Goal: Task Accomplishment & Management: Use online tool/utility

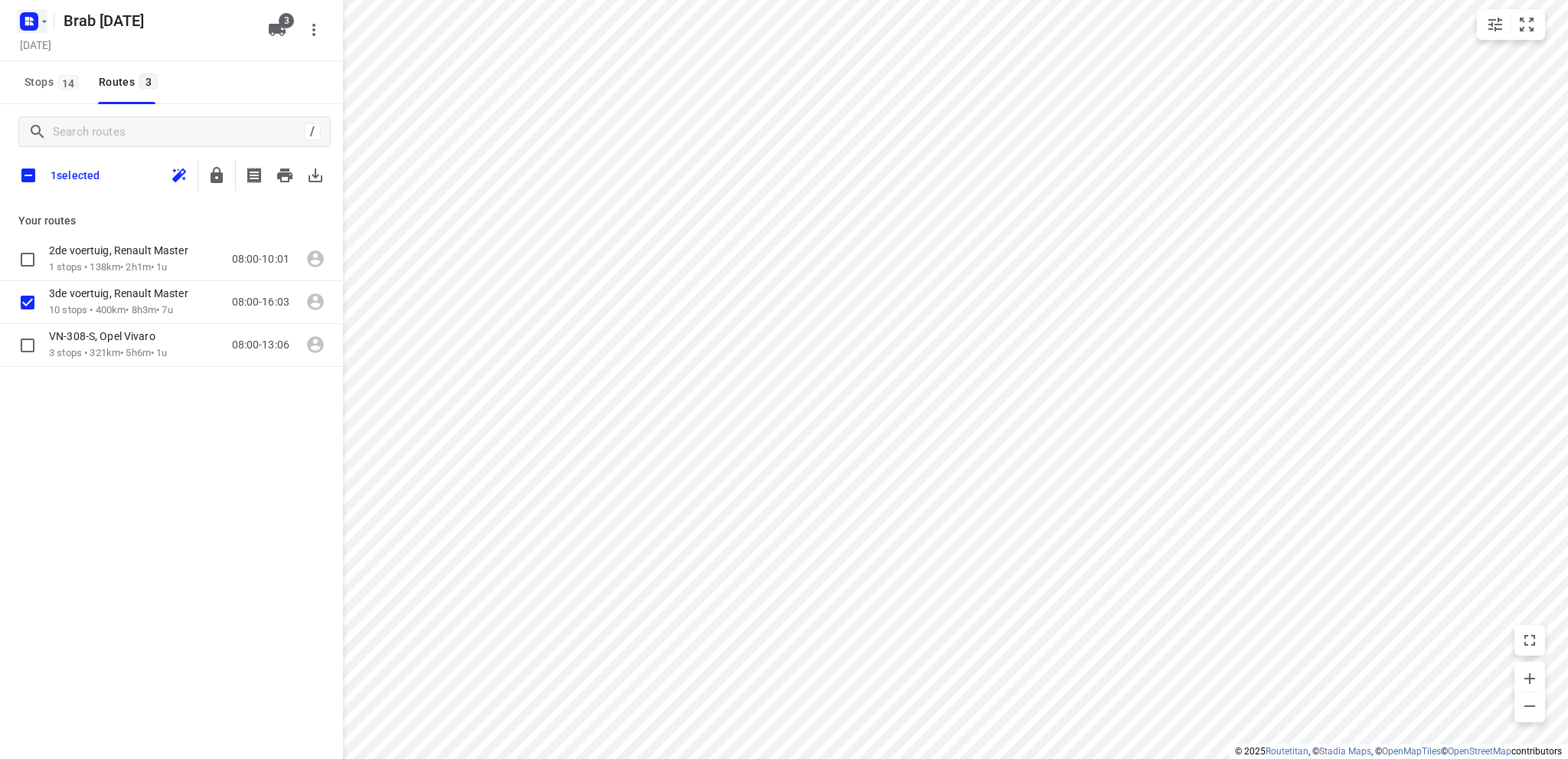
click at [36, 18] on rect "button" at bounding box center [29, 21] width 18 height 18
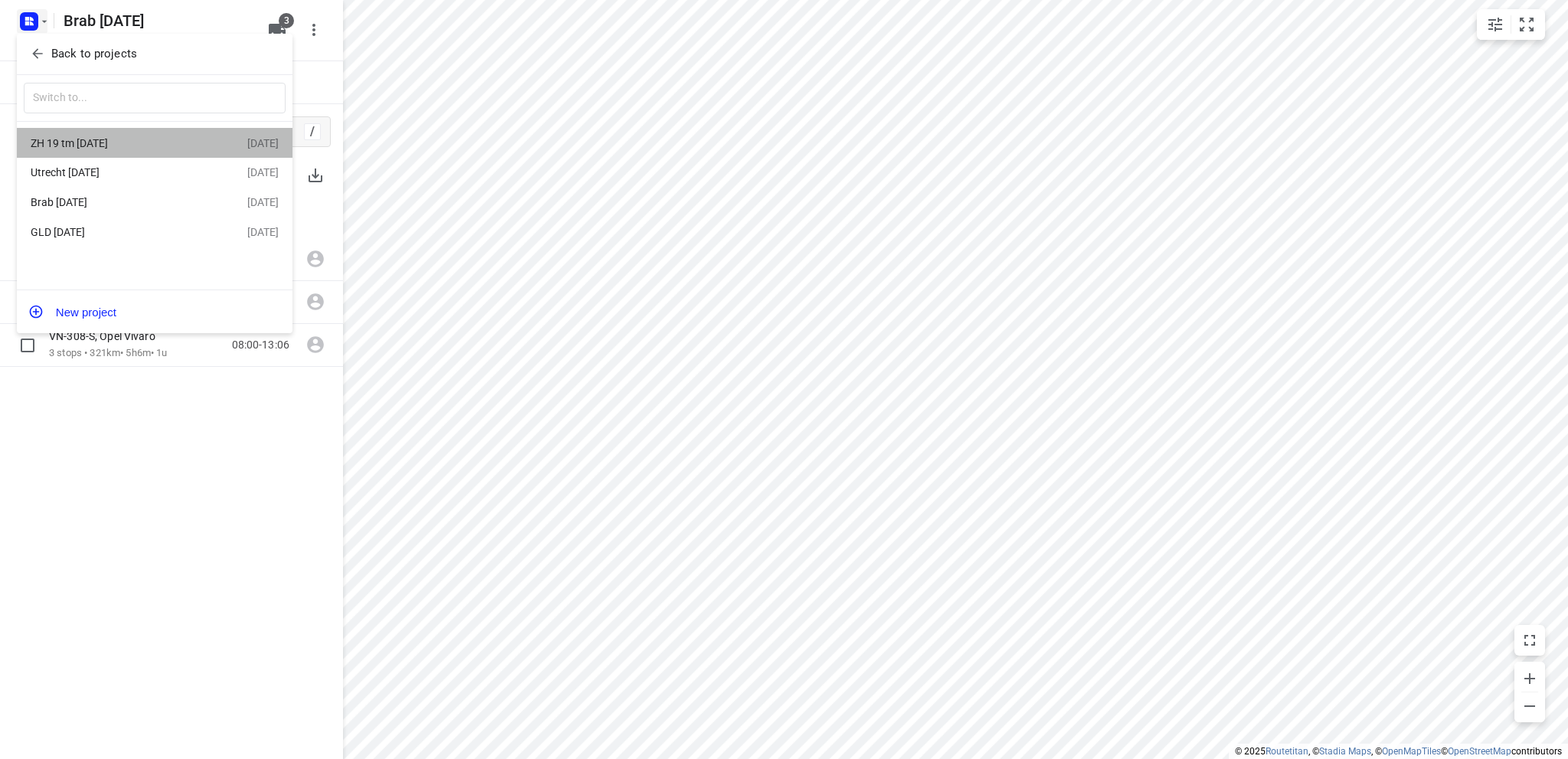
click at [70, 145] on div "ZH 19 tm [DATE]" at bounding box center [119, 143] width 176 height 12
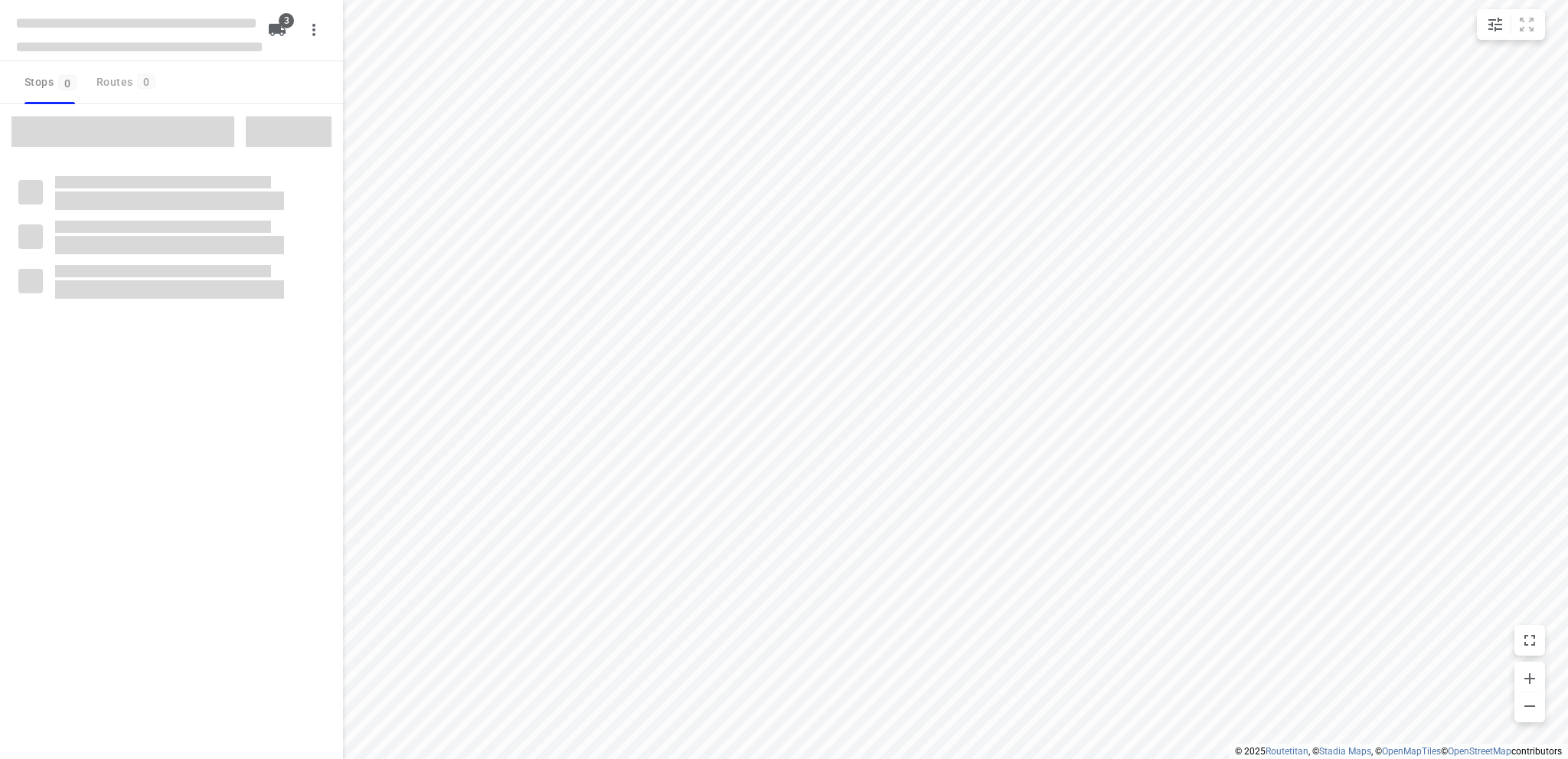
type input "distance"
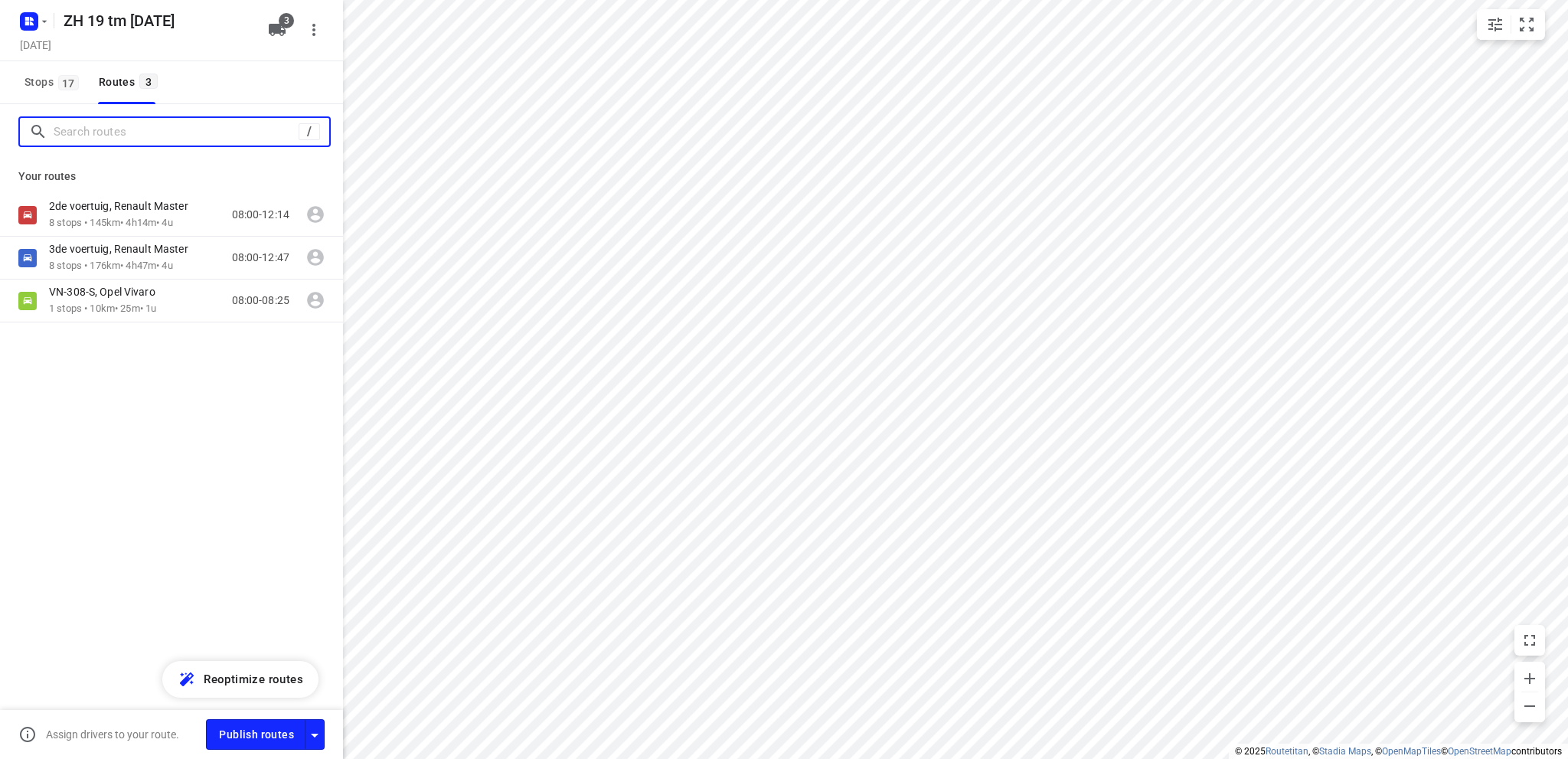
click at [119, 135] on input "Search routes" at bounding box center [176, 131] width 245 height 24
click at [33, 78] on span "Stops 17" at bounding box center [54, 83] width 59 height 19
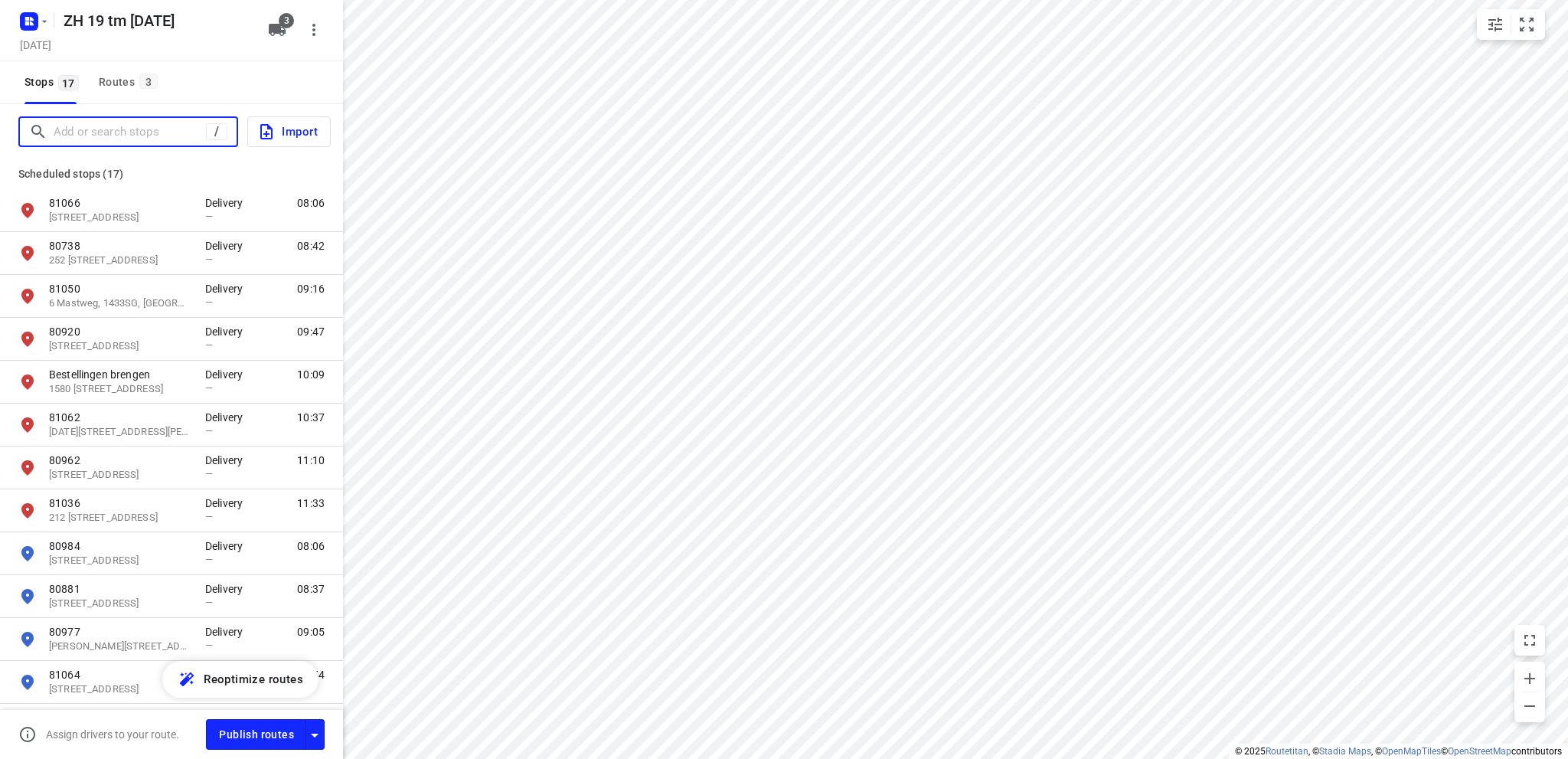
click at [74, 130] on input "Add or search stops" at bounding box center [129, 131] width 152 height 24
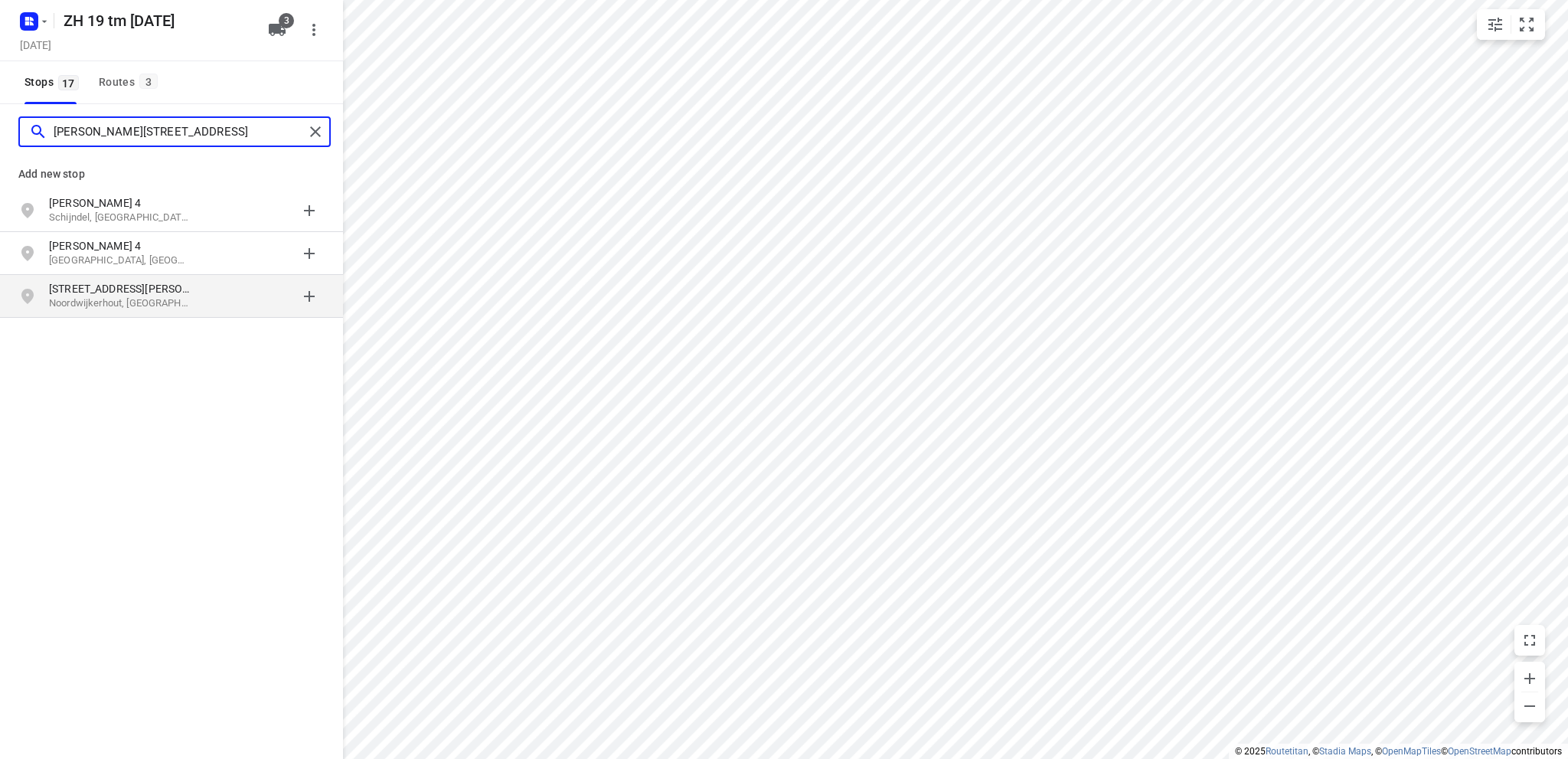
type input "[PERSON_NAME][STREET_ADDRESS]"
click at [89, 299] on p "Noordwijkerhout, [GEOGRAPHIC_DATA]" at bounding box center [119, 303] width 141 height 14
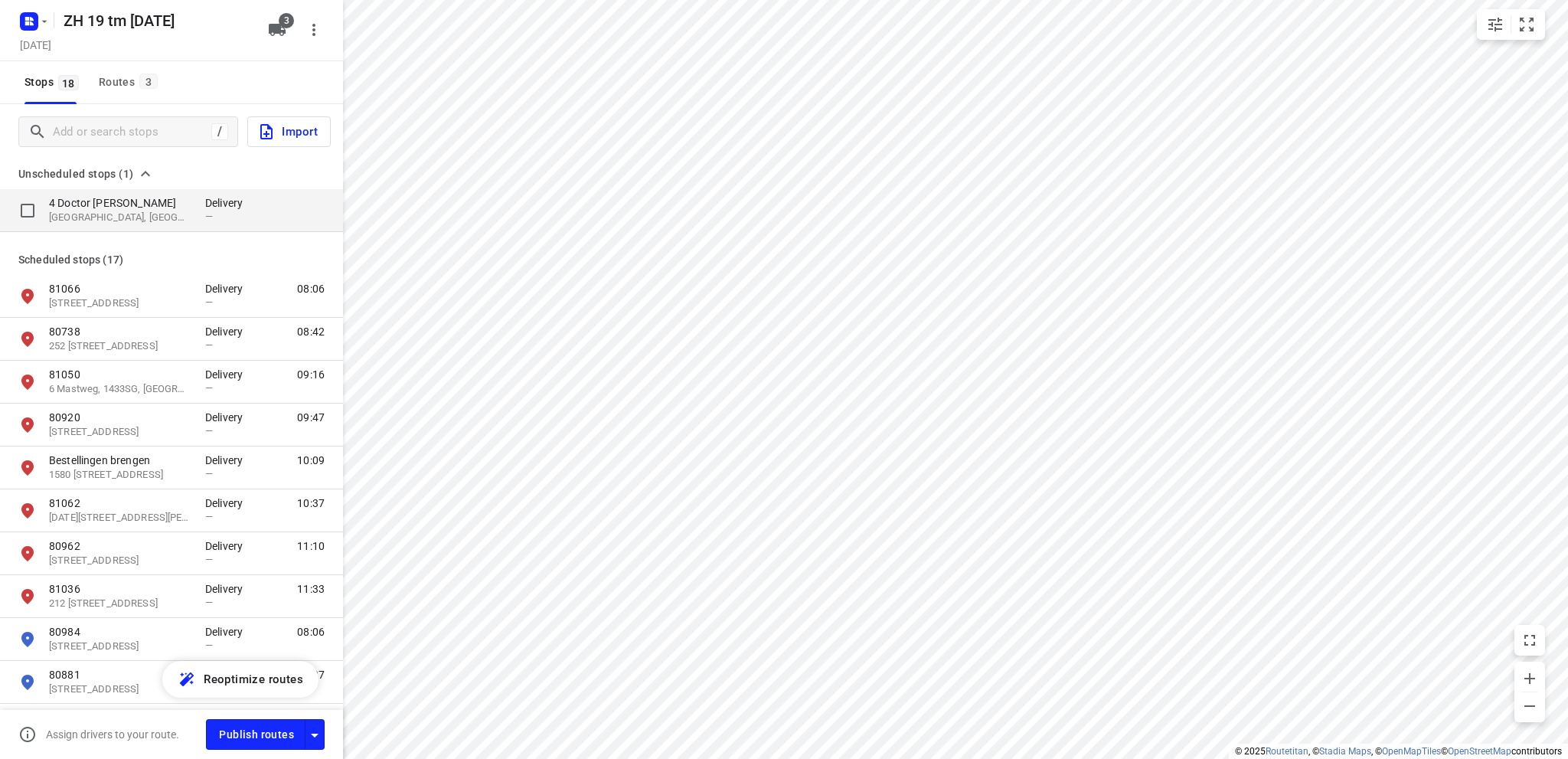
click at [109, 207] on p "4 Doctor [PERSON_NAME]" at bounding box center [119, 203] width 141 height 15
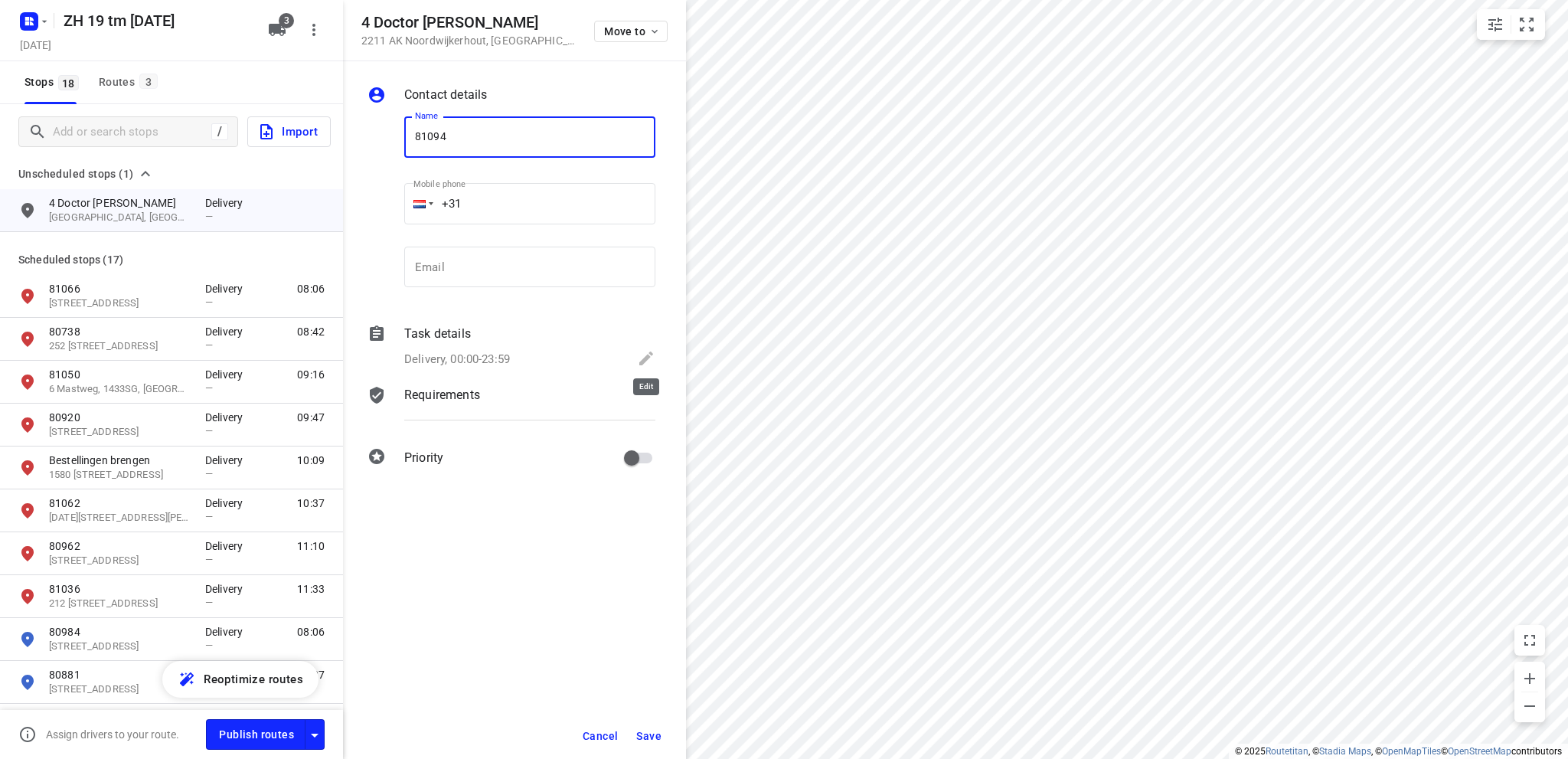
type input "81094"
click at [644, 352] on icon at bounding box center [645, 358] width 18 height 18
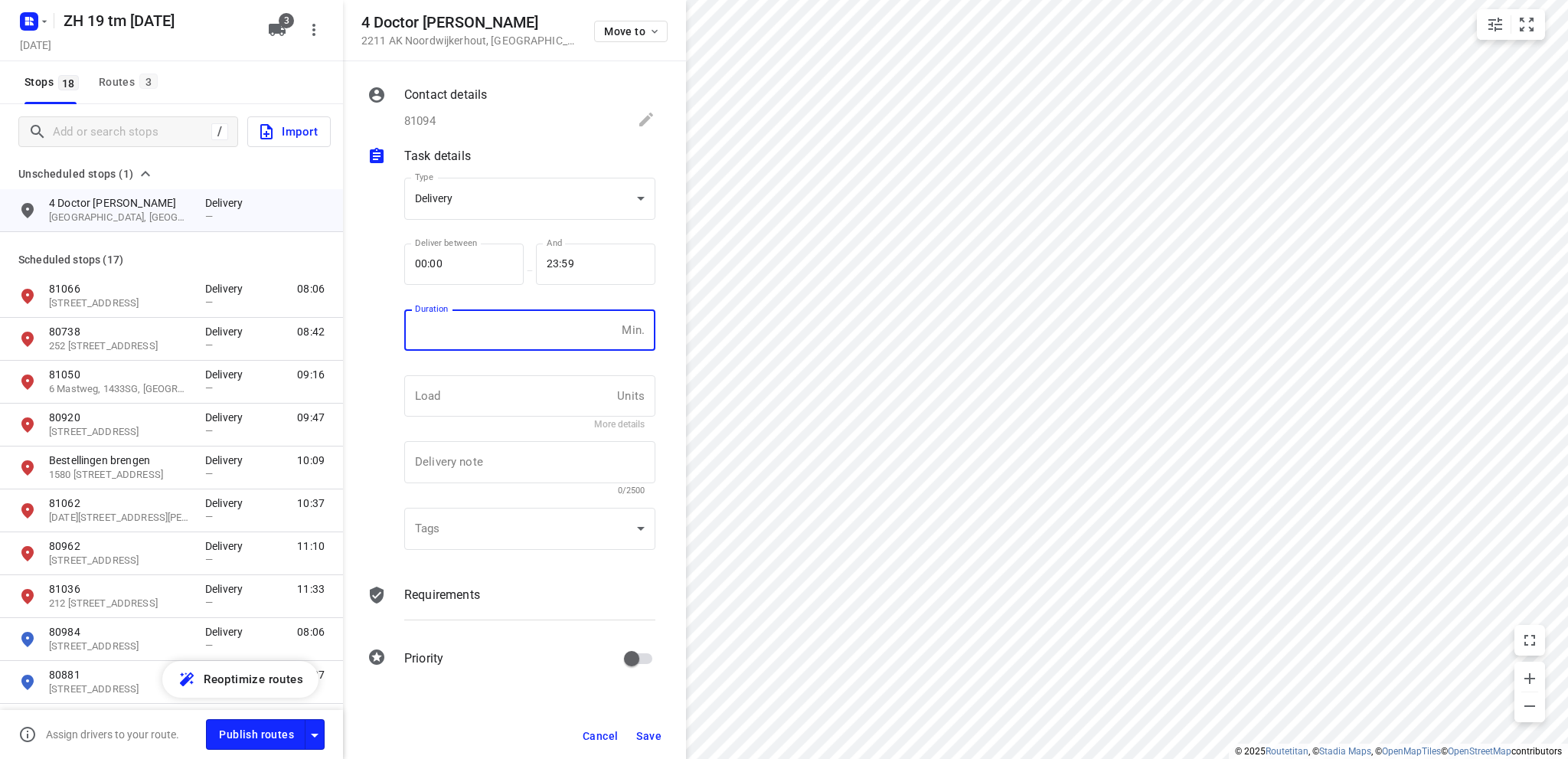
click at [480, 326] on input "number" at bounding box center [510, 330] width 211 height 41
type input "10"
click at [646, 730] on span "Save" at bounding box center [648, 736] width 25 height 12
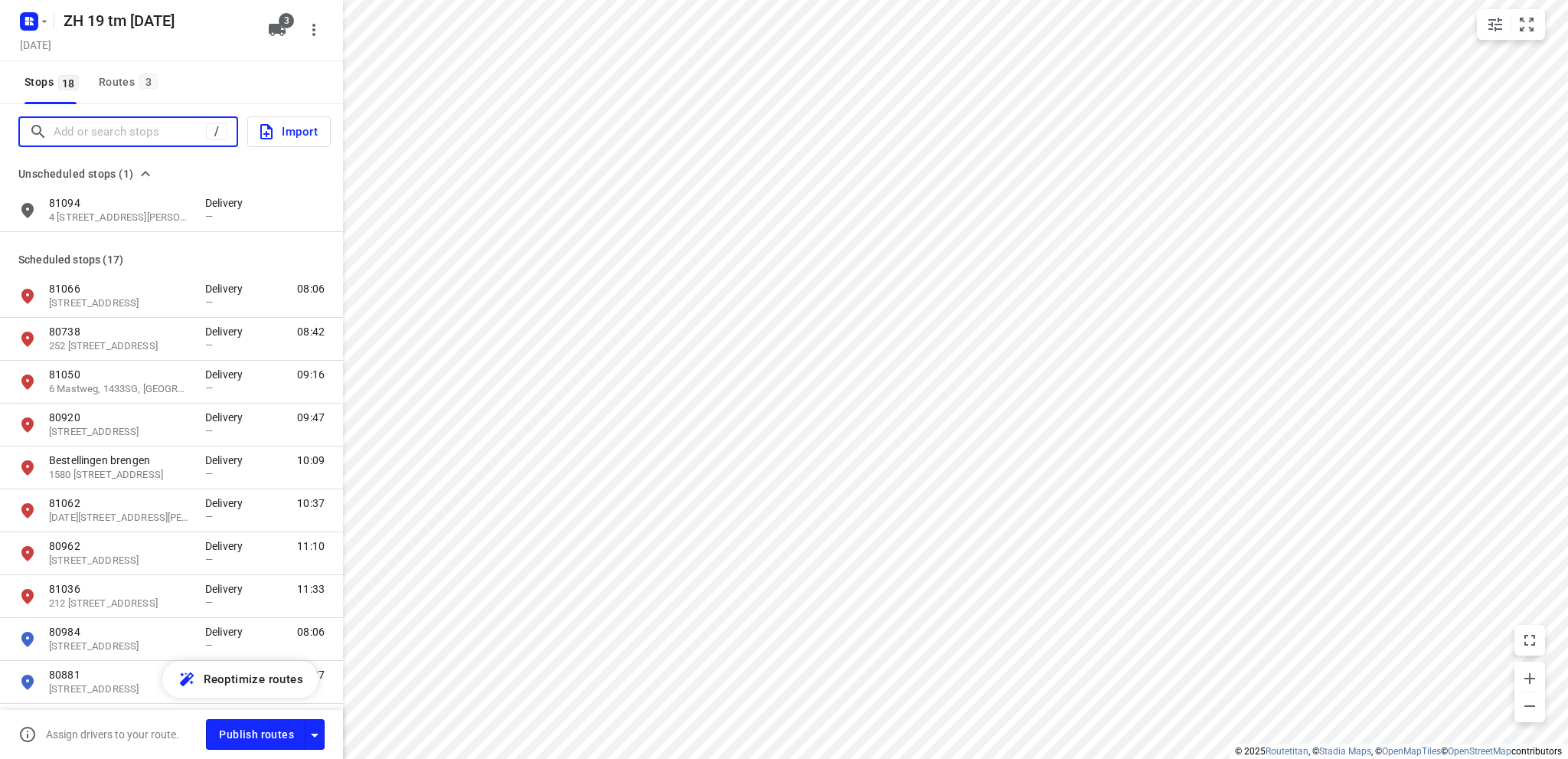
click at [77, 128] on input "Add or search stops" at bounding box center [129, 131] width 152 height 24
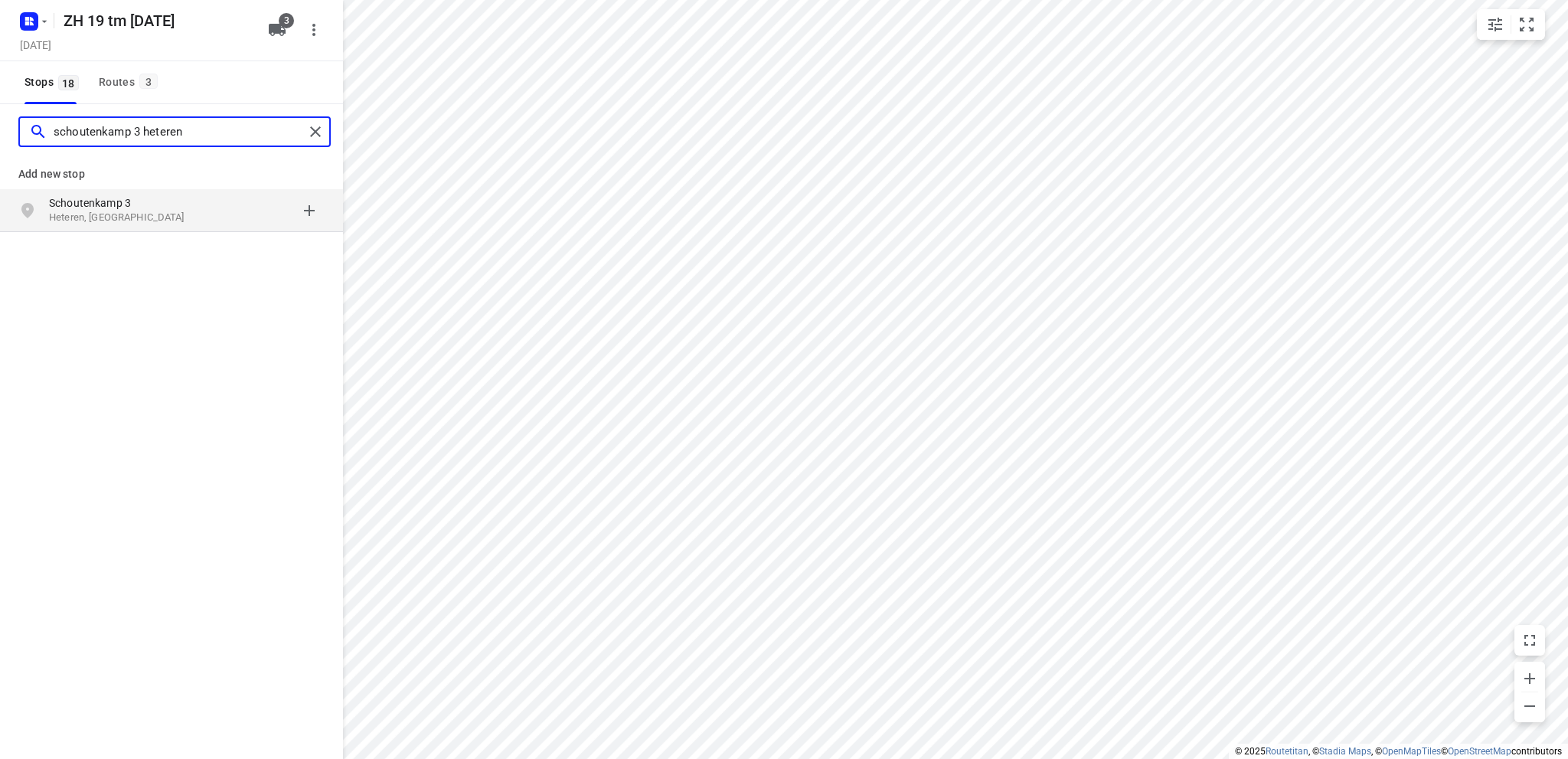
type input "schoutenkamp 3 heteren"
click at [82, 211] on p "Heteren, [GEOGRAPHIC_DATA]" at bounding box center [119, 218] width 141 height 14
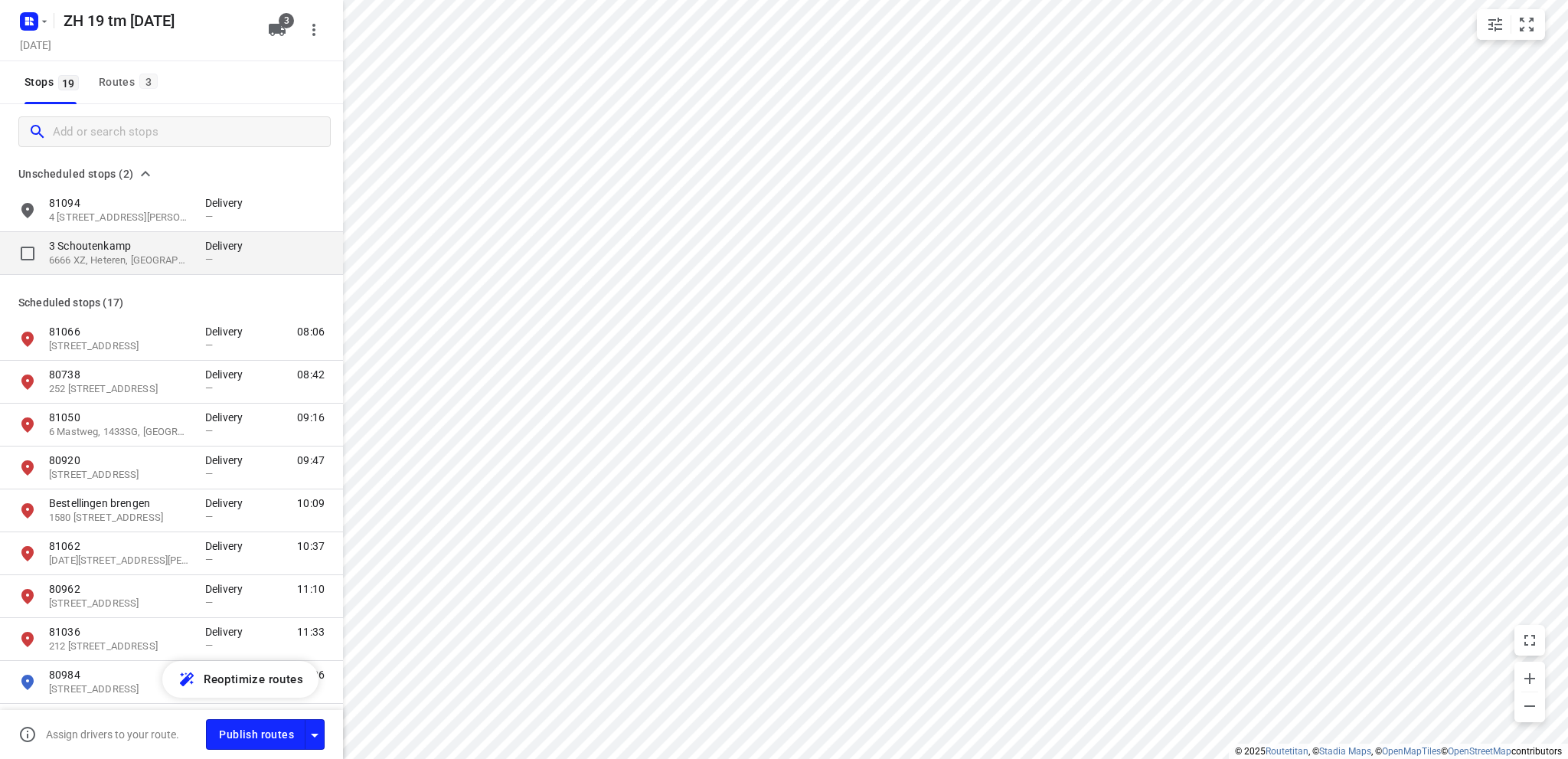
click at [82, 246] on p "3 Schoutenkamp" at bounding box center [119, 246] width 141 height 15
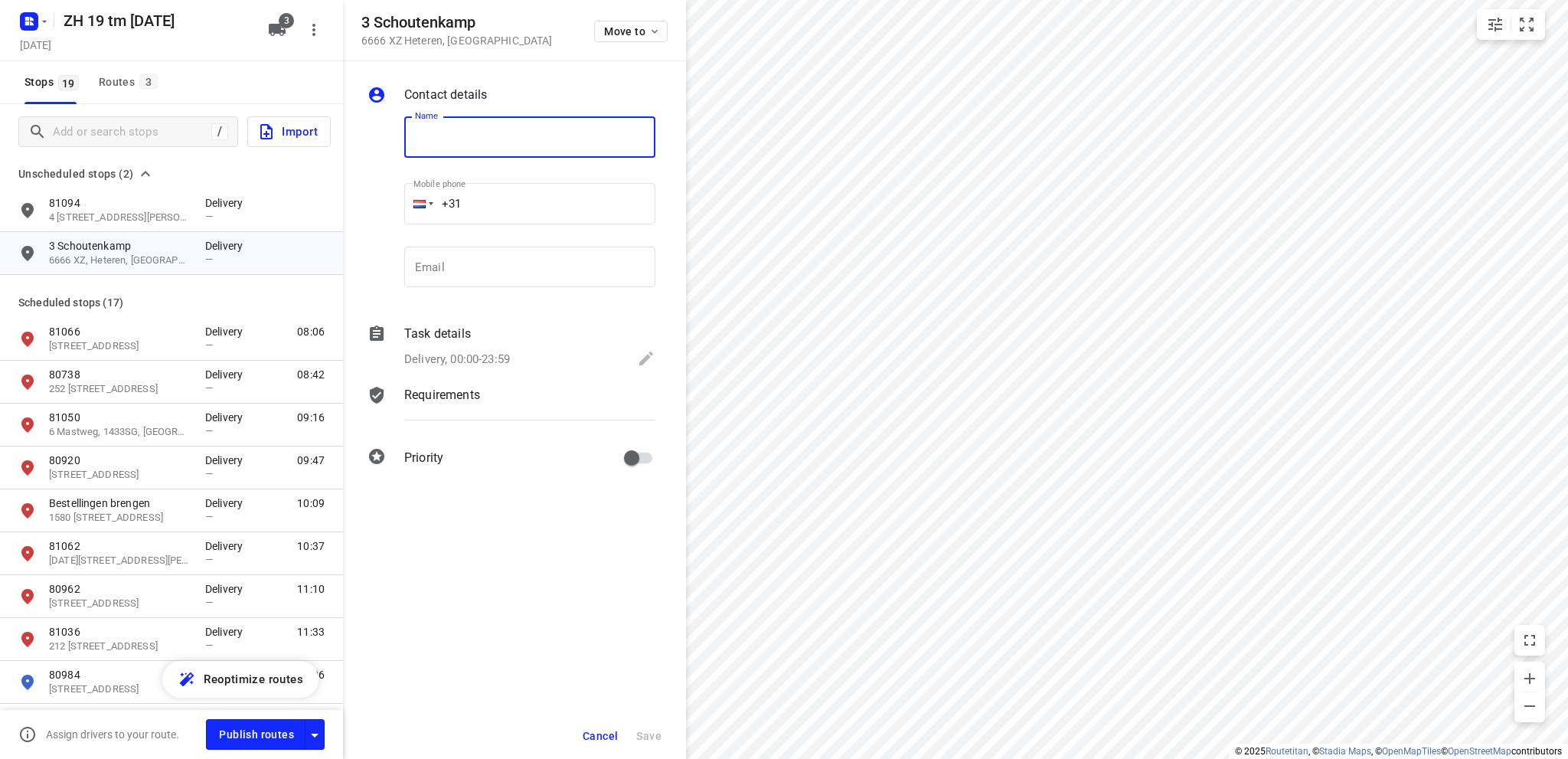
click at [603, 735] on span "Cancel" at bounding box center [600, 736] width 35 height 12
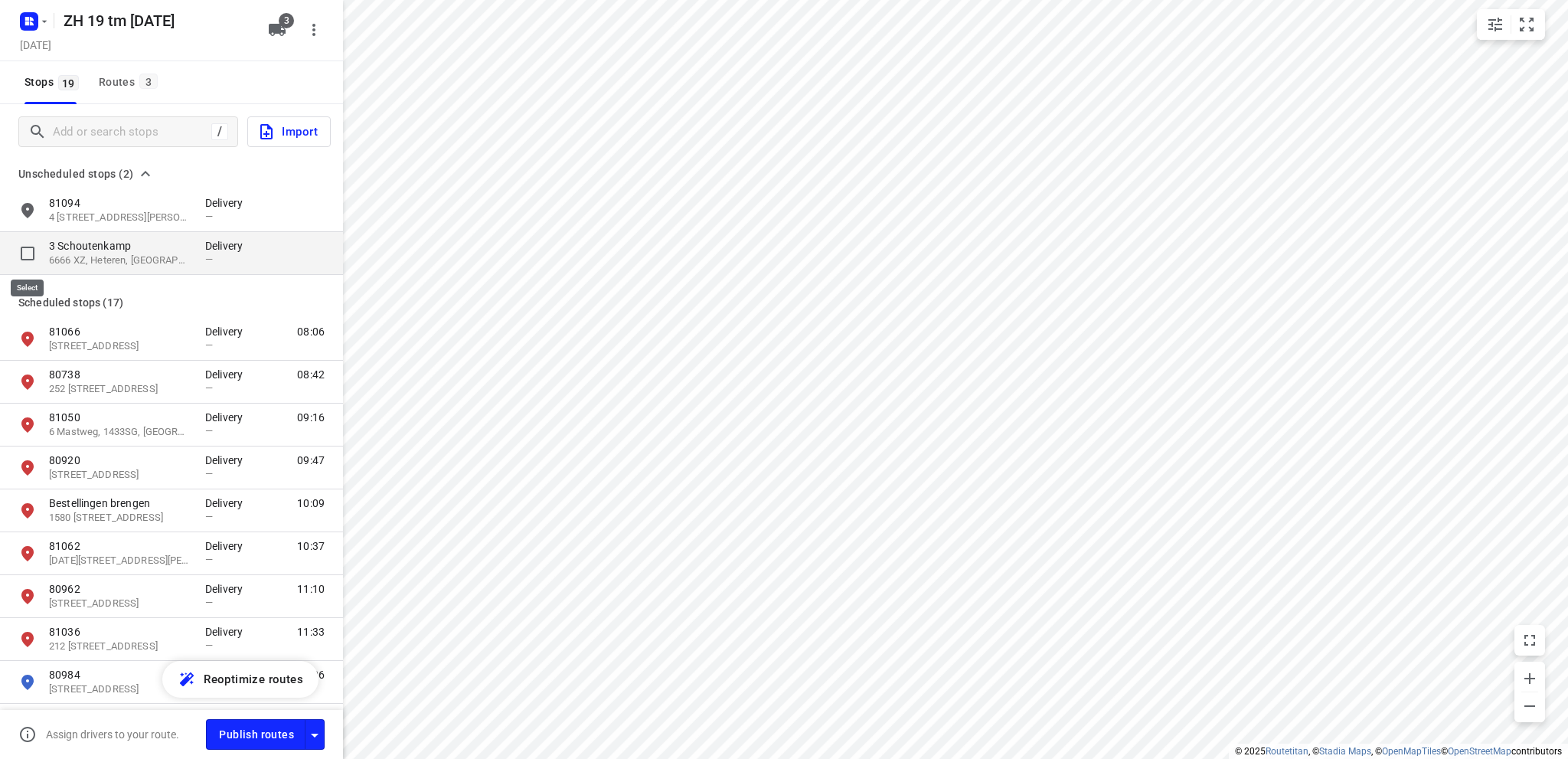
click at [27, 250] on input "grid" at bounding box center [28, 253] width 31 height 31
checkbox input "true"
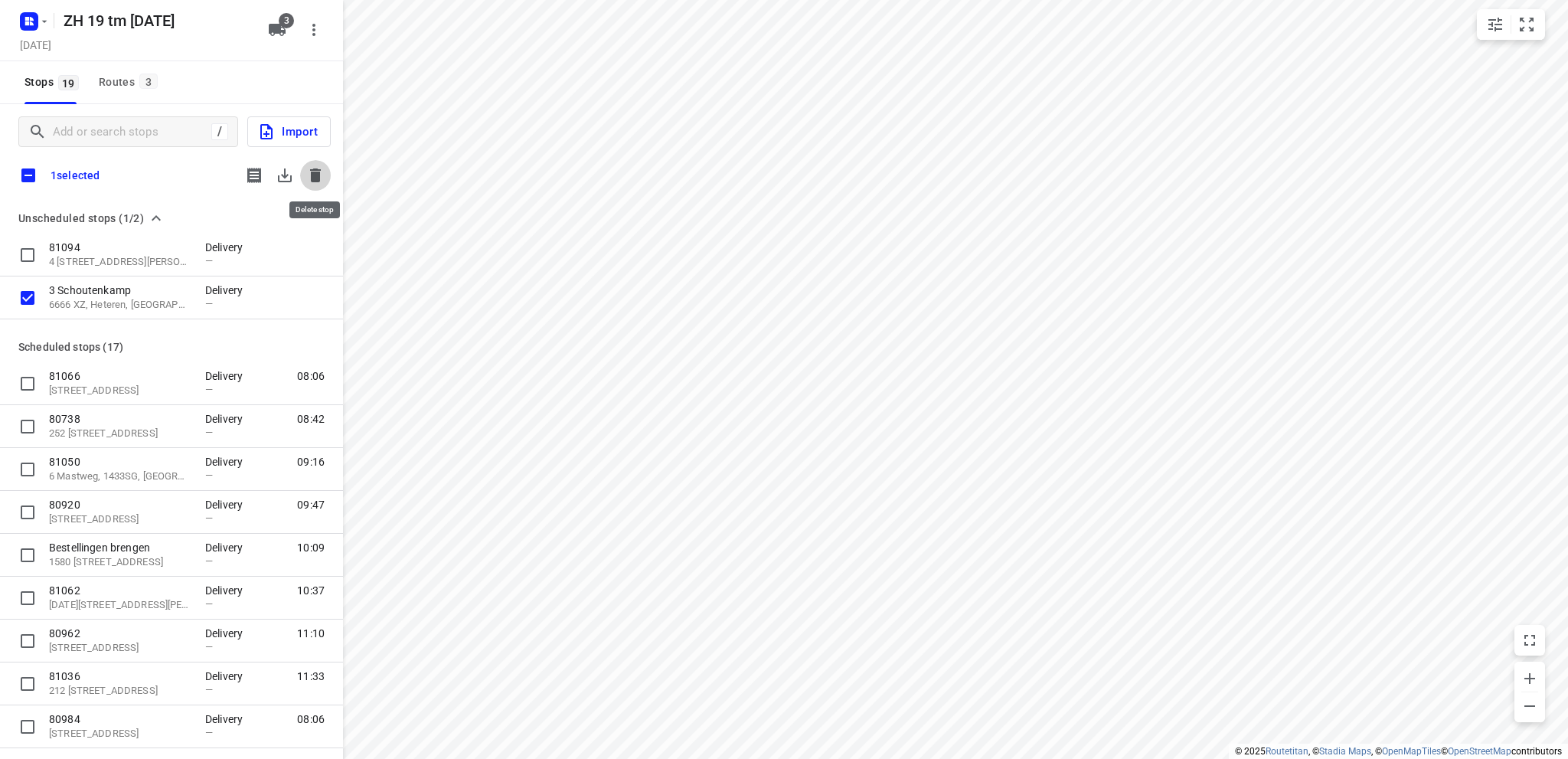
click at [316, 172] on icon "button" at bounding box center [315, 176] width 11 height 13
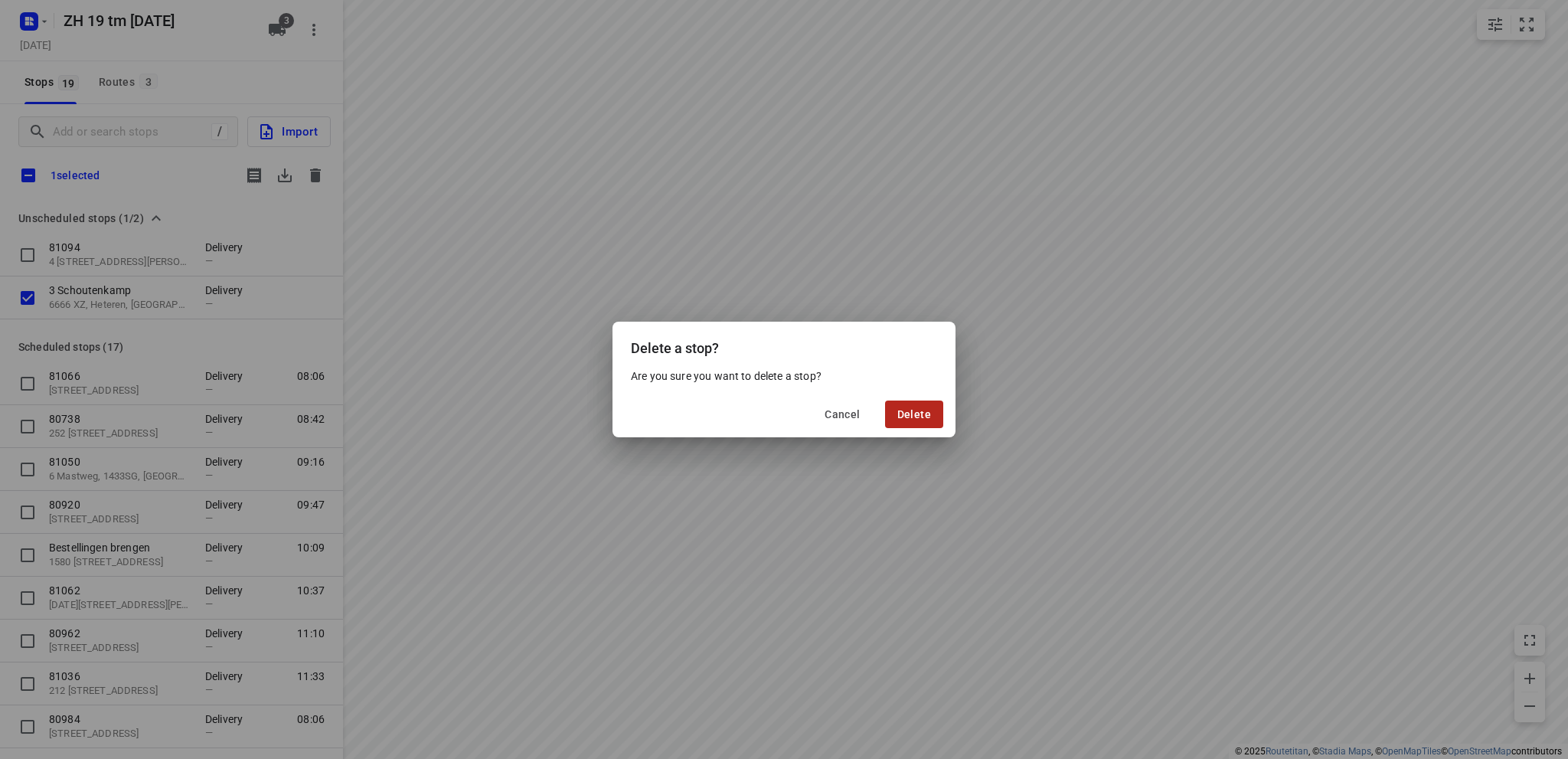
click at [909, 416] on span "Delete" at bounding box center [914, 415] width 34 height 12
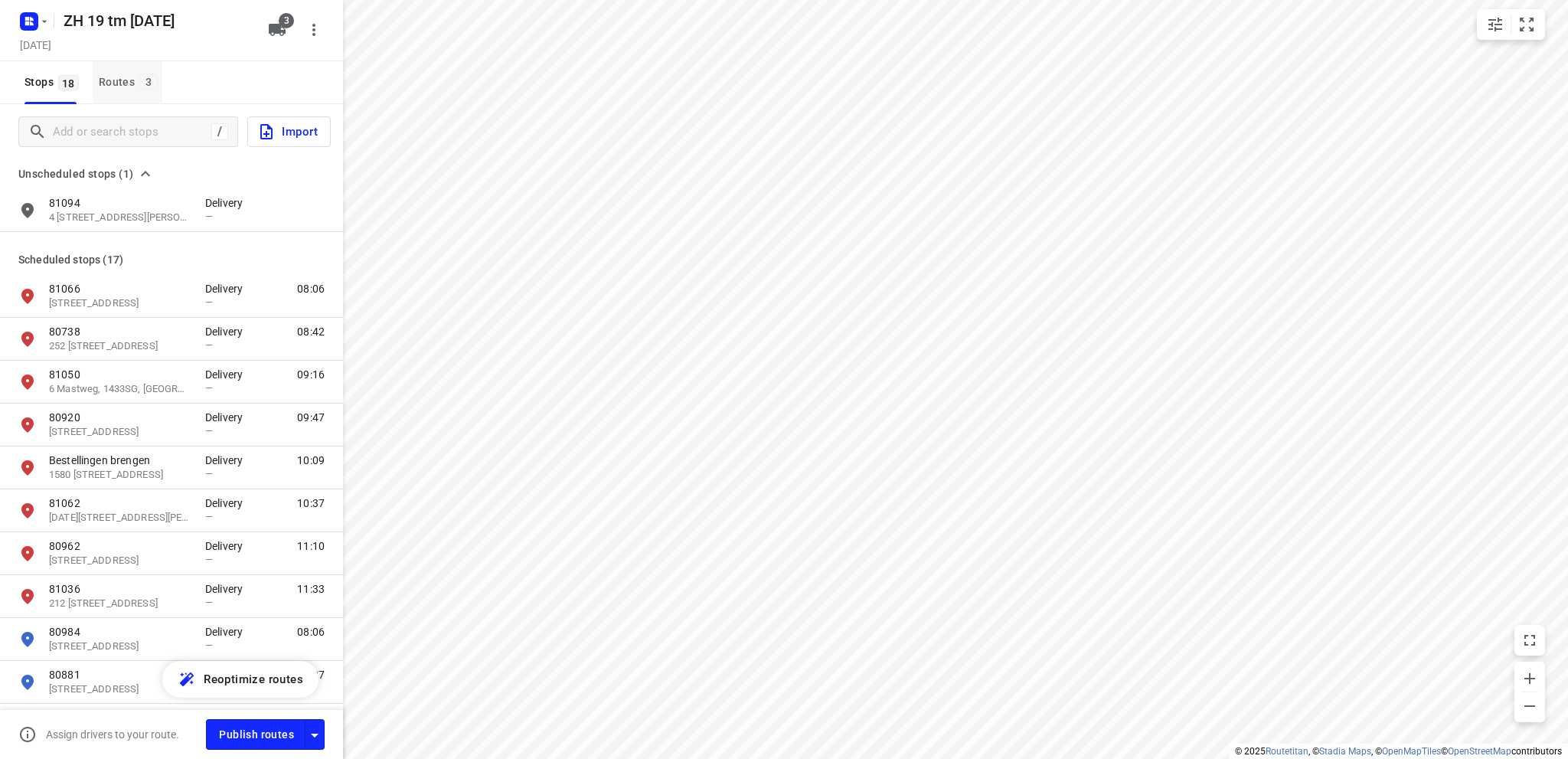
click at [120, 82] on div "Routes 3" at bounding box center [130, 83] width 63 height 19
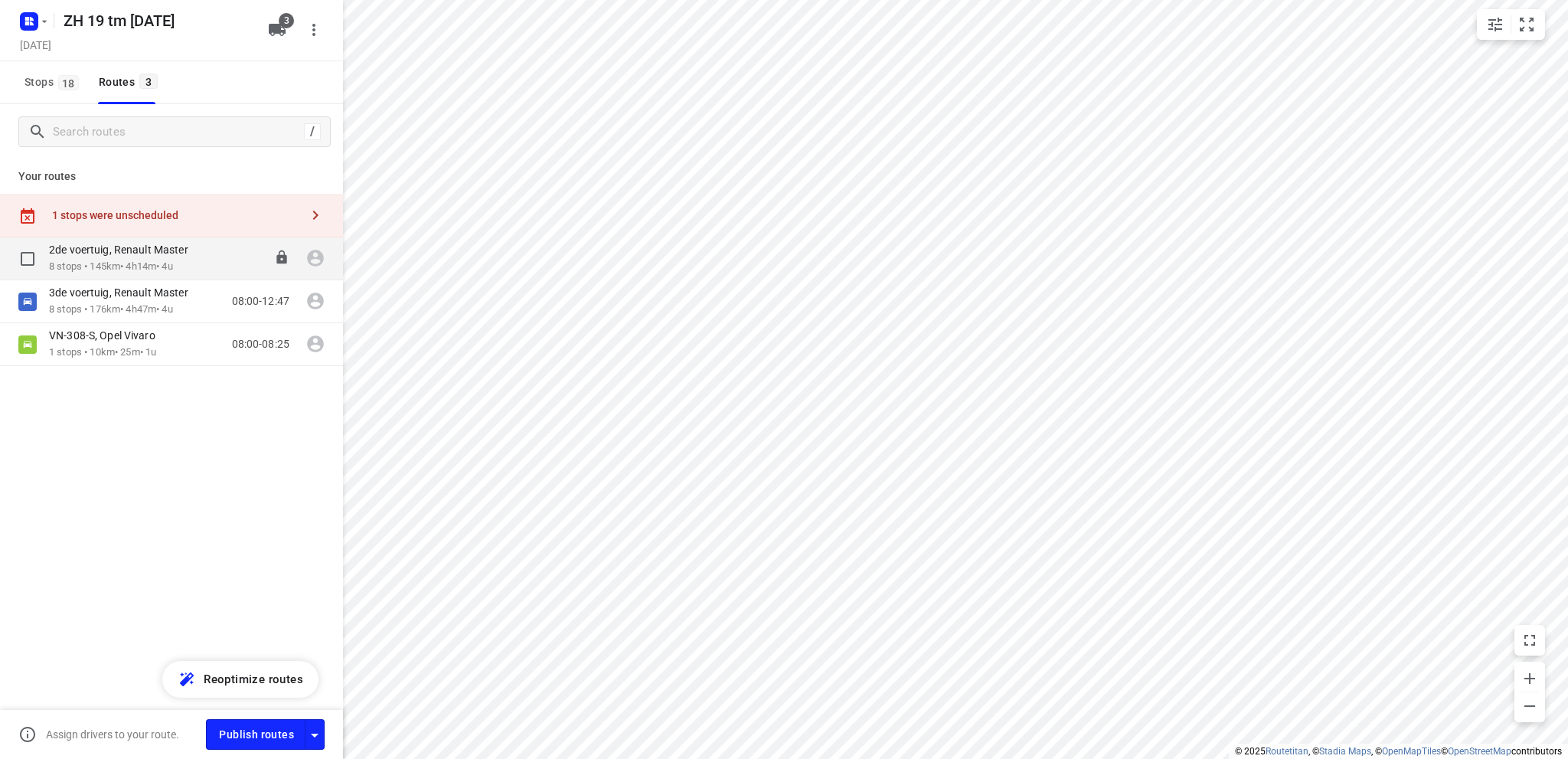
click at [95, 252] on p "2de voertuig, Renault Master" at bounding box center [123, 249] width 149 height 13
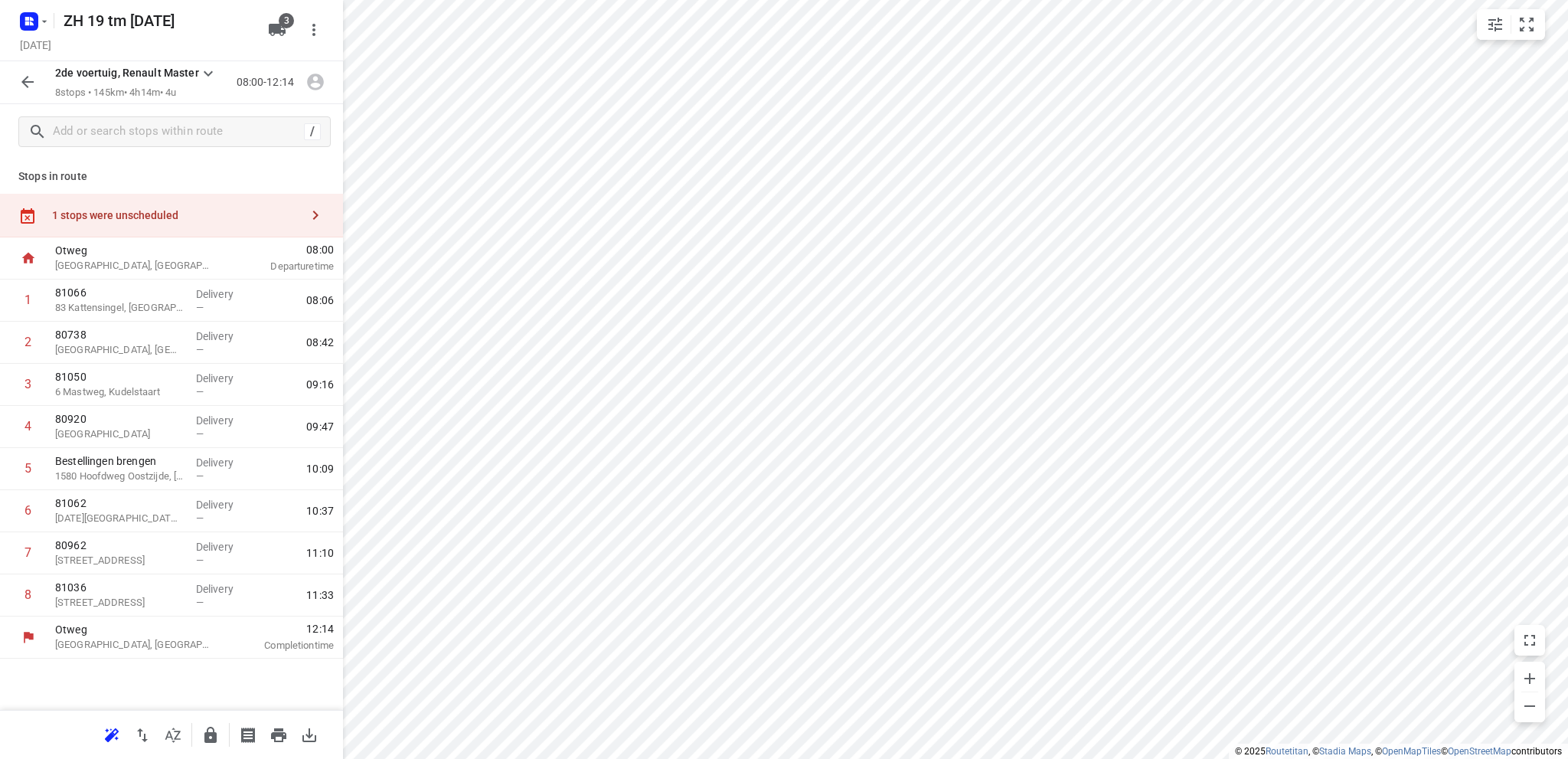
click at [118, 211] on div "1 stops were unscheduled" at bounding box center [176, 215] width 248 height 12
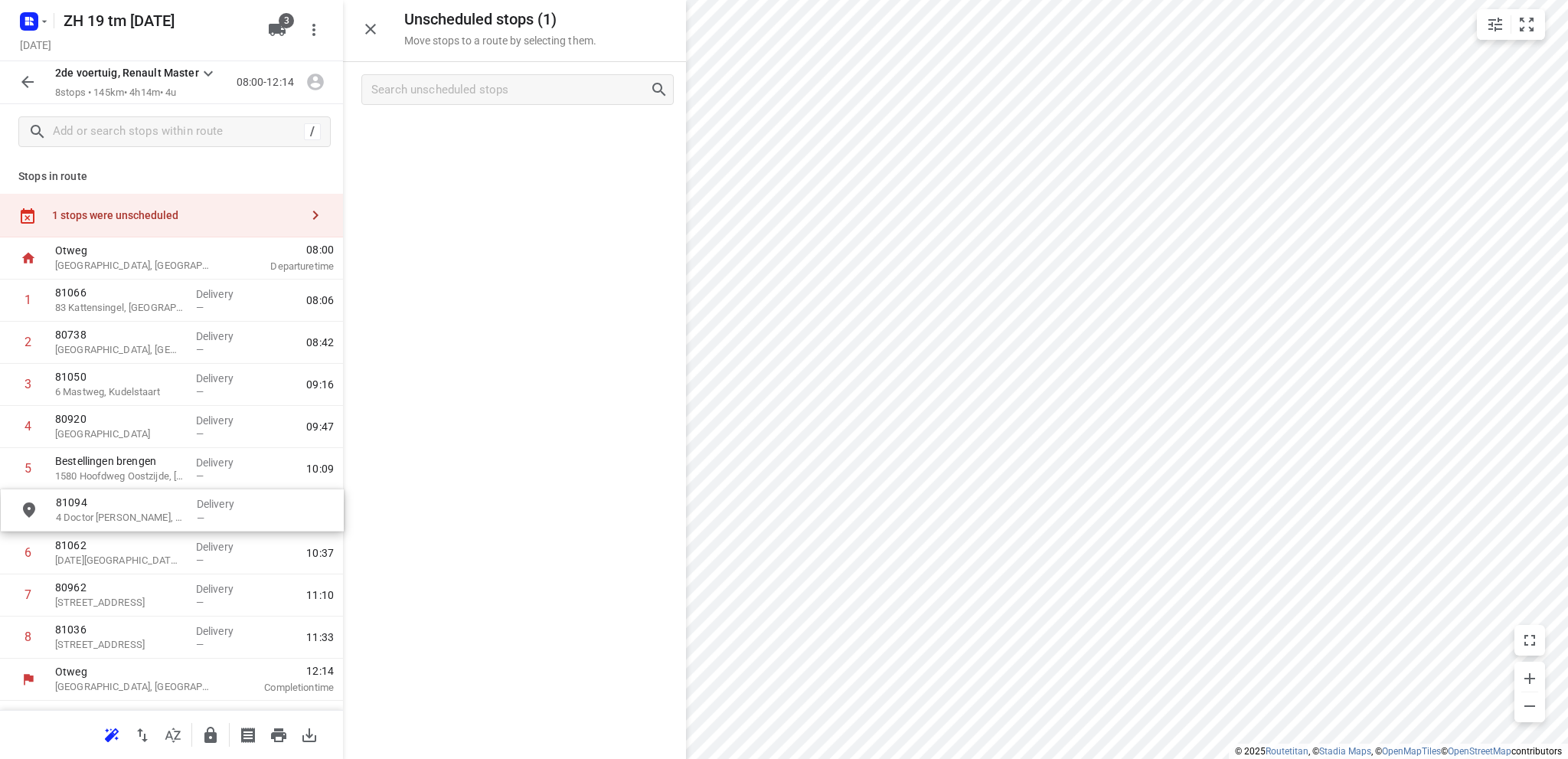
drag, startPoint x: 434, startPoint y: 142, endPoint x: 86, endPoint y: 519, distance: 513.1
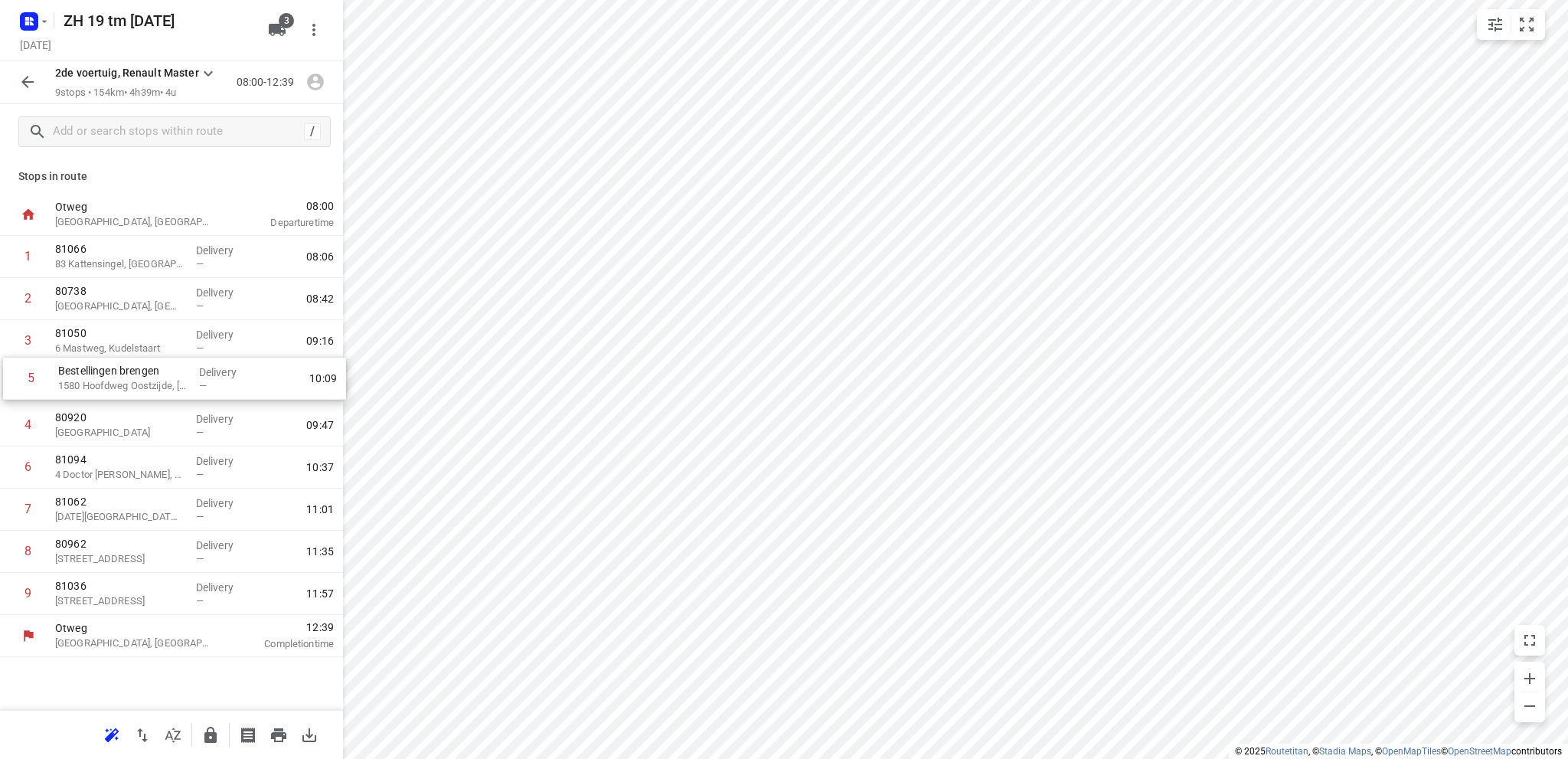
drag, startPoint x: 116, startPoint y: 431, endPoint x: 120, endPoint y: 380, distance: 51.2
click at [120, 380] on div "1 81066 83 Kattensingel, Gouda Delivery — 08:06 2 80738 252 [GEOGRAPHIC_DATA], …" at bounding box center [172, 425] width 343 height 379
click at [21, 79] on icon "button" at bounding box center [27, 82] width 18 height 18
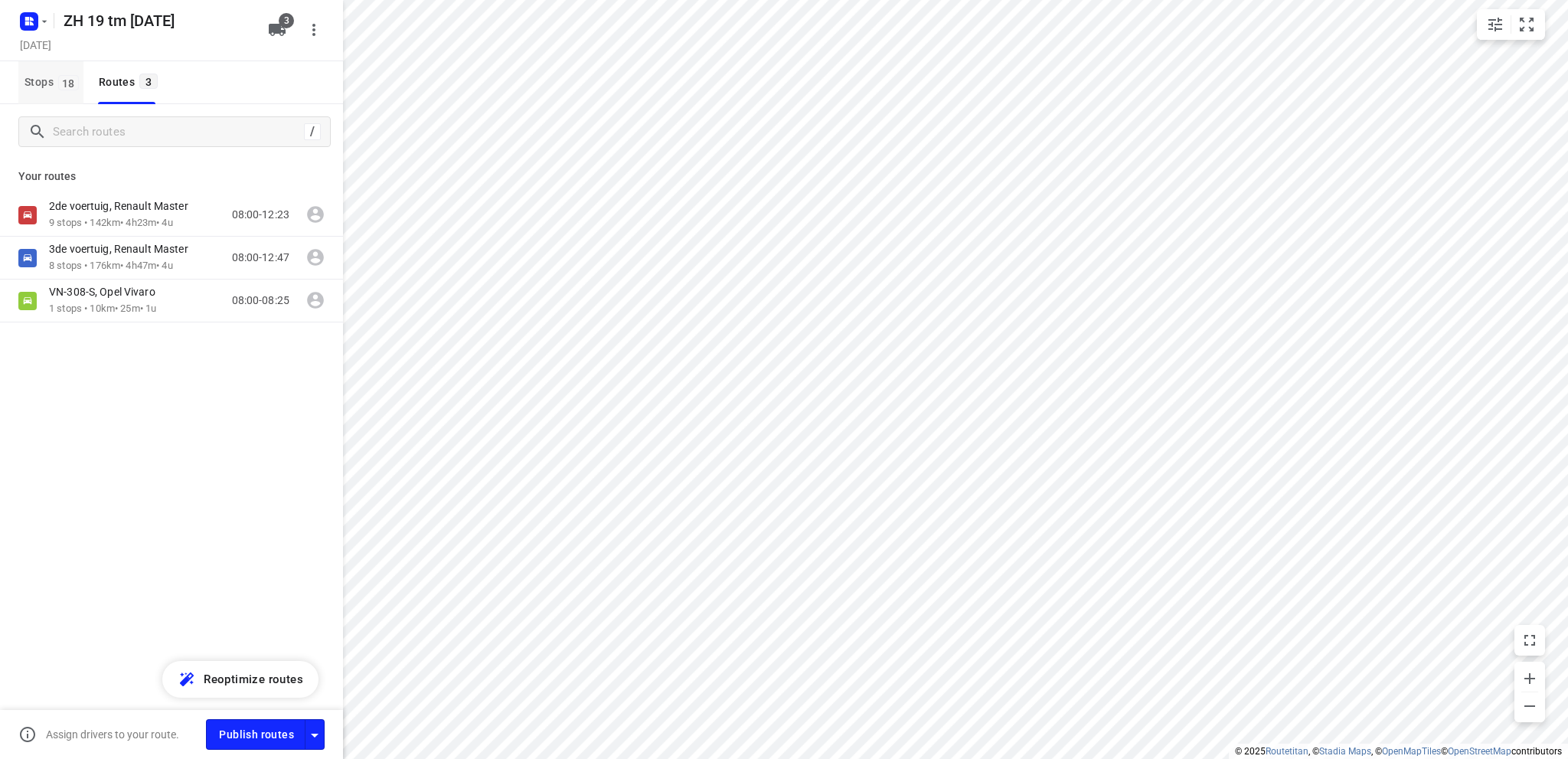
click at [27, 74] on span "Stops 18" at bounding box center [54, 83] width 59 height 19
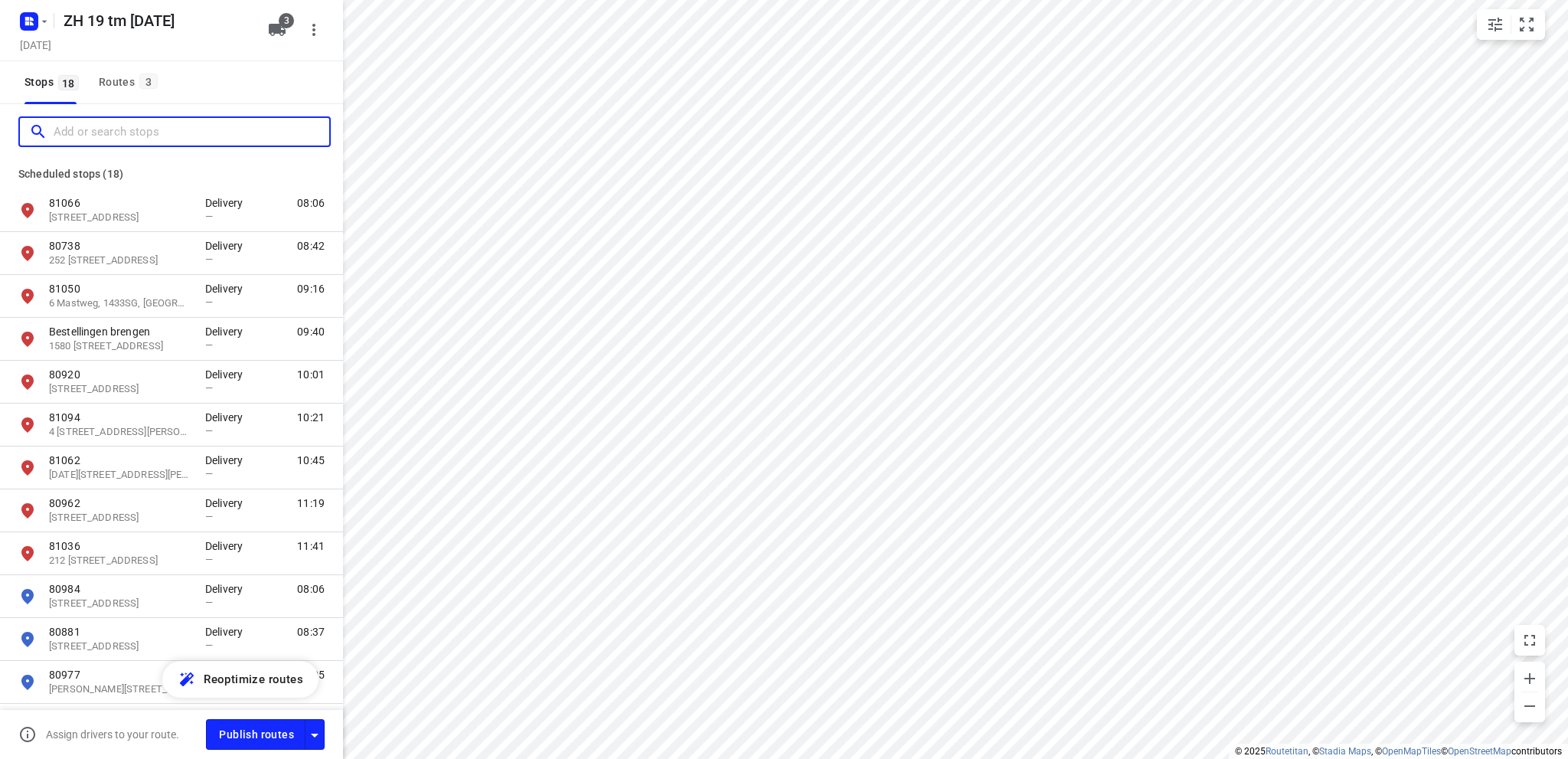
click at [87, 136] on input "Add or search stops" at bounding box center [191, 131] width 275 height 24
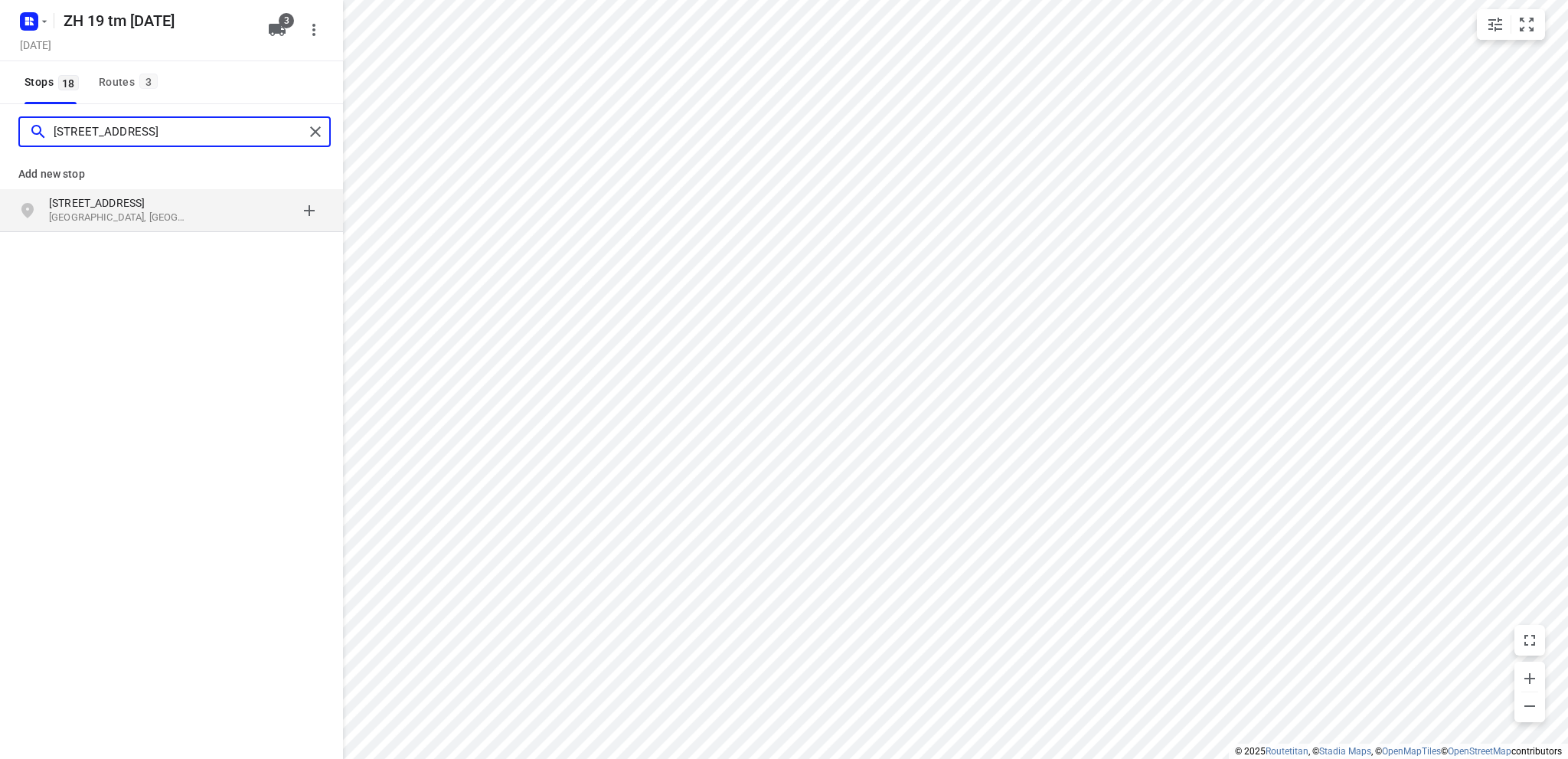
type input "[STREET_ADDRESS]"
click at [120, 207] on p "[STREET_ADDRESS]" at bounding box center [119, 203] width 141 height 15
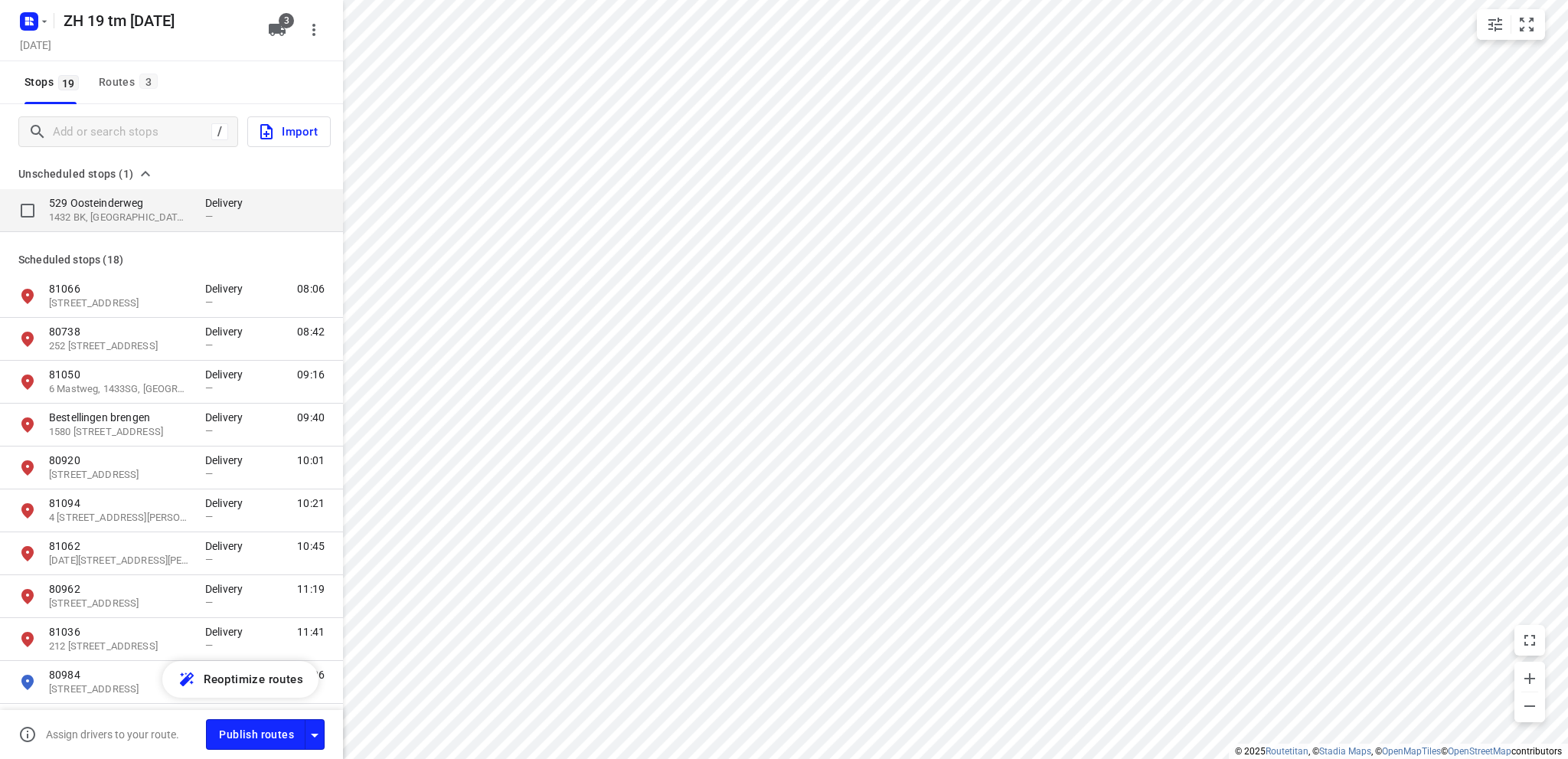
click at [112, 215] on p "1432 BK, [GEOGRAPHIC_DATA], [GEOGRAPHIC_DATA]" at bounding box center [119, 218] width 141 height 14
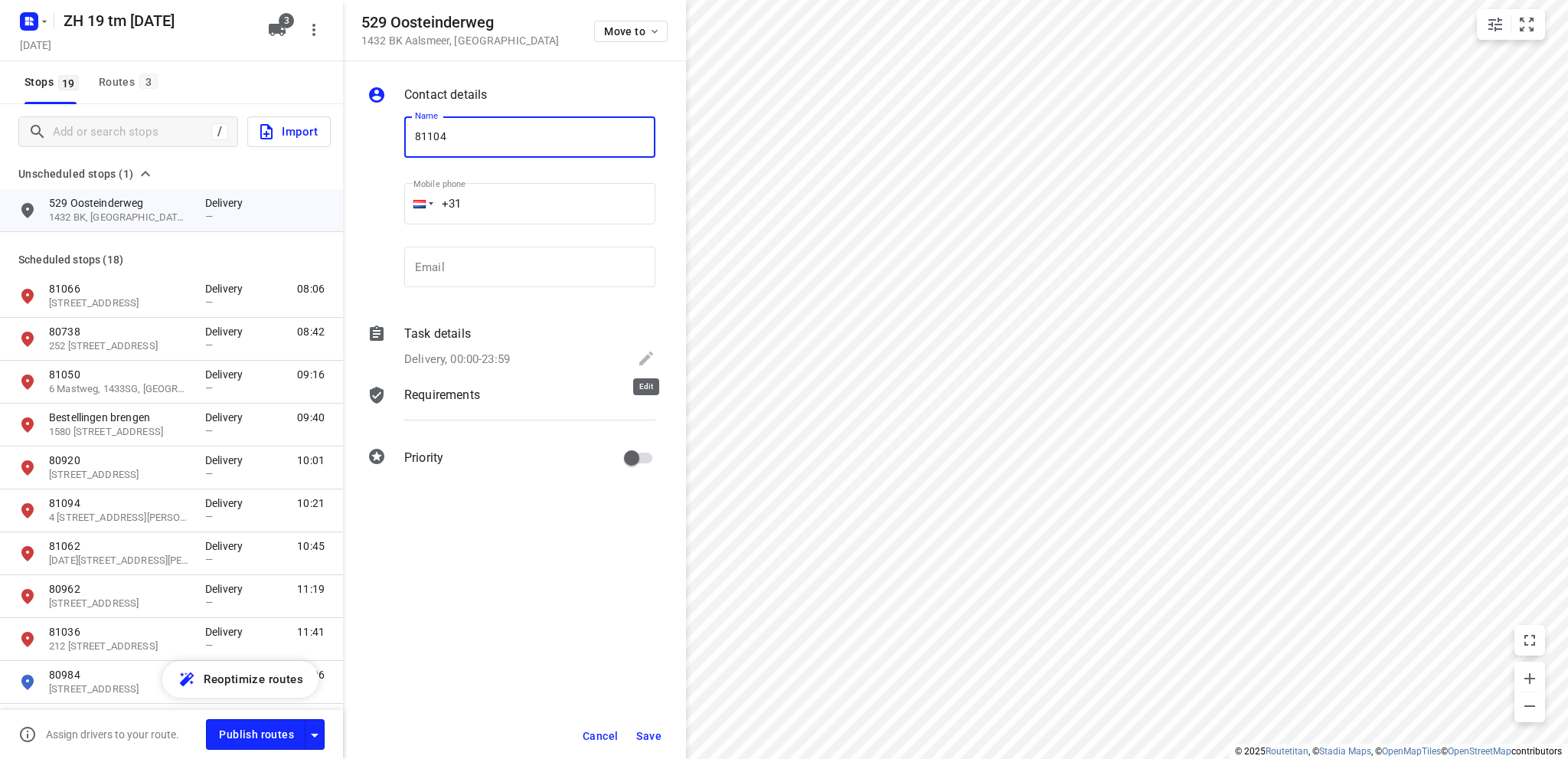
type input "81104"
click at [648, 355] on icon at bounding box center [646, 358] width 13 height 13
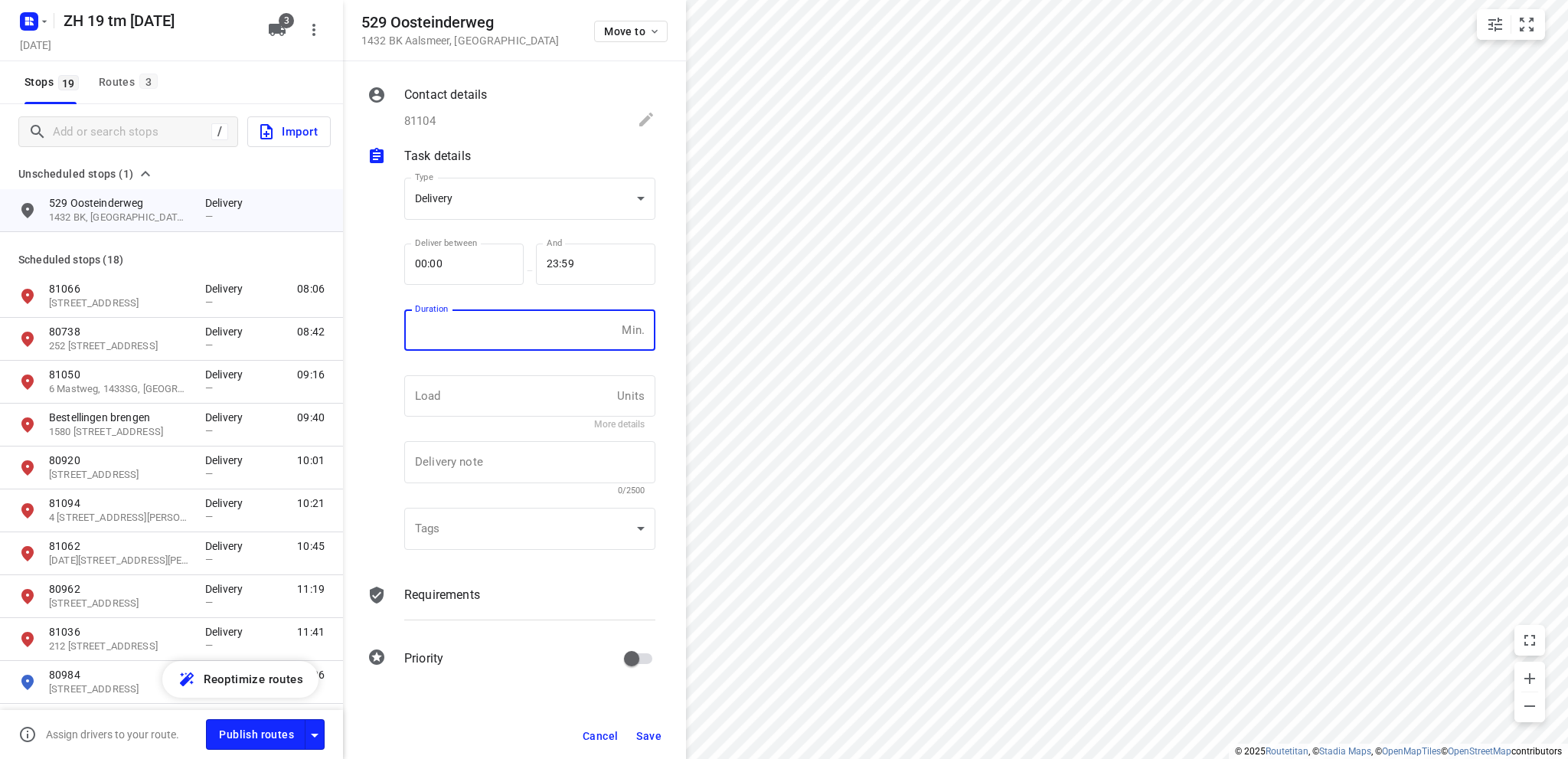
click at [506, 336] on input "number" at bounding box center [510, 330] width 211 height 41
type input "10"
click at [643, 731] on span "Save" at bounding box center [648, 736] width 25 height 12
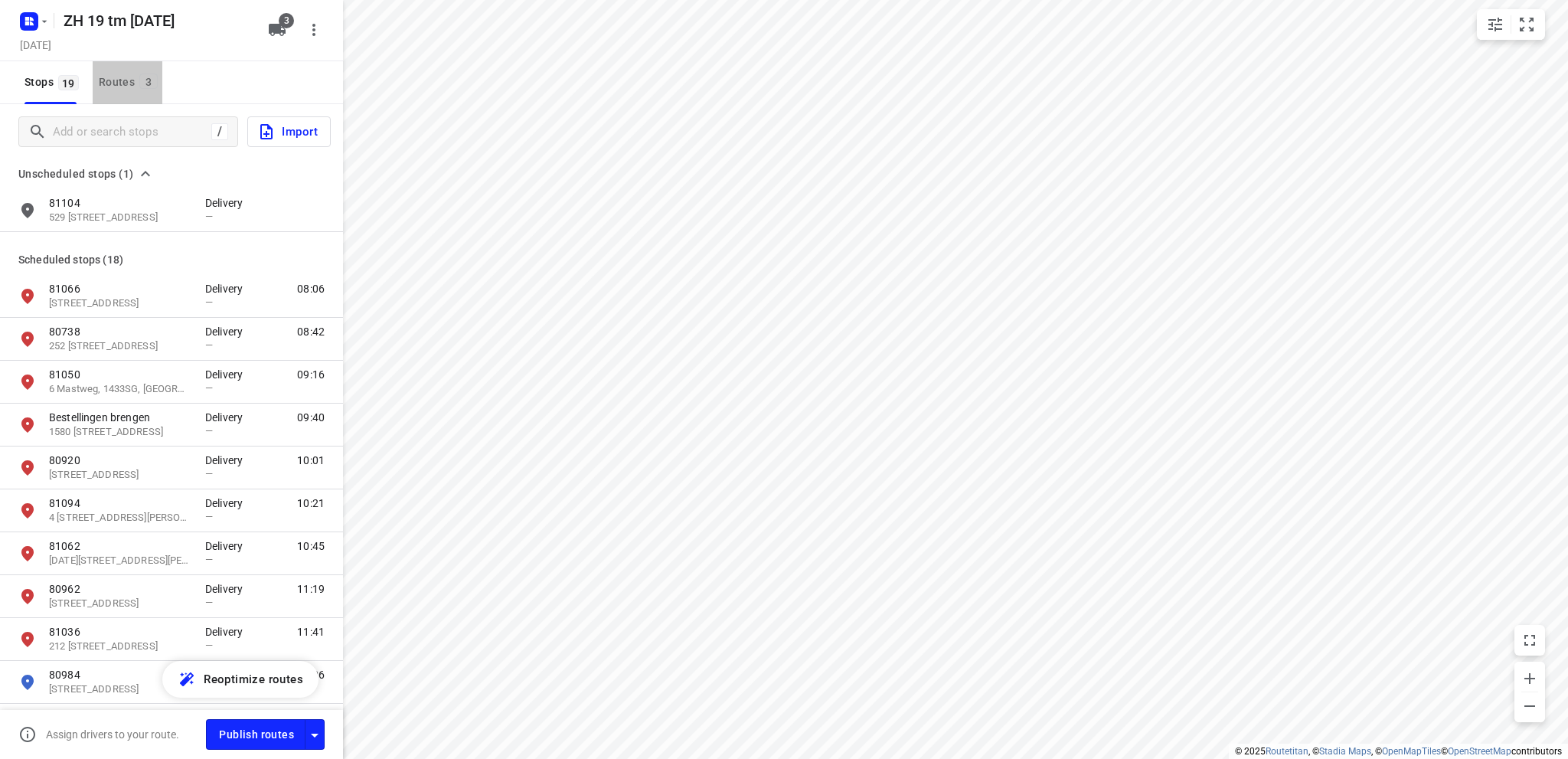
click at [112, 79] on div "Routes 3" at bounding box center [130, 83] width 63 height 19
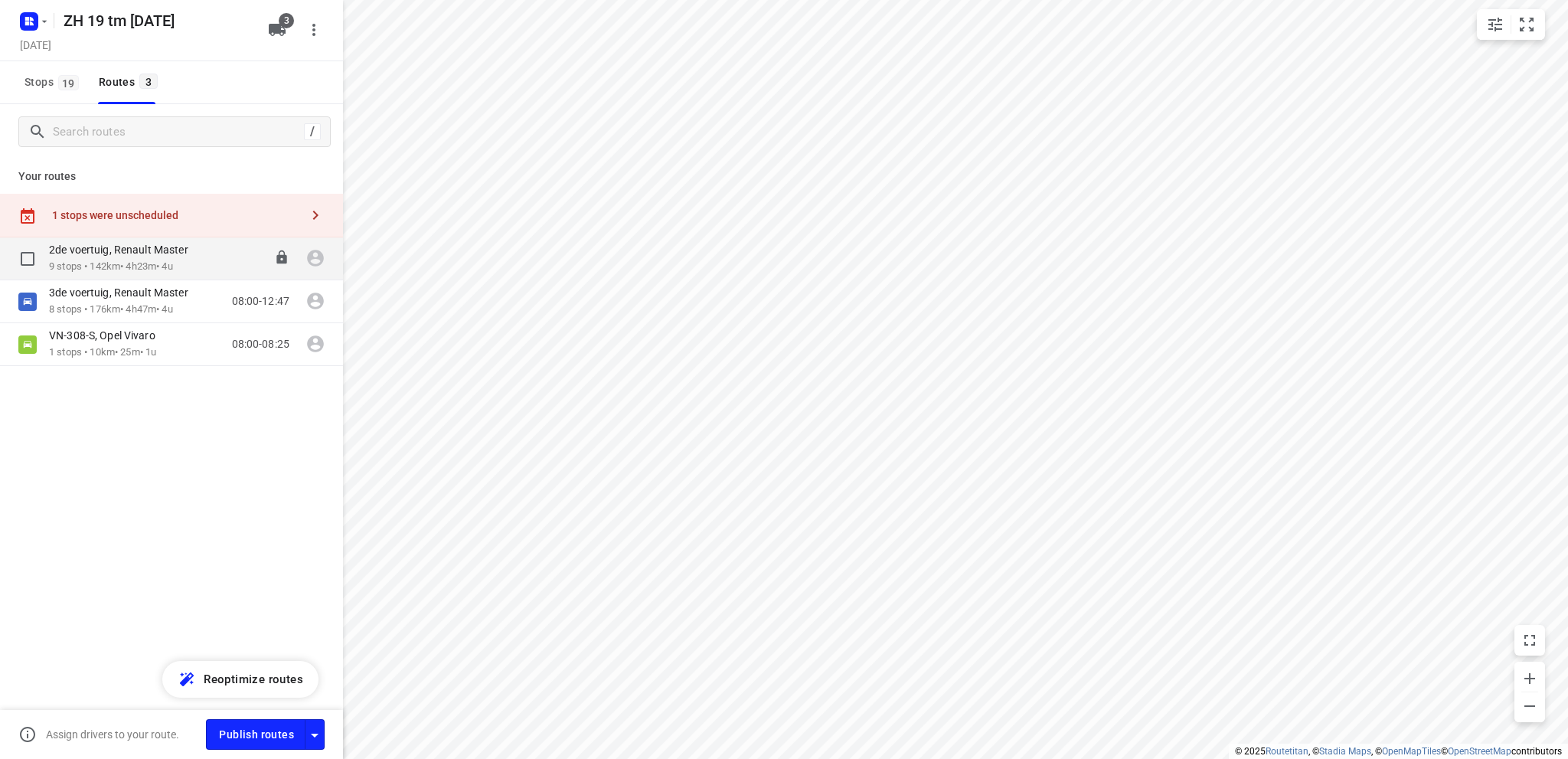
click at [138, 256] on p "2de voertuig, Renault Master" at bounding box center [123, 249] width 149 height 13
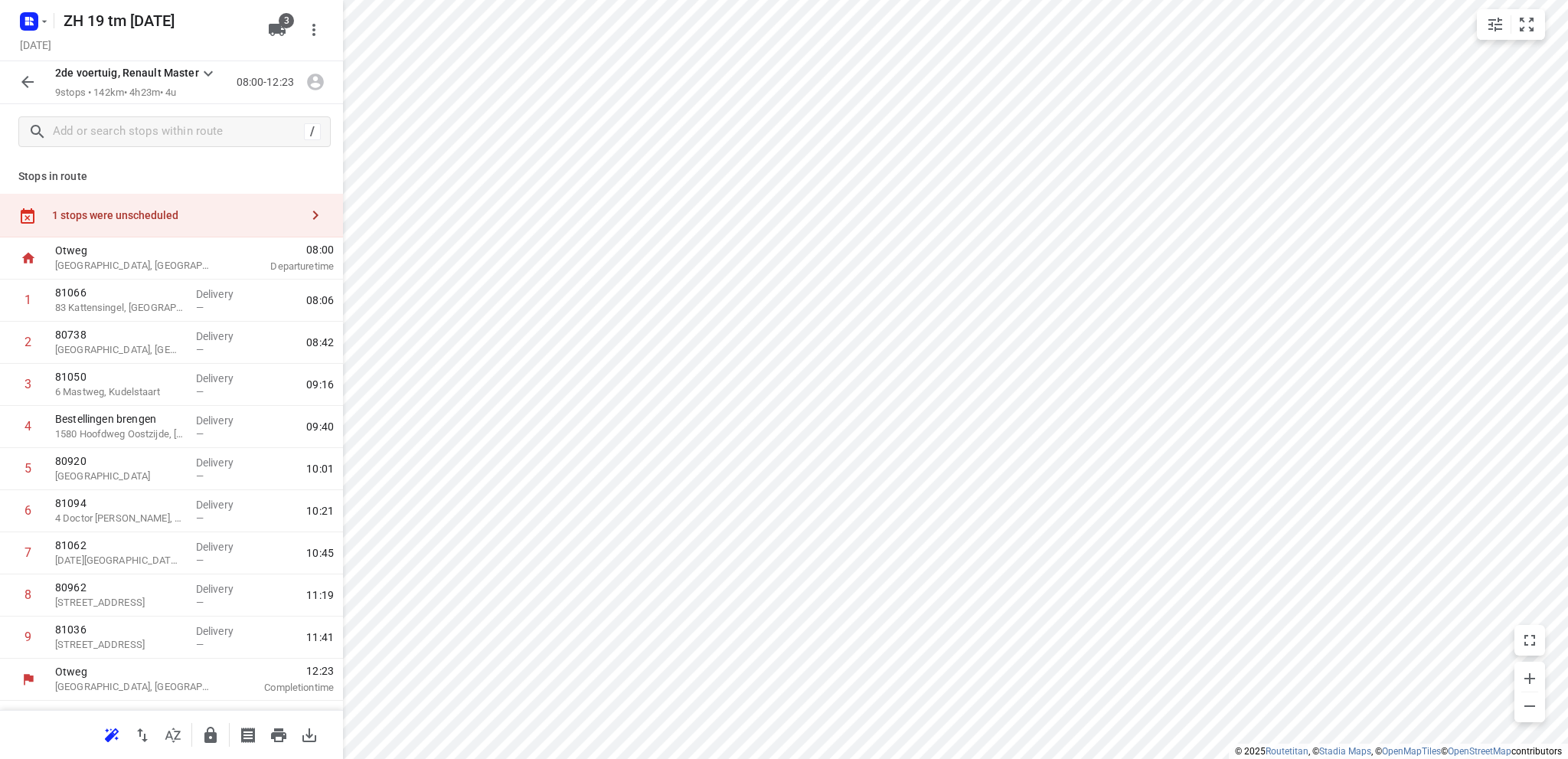
click at [188, 215] on div "1 stops were unscheduled" at bounding box center [176, 215] width 248 height 12
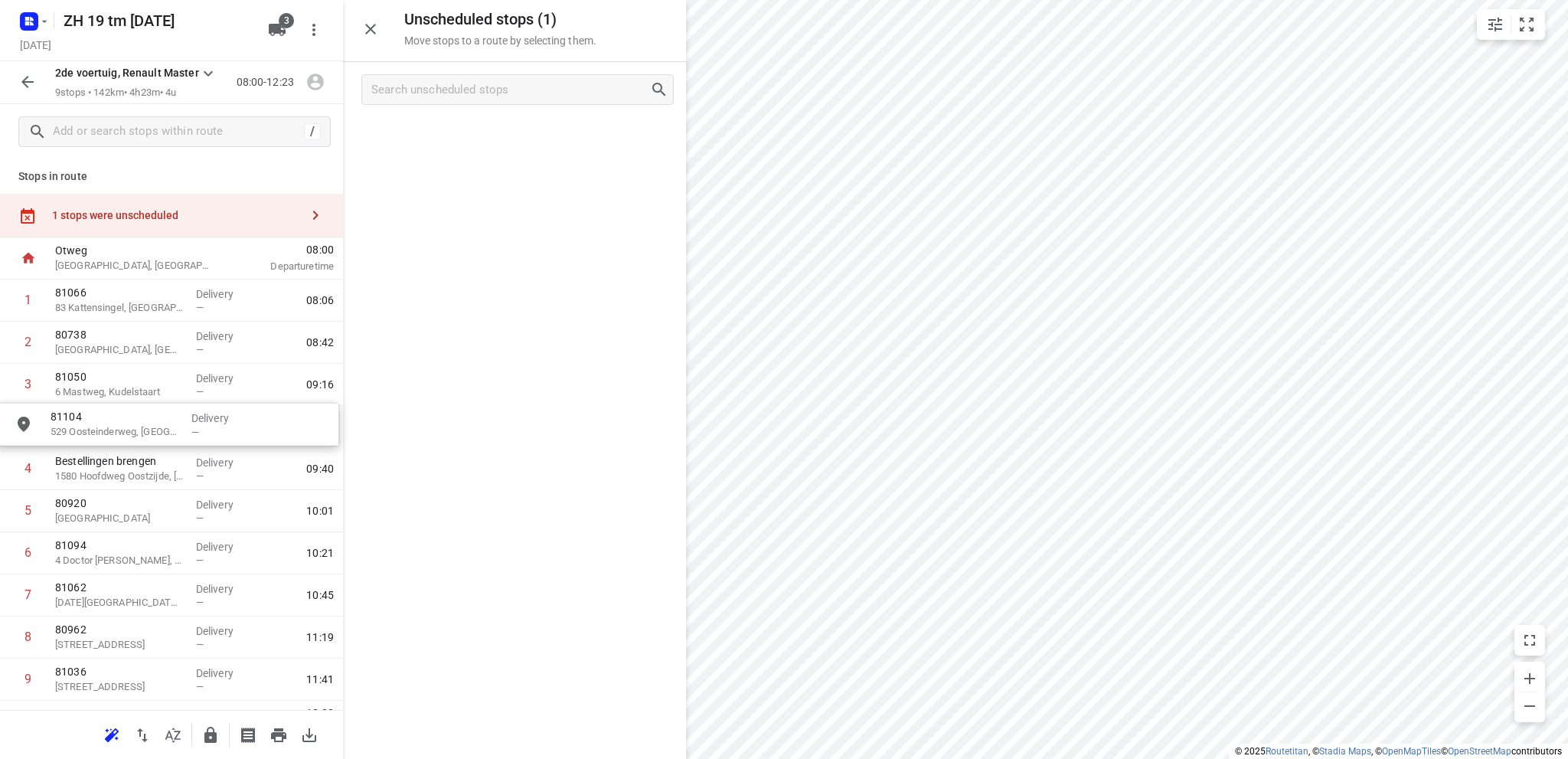
drag, startPoint x: 489, startPoint y: 140, endPoint x: 135, endPoint y: 429, distance: 457.0
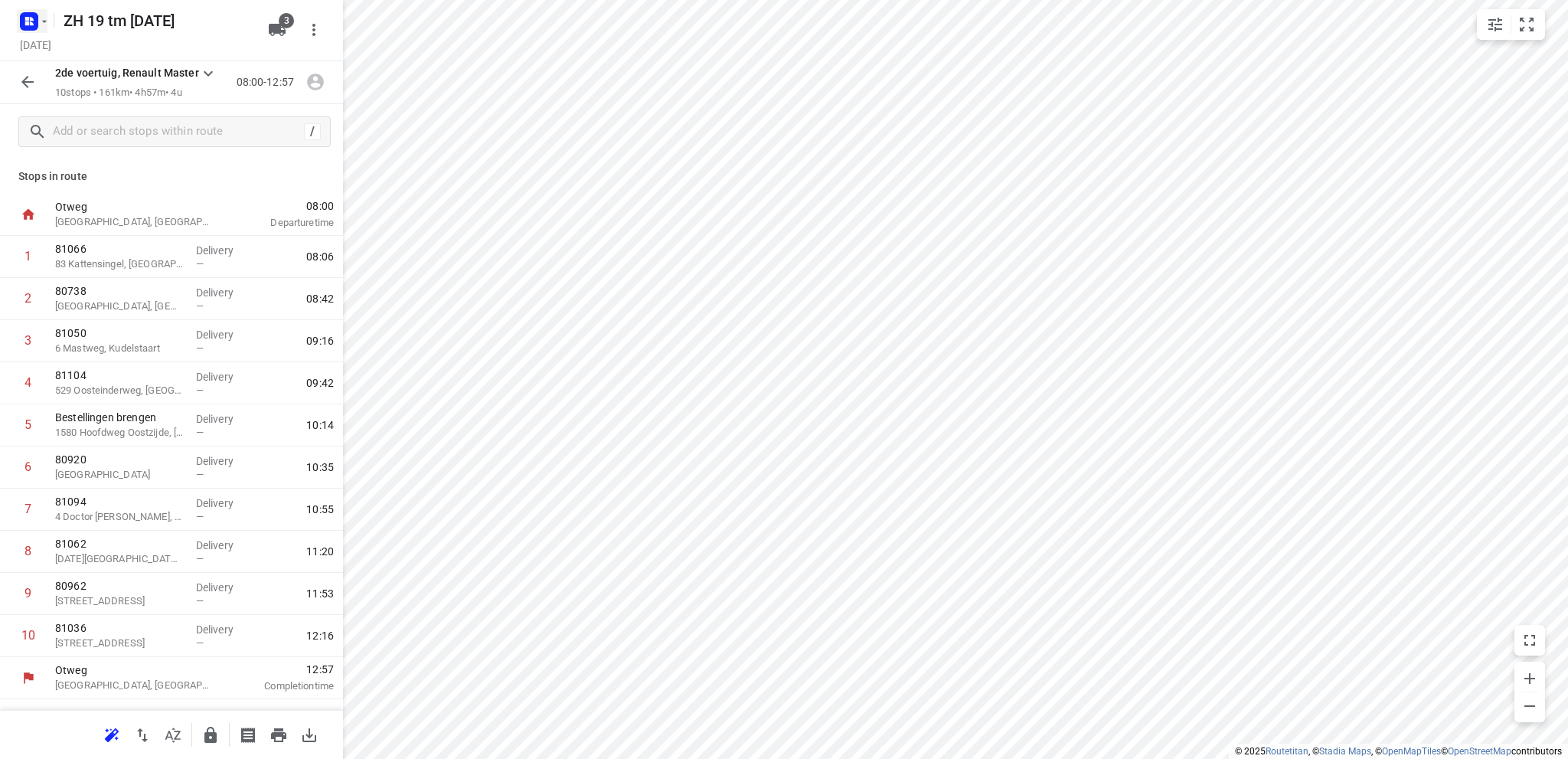
click at [27, 19] on icon "button" at bounding box center [27, 19] width 4 height 4
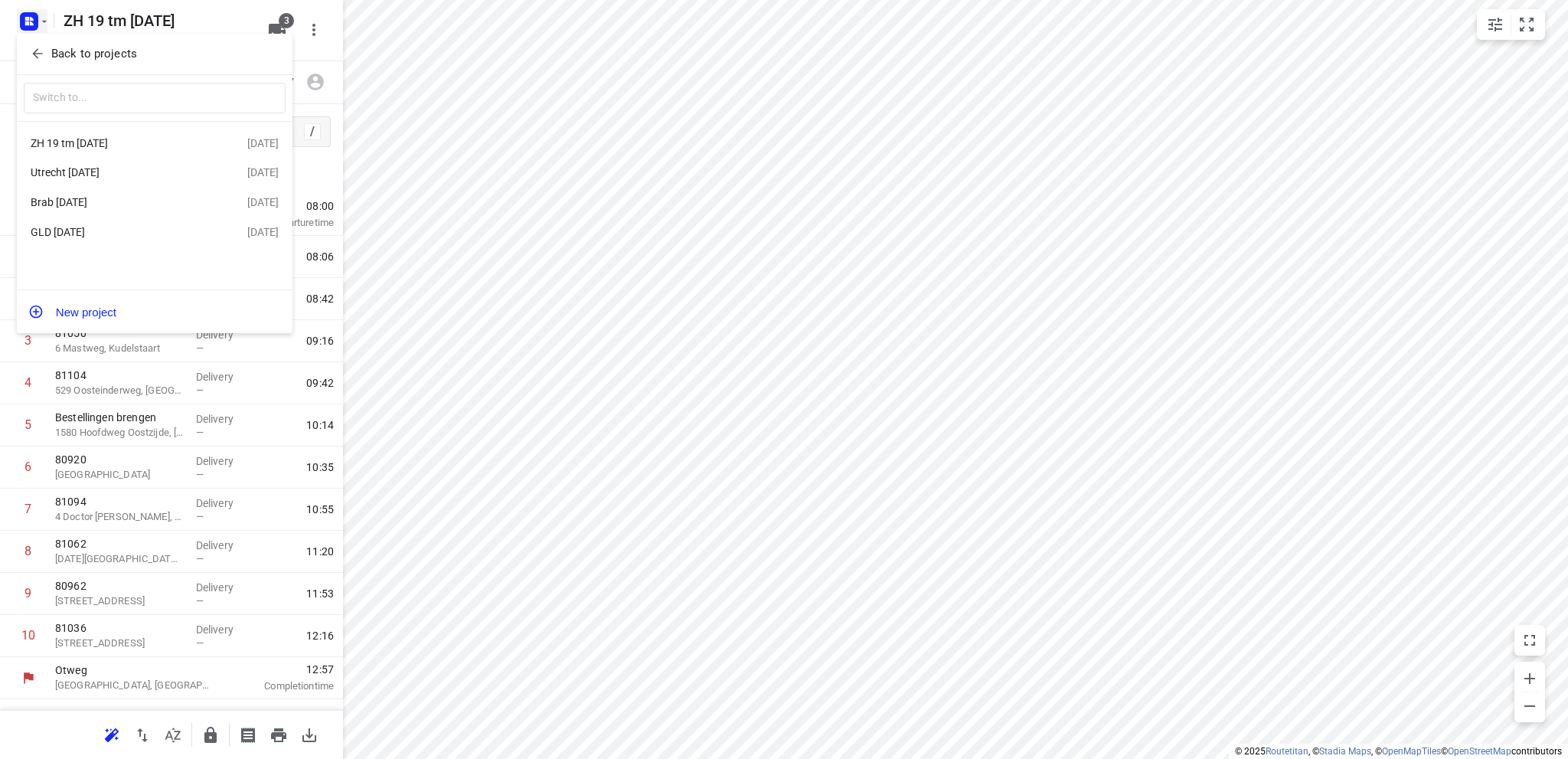
click at [98, 165] on div "Utrecht [DATE]" at bounding box center [139, 172] width 217 height 18
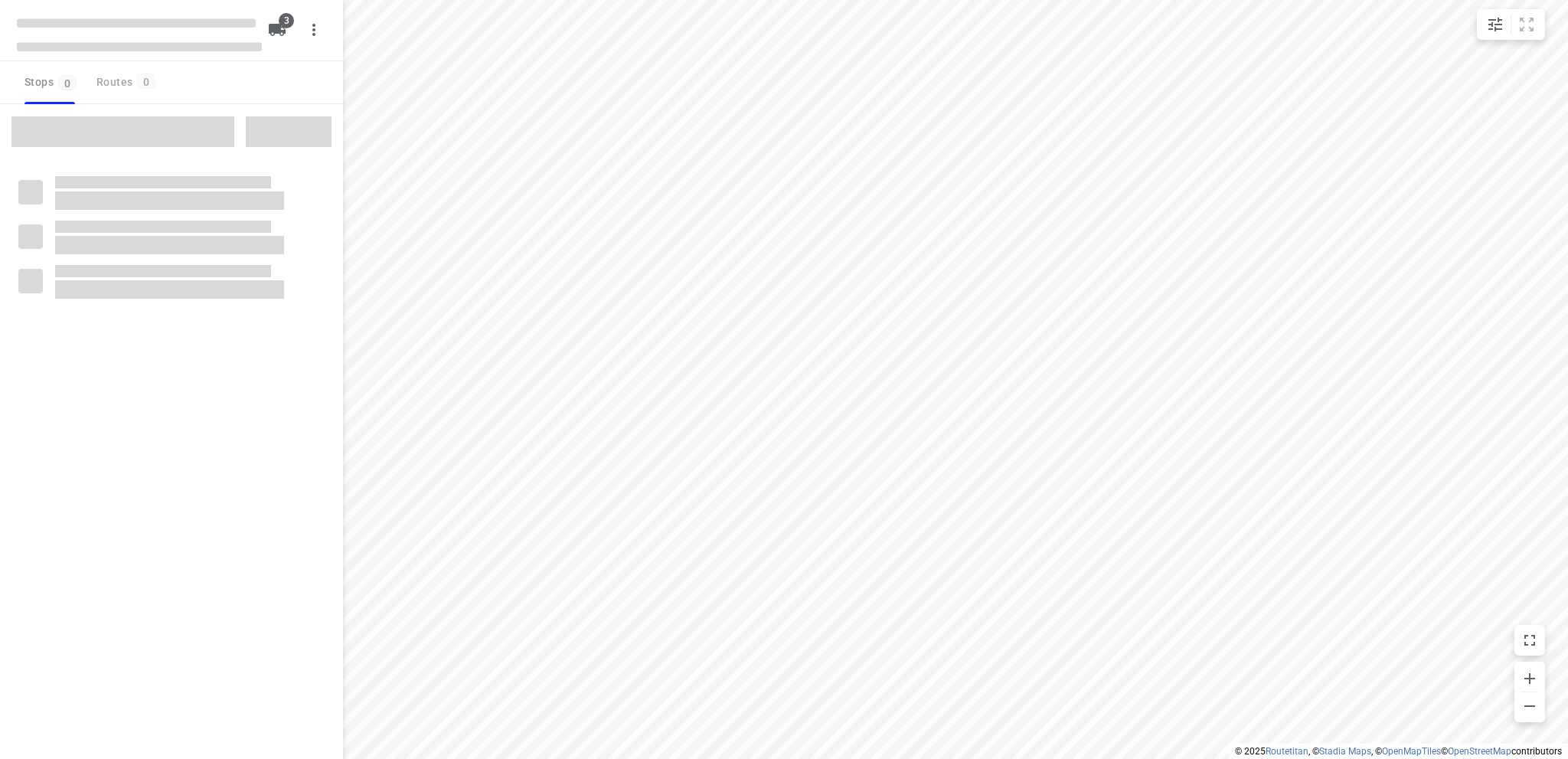
type input "distance"
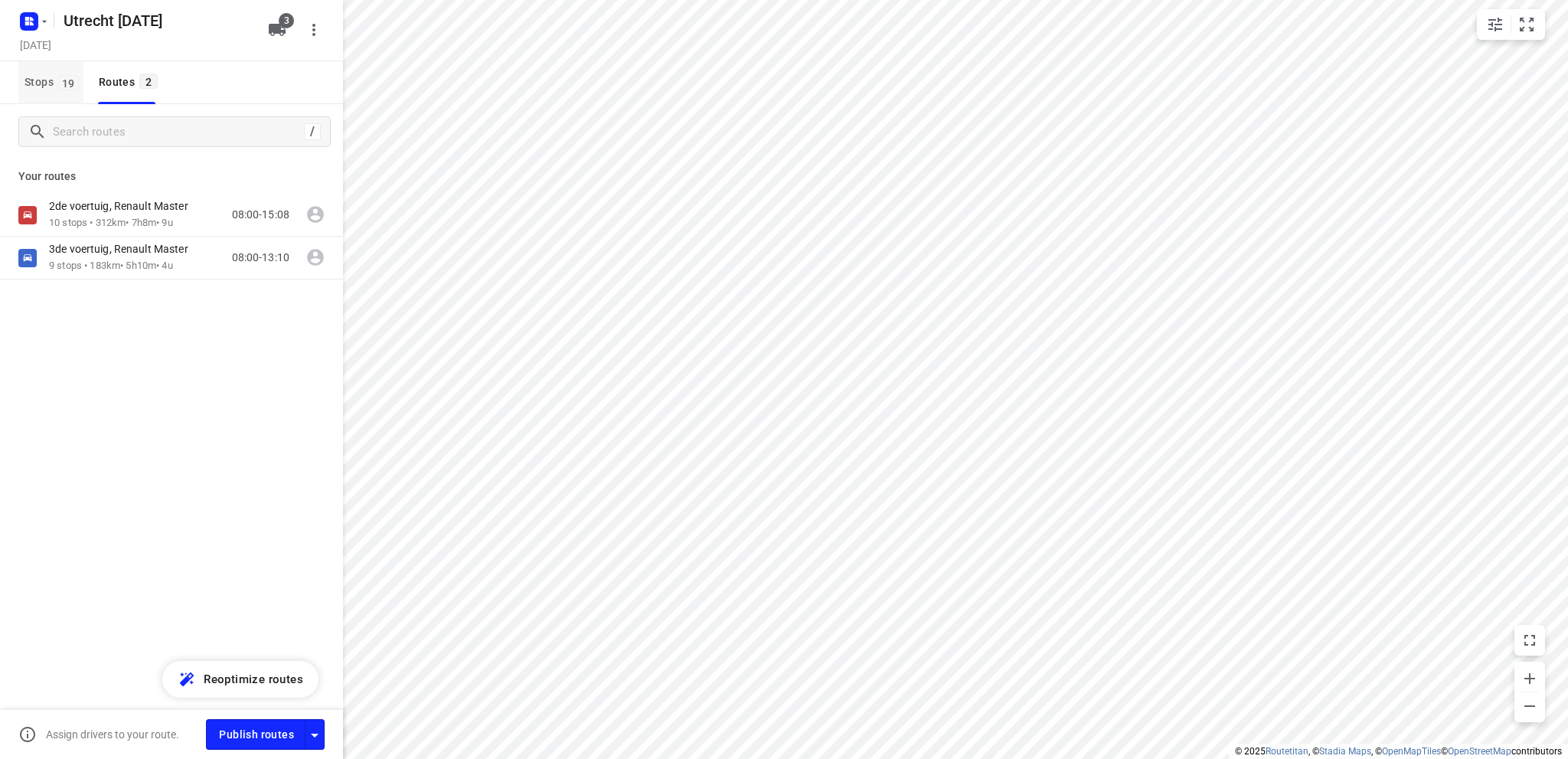
click at [41, 79] on span "Stops 19" at bounding box center [54, 83] width 59 height 19
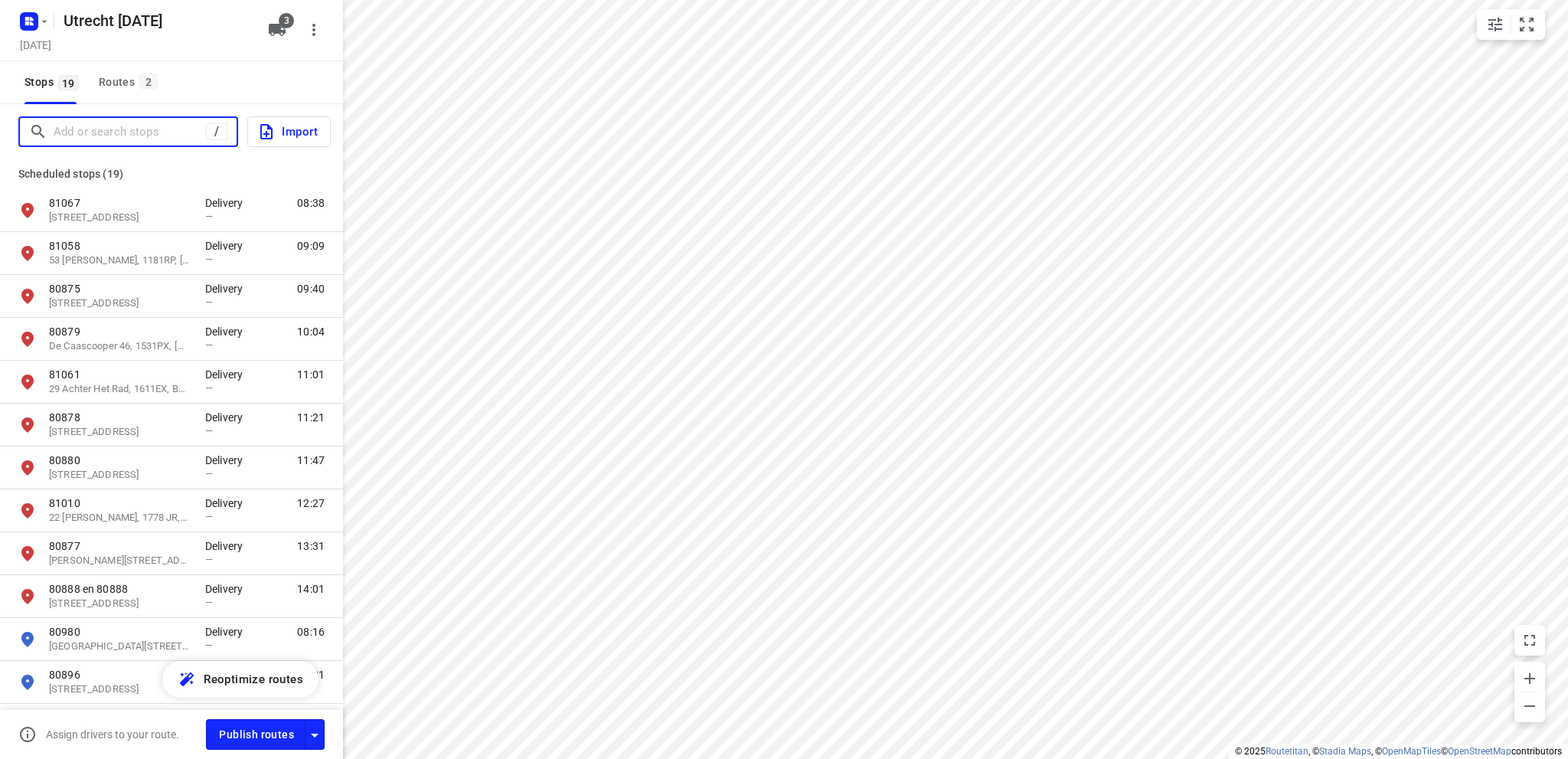
click at [64, 125] on input "Add or search stops" at bounding box center [129, 131] width 152 height 24
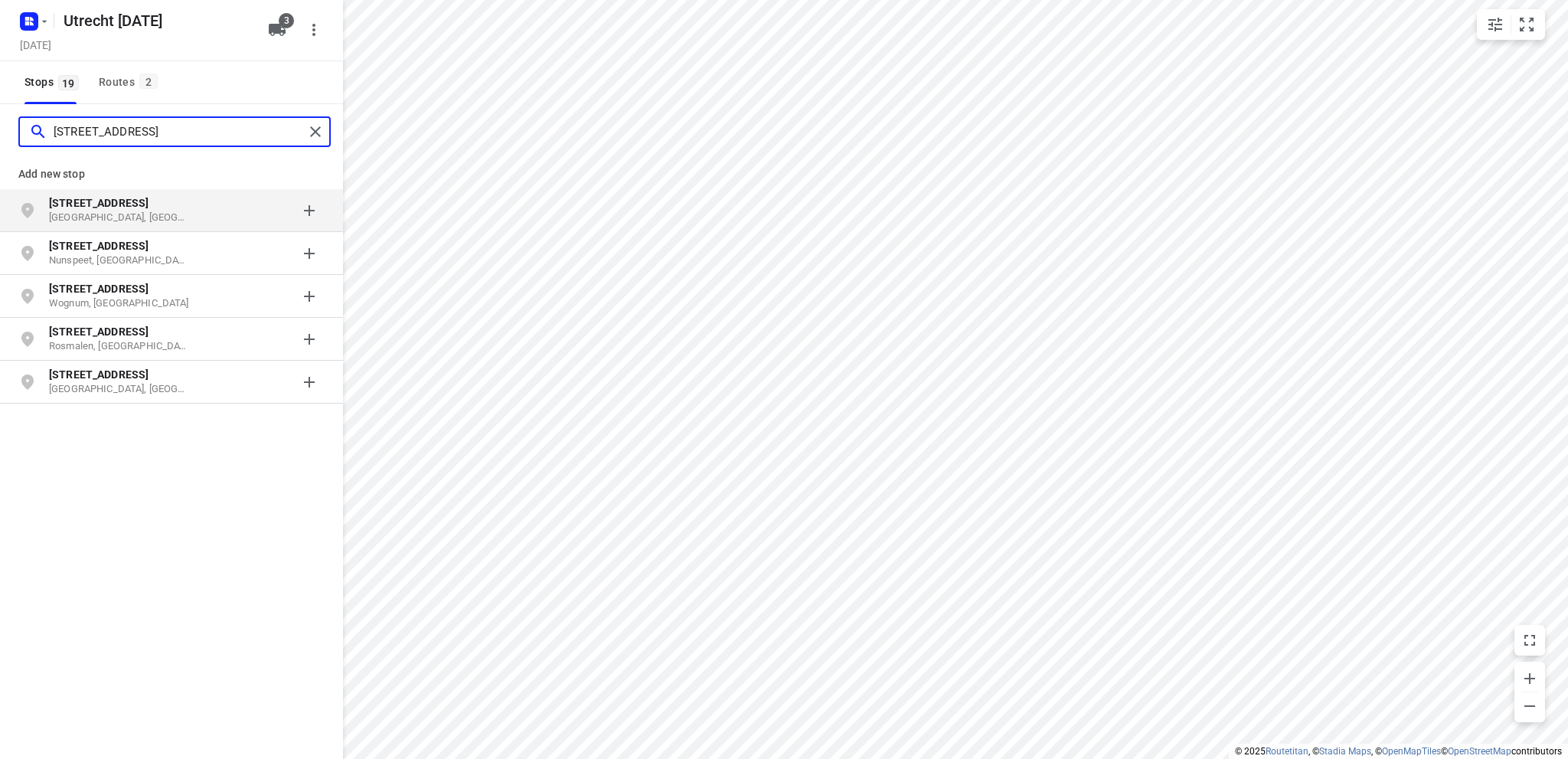
type input "[STREET_ADDRESS]"
click at [129, 207] on b "[STREET_ADDRESS]" at bounding box center [99, 202] width 100 height 12
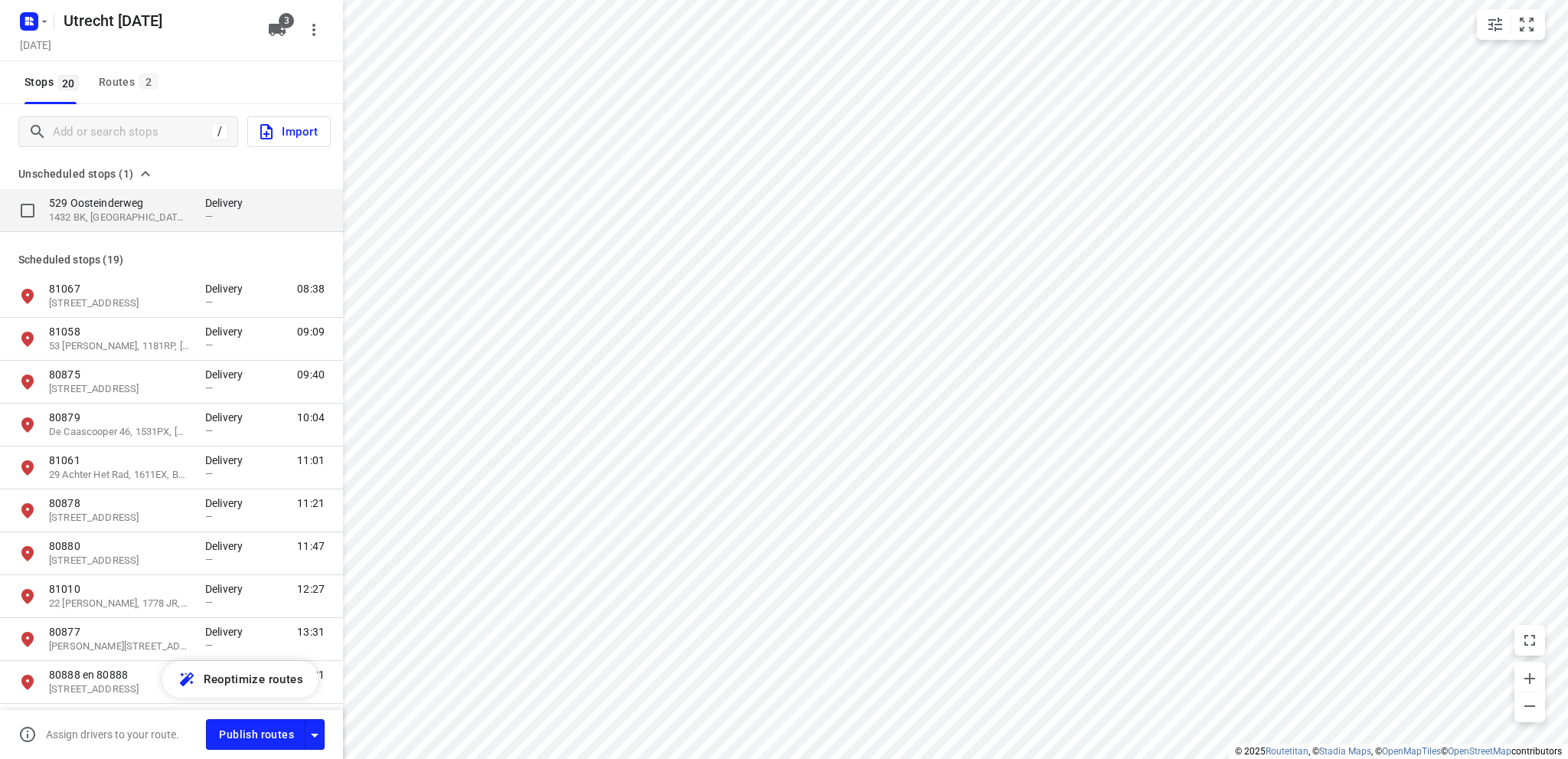
click at [131, 211] on p "1432 BK, [GEOGRAPHIC_DATA], [GEOGRAPHIC_DATA]" at bounding box center [119, 218] width 141 height 14
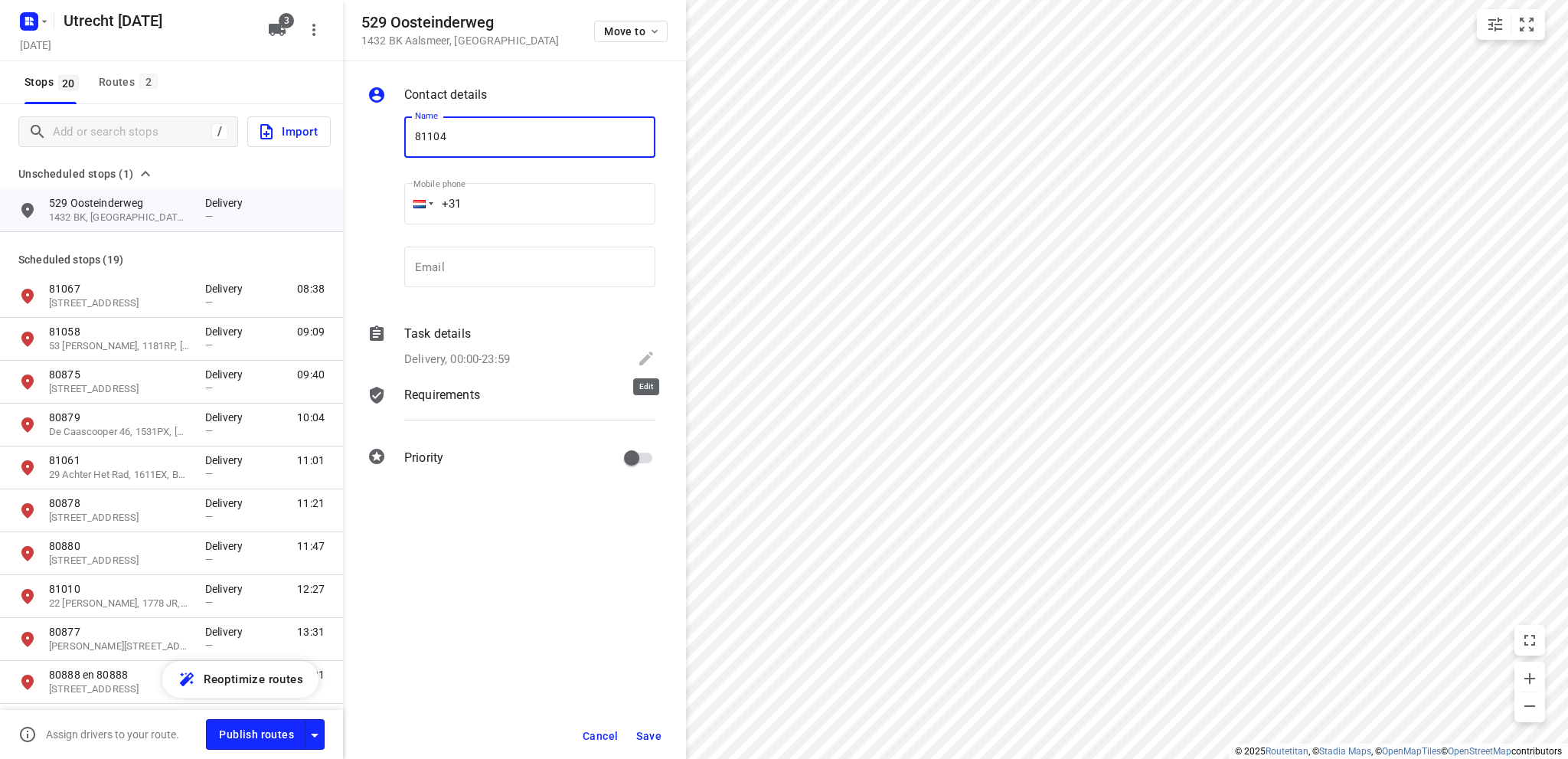
type input "81104"
click at [644, 355] on icon at bounding box center [645, 358] width 18 height 18
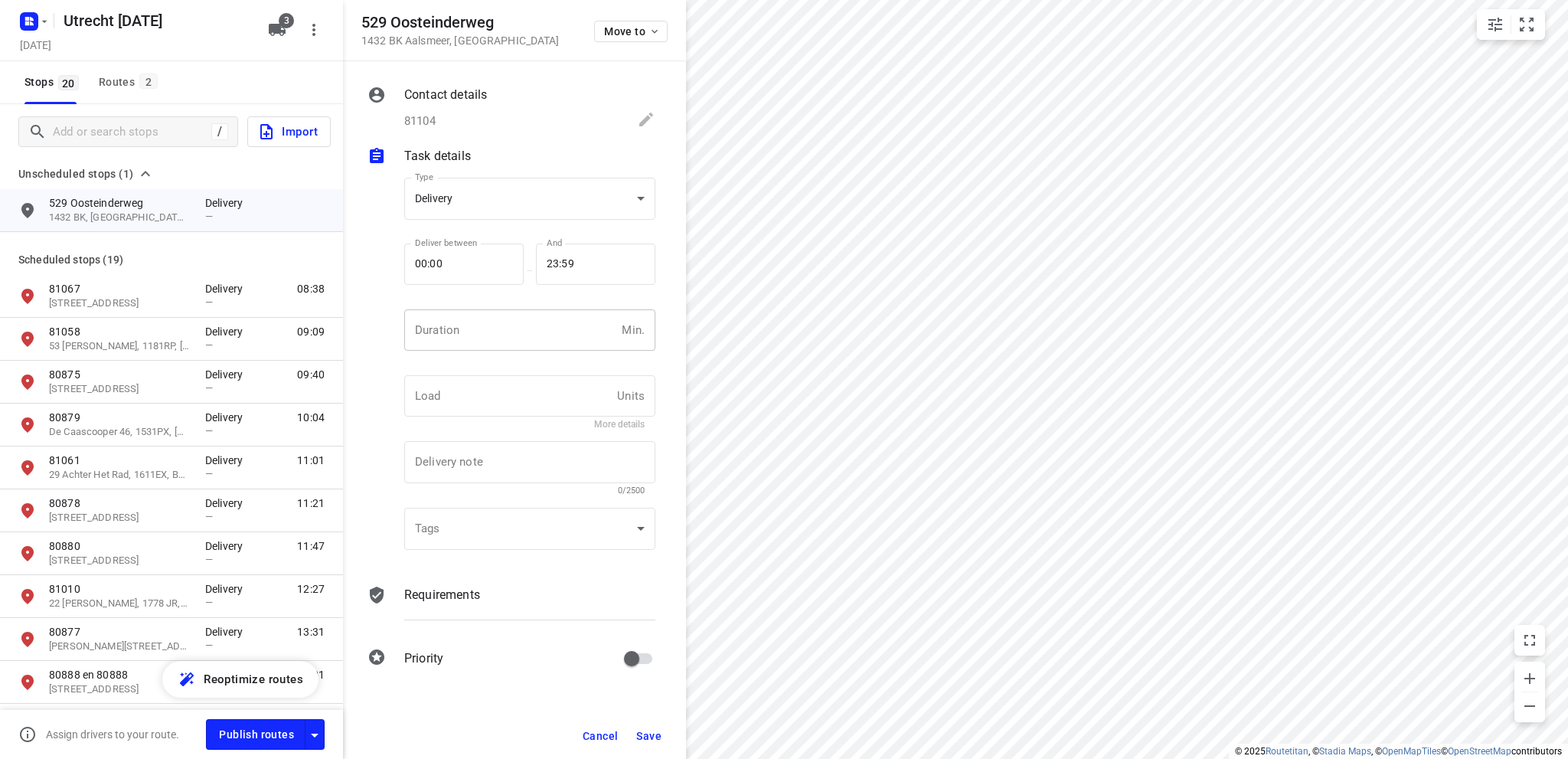
click at [498, 336] on input "number" at bounding box center [510, 330] width 211 height 41
type input "10"
click at [647, 731] on span "Save" at bounding box center [648, 736] width 25 height 12
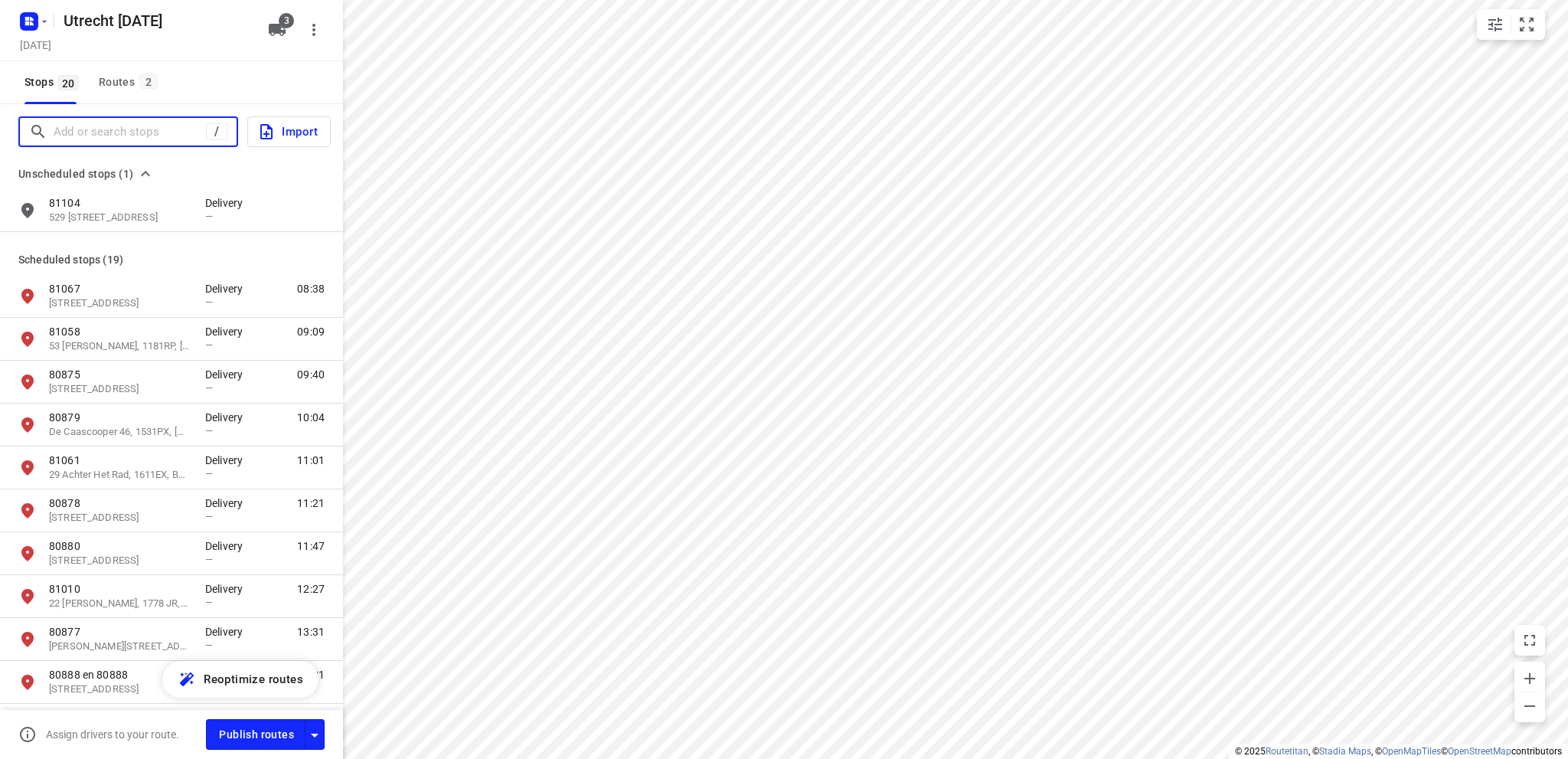
click at [109, 137] on input "Add or search stops" at bounding box center [129, 131] width 152 height 24
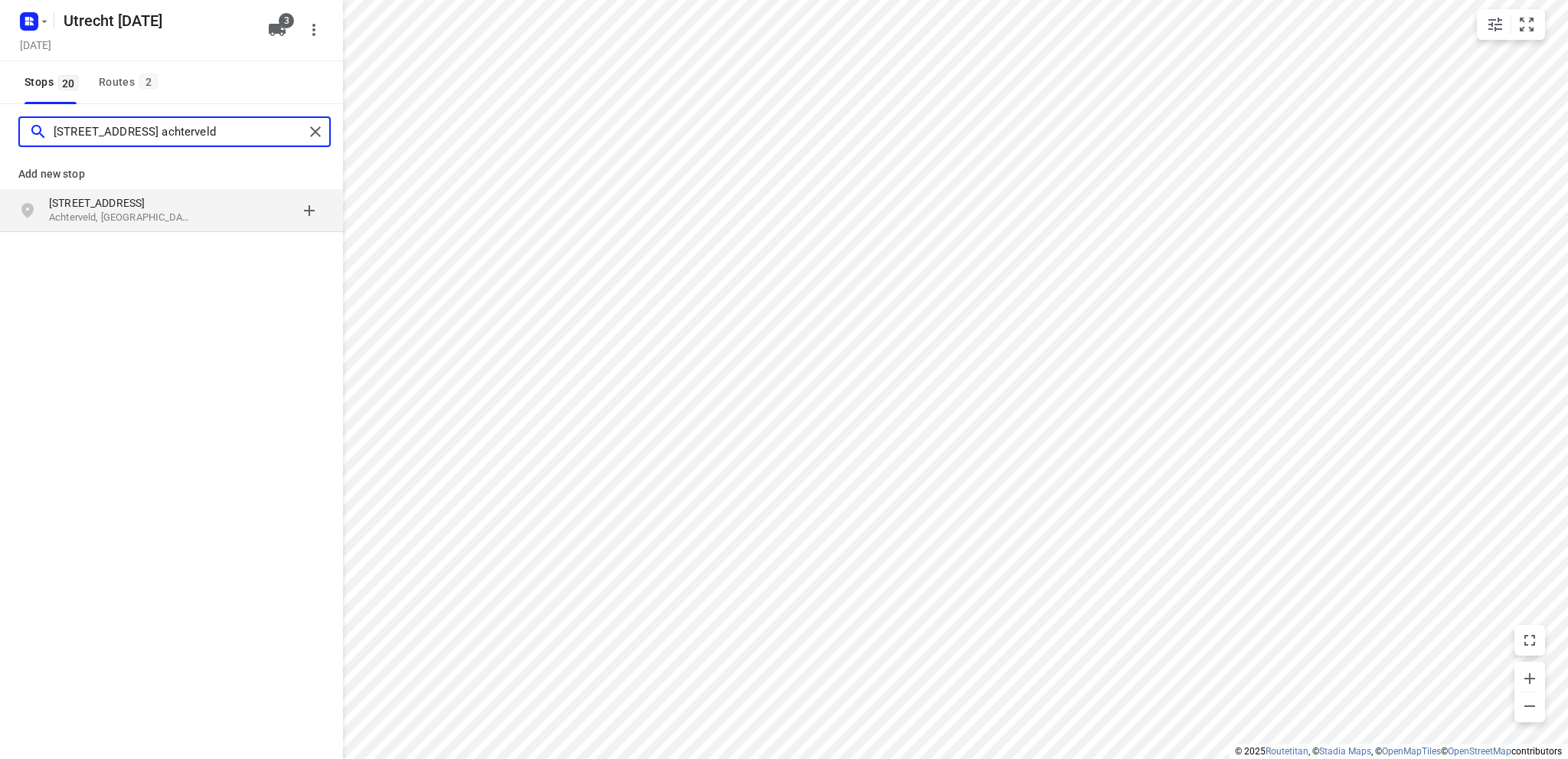
type input "[STREET_ADDRESS] achterveld"
click at [120, 208] on p "[STREET_ADDRESS]" at bounding box center [119, 203] width 141 height 15
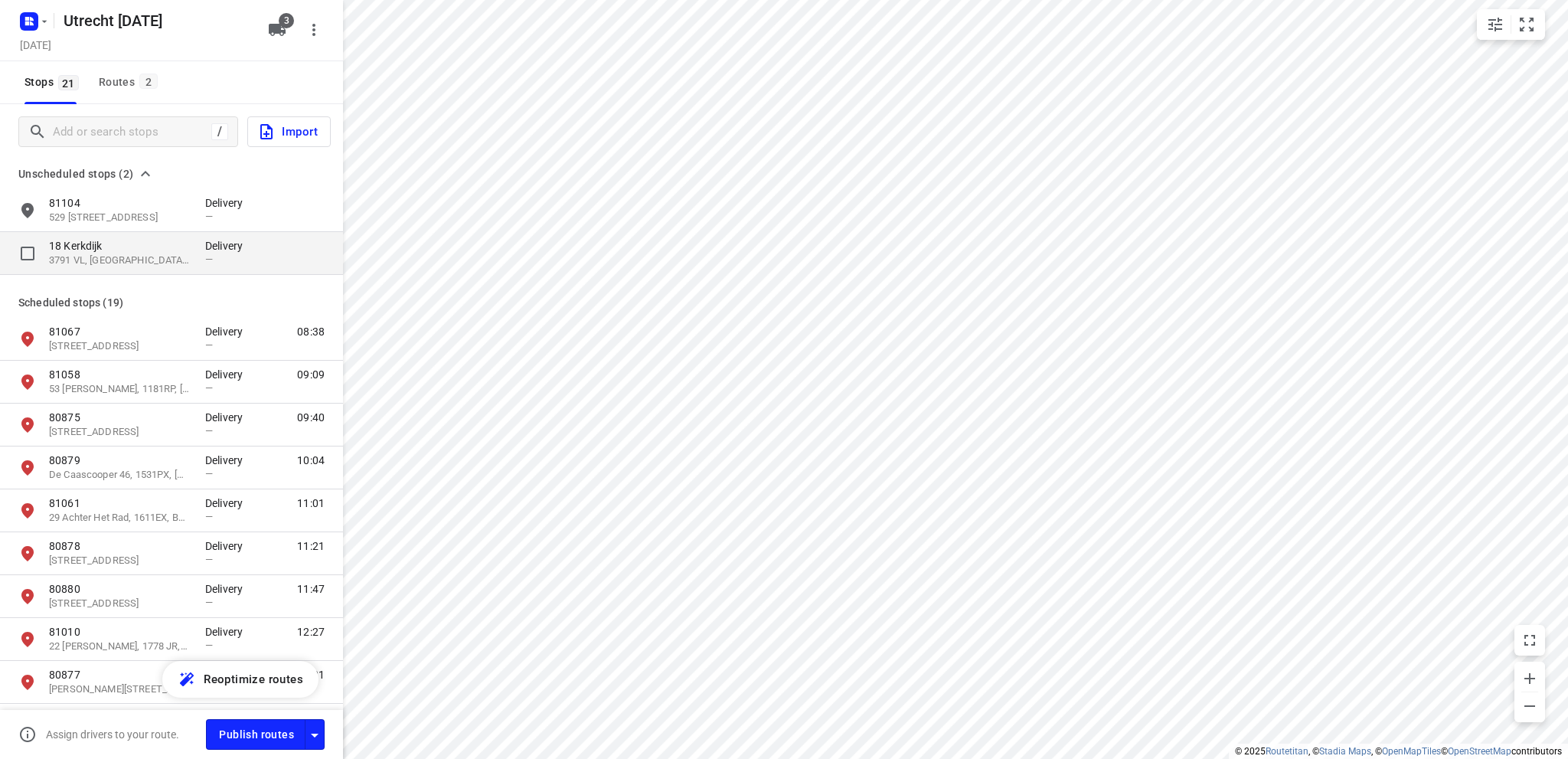
click at [130, 246] on p "18 Kerkdijk" at bounding box center [119, 246] width 141 height 15
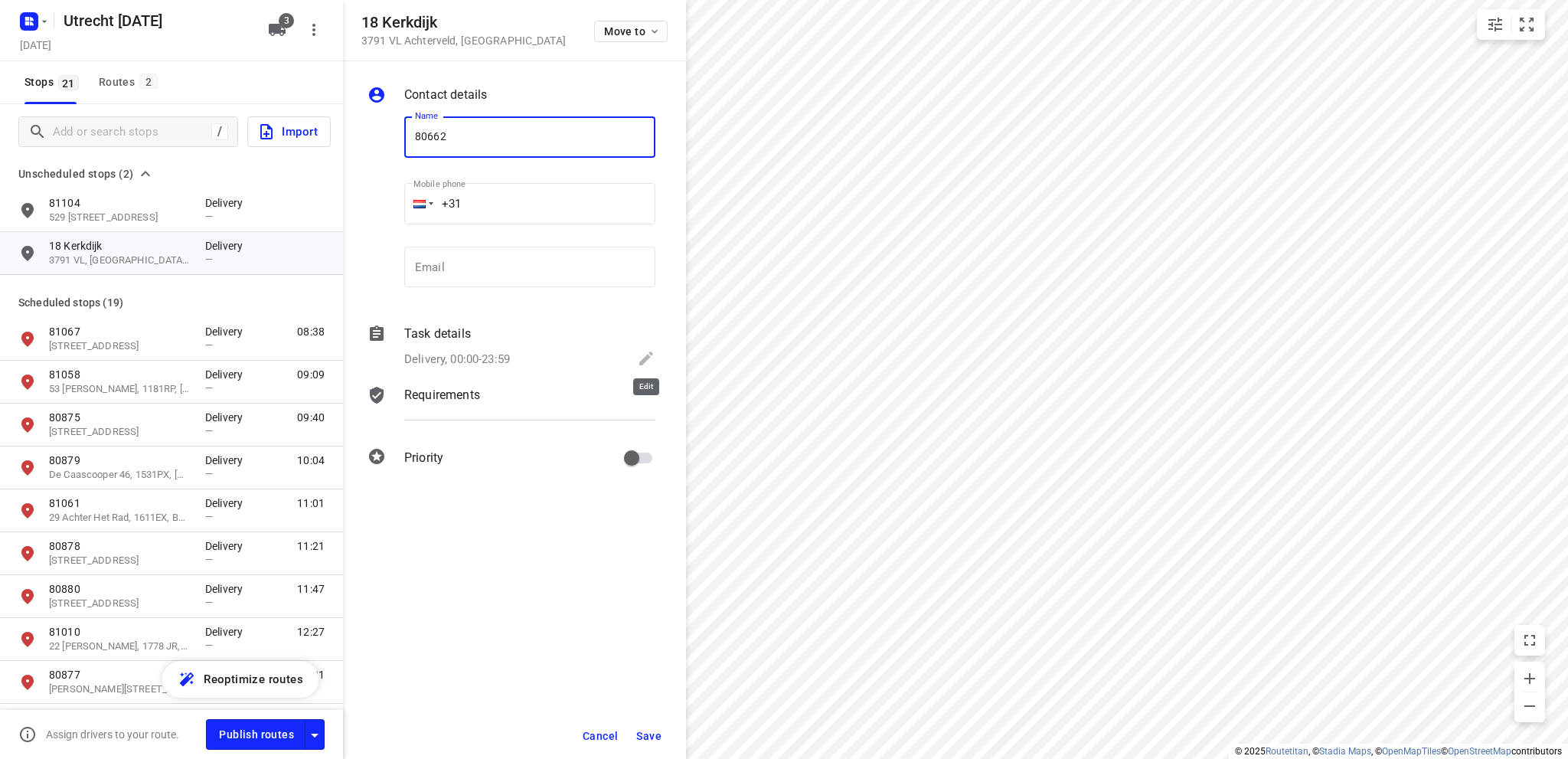
type input "80662"
click at [651, 355] on icon at bounding box center [646, 358] width 13 height 13
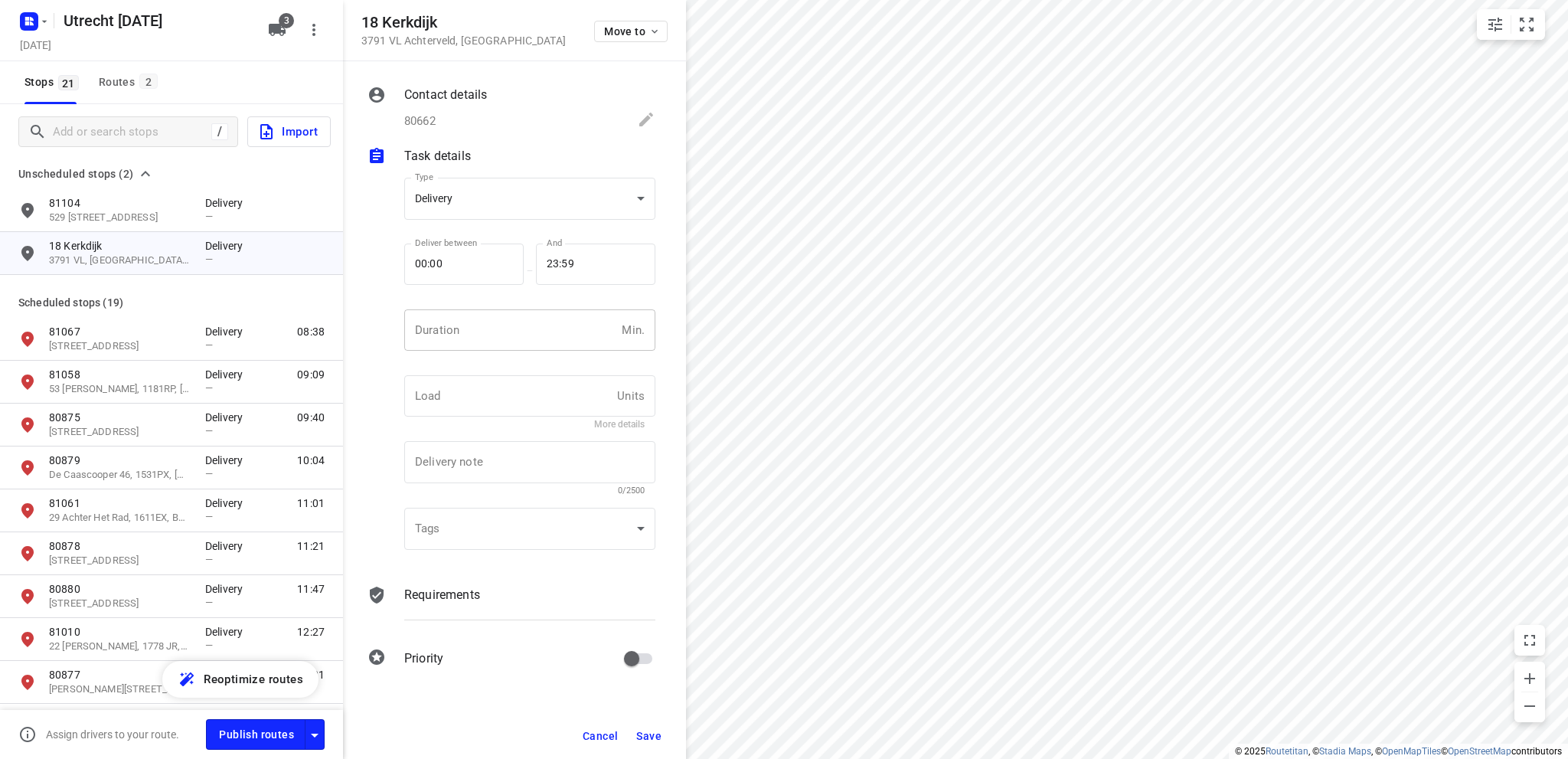
click at [454, 330] on input "number" at bounding box center [510, 330] width 211 height 41
type input "10"
click at [655, 735] on span "Save" at bounding box center [648, 736] width 25 height 12
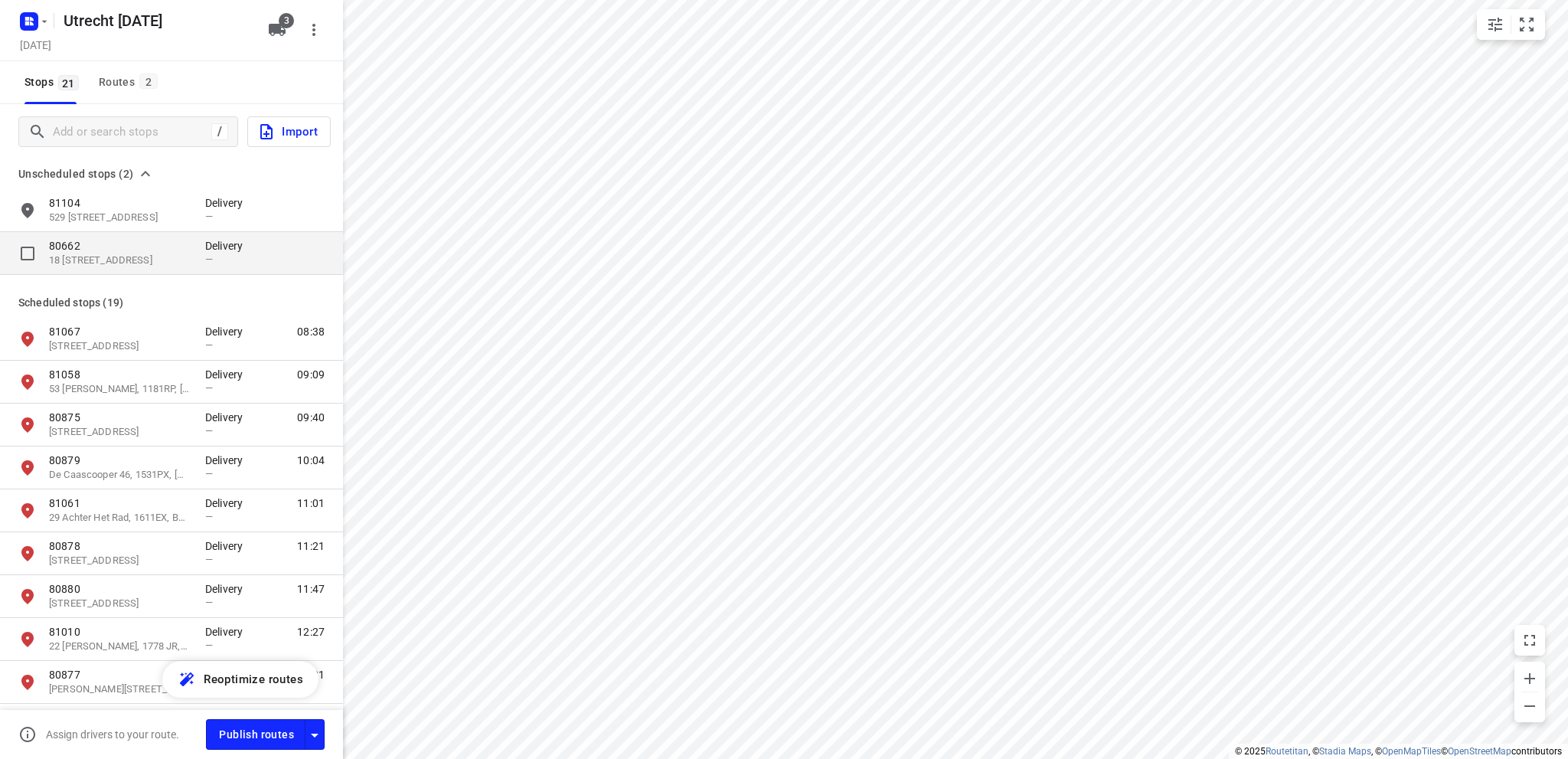
click at [135, 249] on p "80662" at bounding box center [119, 246] width 141 height 15
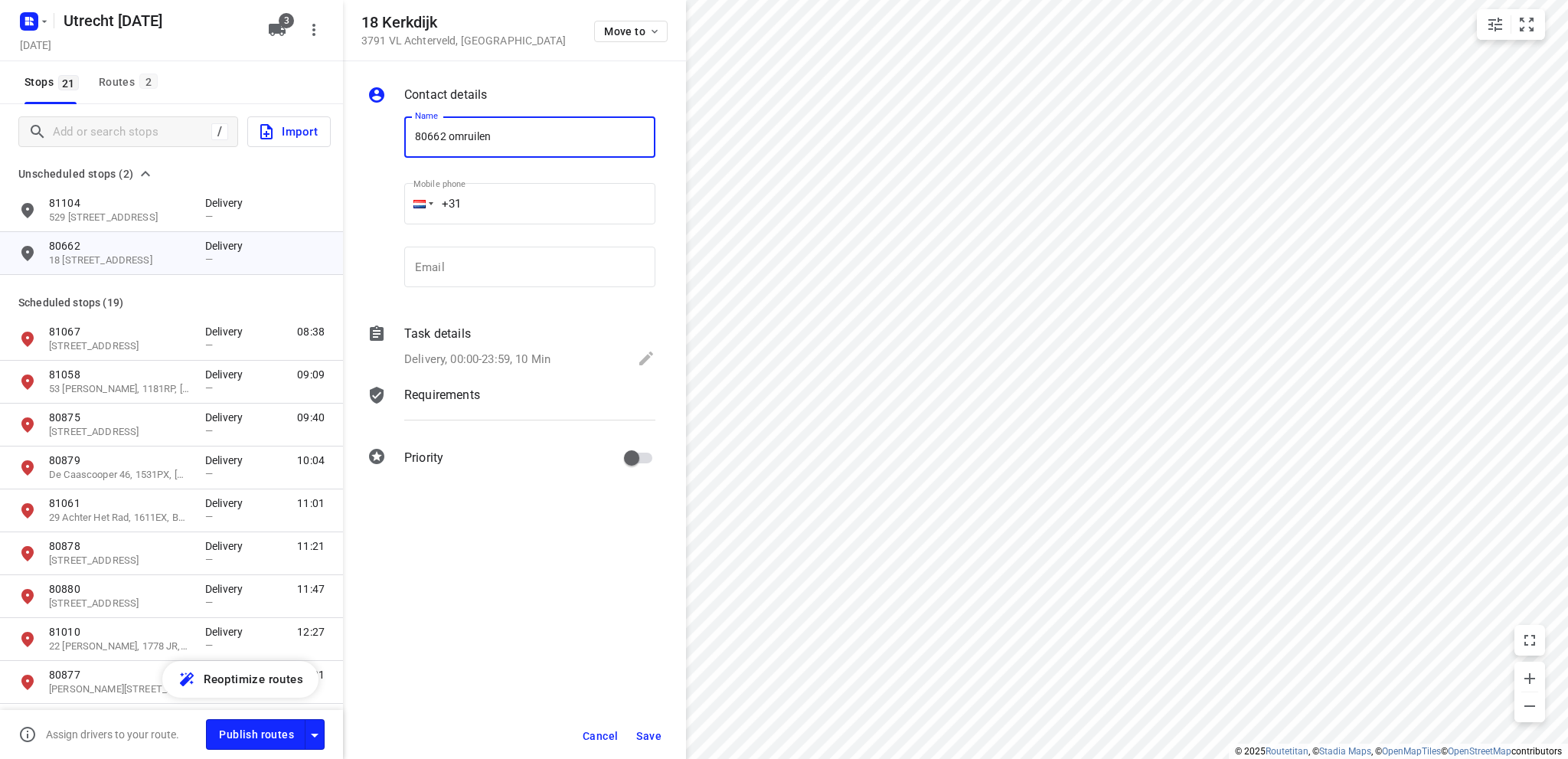
type input "80662 omruilen"
click at [655, 735] on span "Save" at bounding box center [648, 736] width 25 height 12
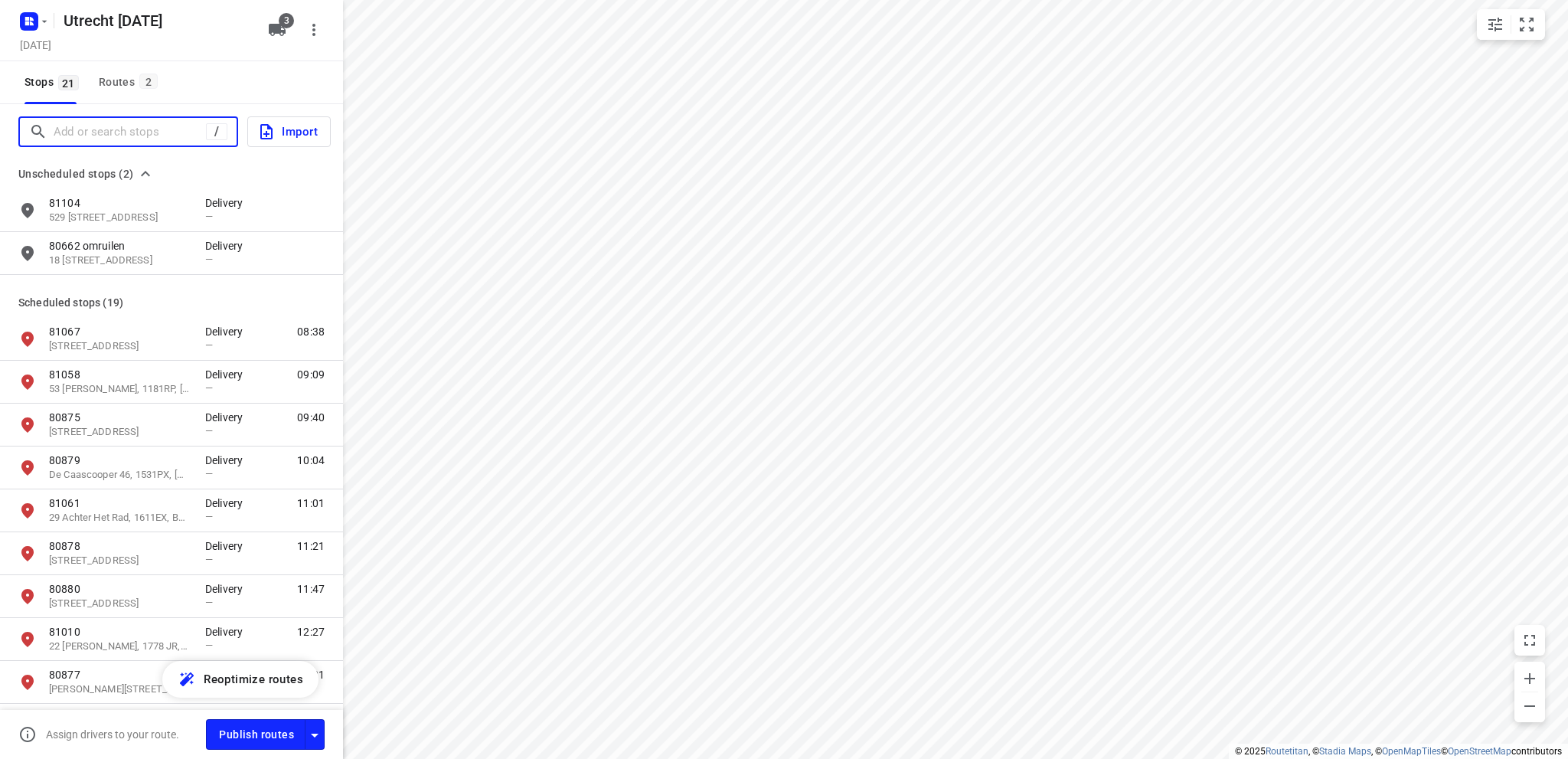
click at [114, 130] on input "Add or search stops" at bounding box center [129, 131] width 152 height 24
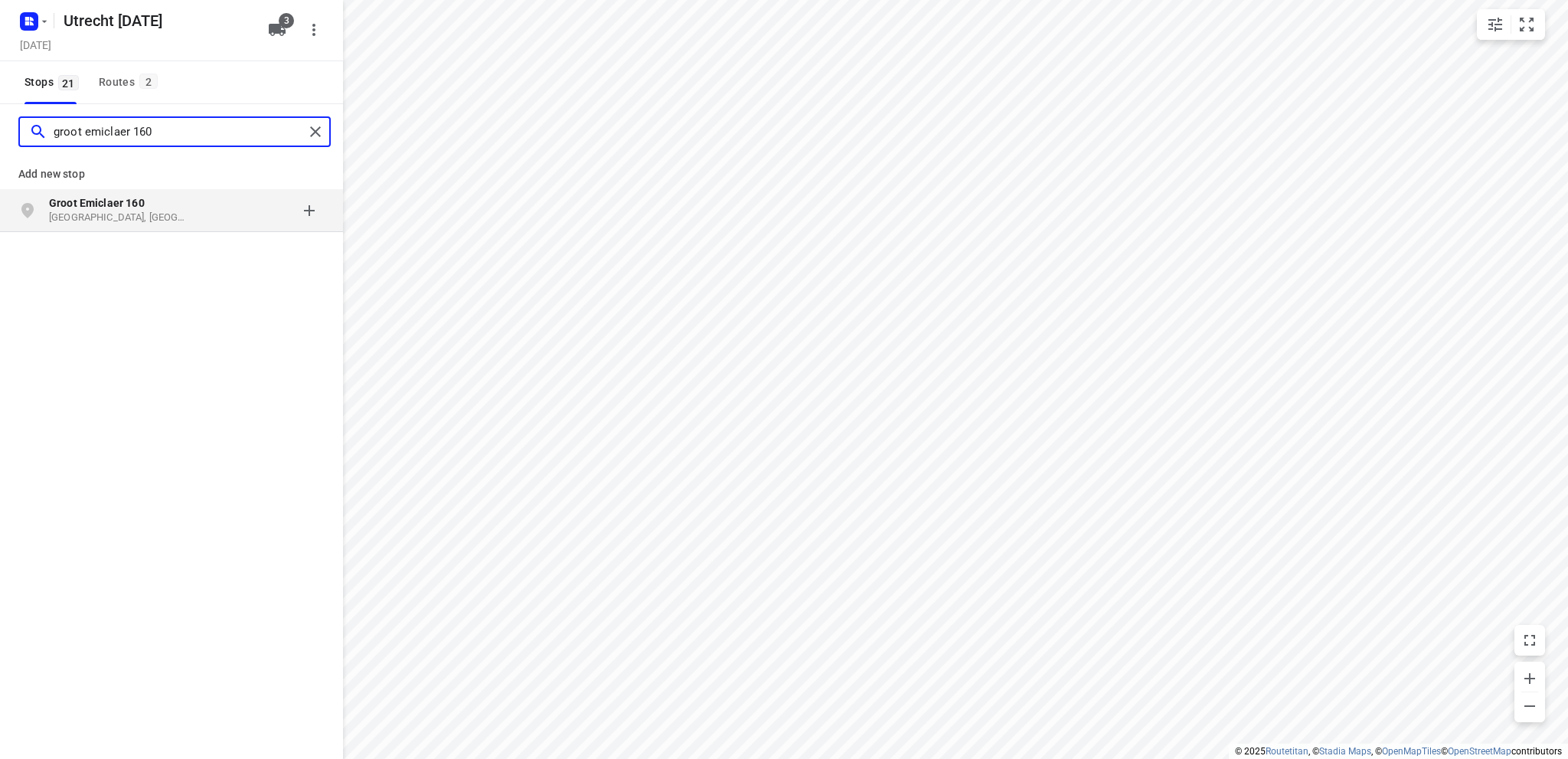
type input "groot emiclaer 160"
click at [108, 213] on p "[GEOGRAPHIC_DATA], [GEOGRAPHIC_DATA]" at bounding box center [119, 218] width 141 height 14
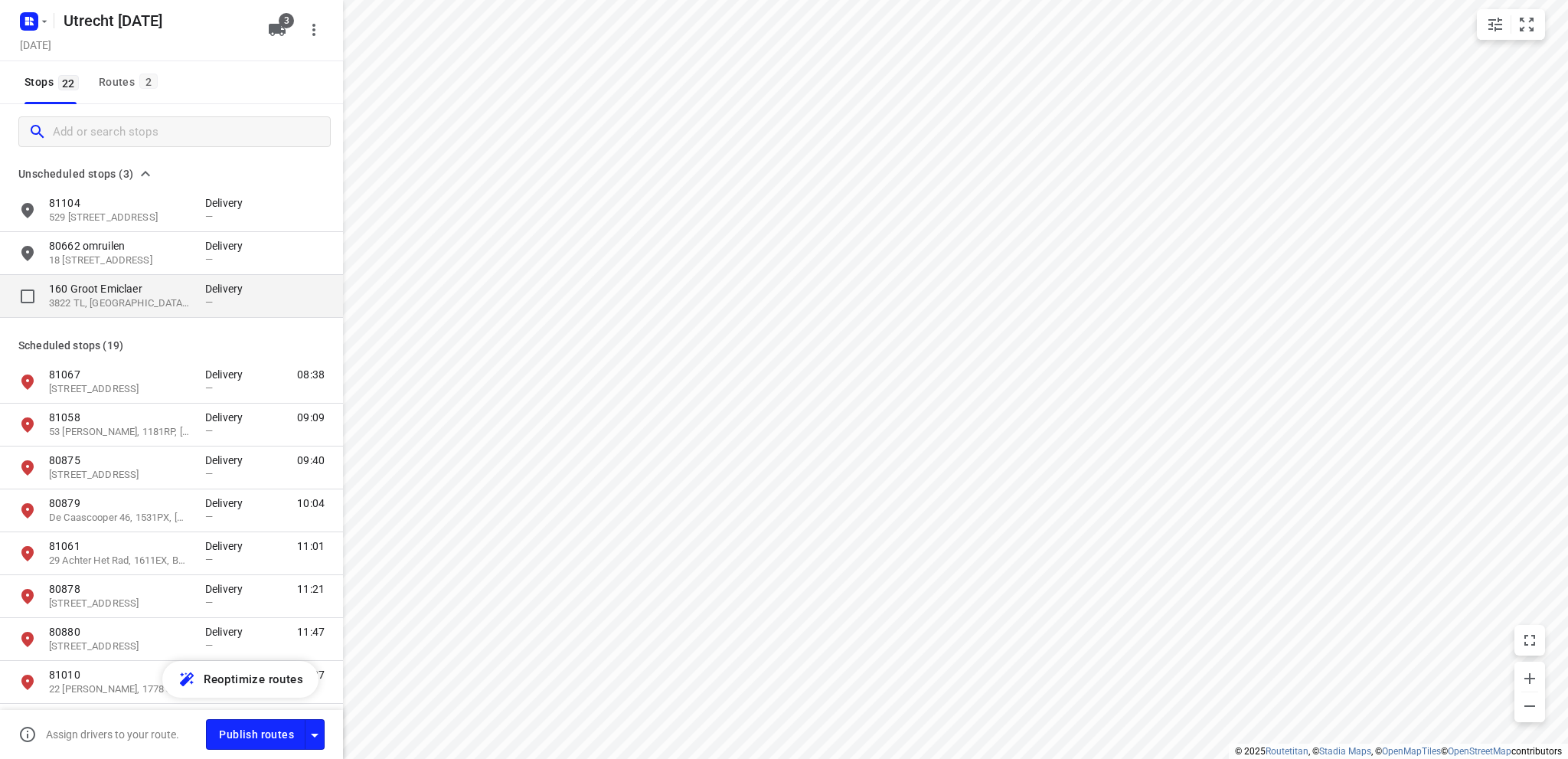
click at [135, 299] on p "3822 TL, [GEOGRAPHIC_DATA], [GEOGRAPHIC_DATA]" at bounding box center [119, 303] width 141 height 14
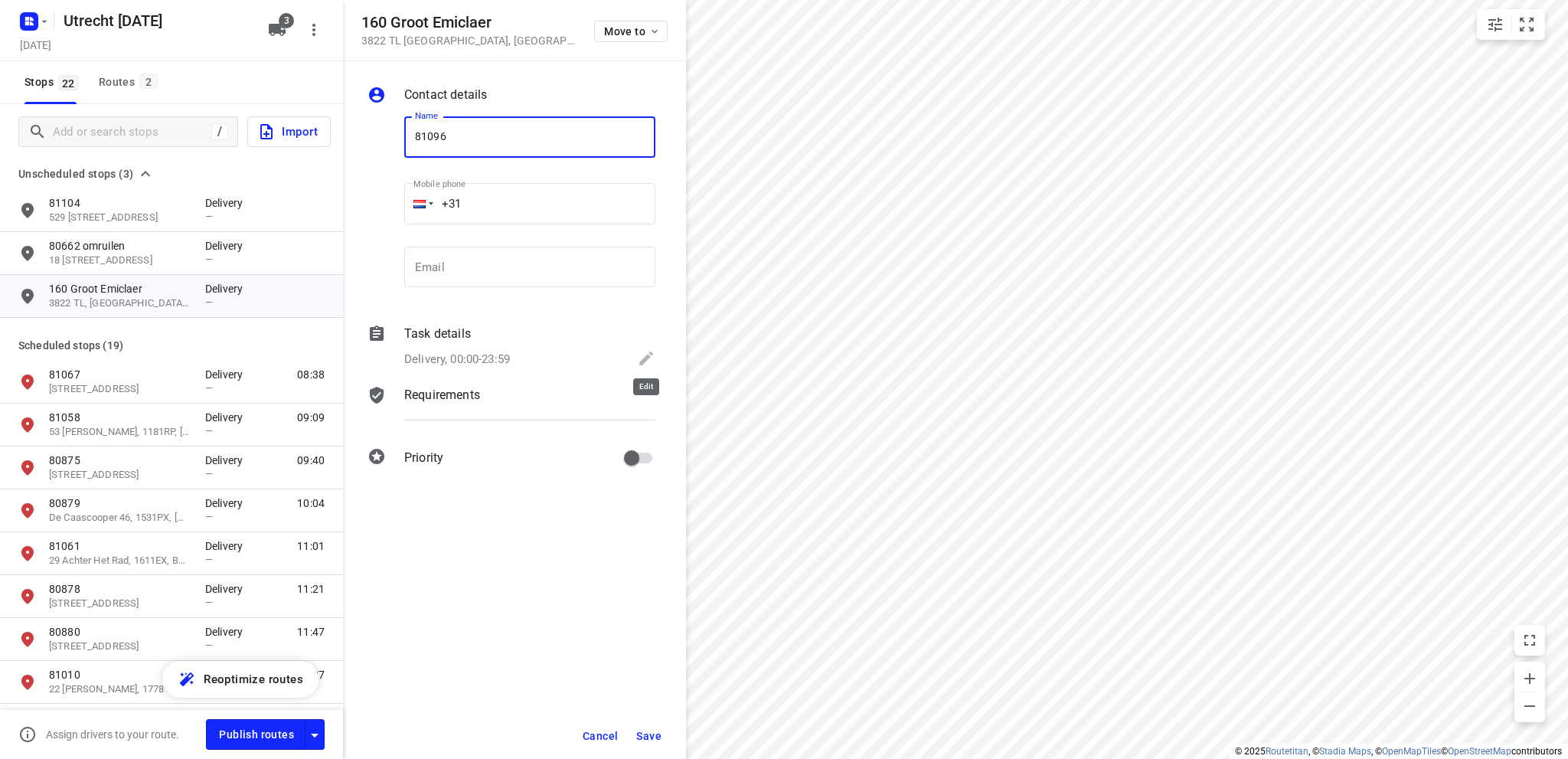
type input "81096"
click at [646, 355] on icon at bounding box center [646, 358] width 13 height 13
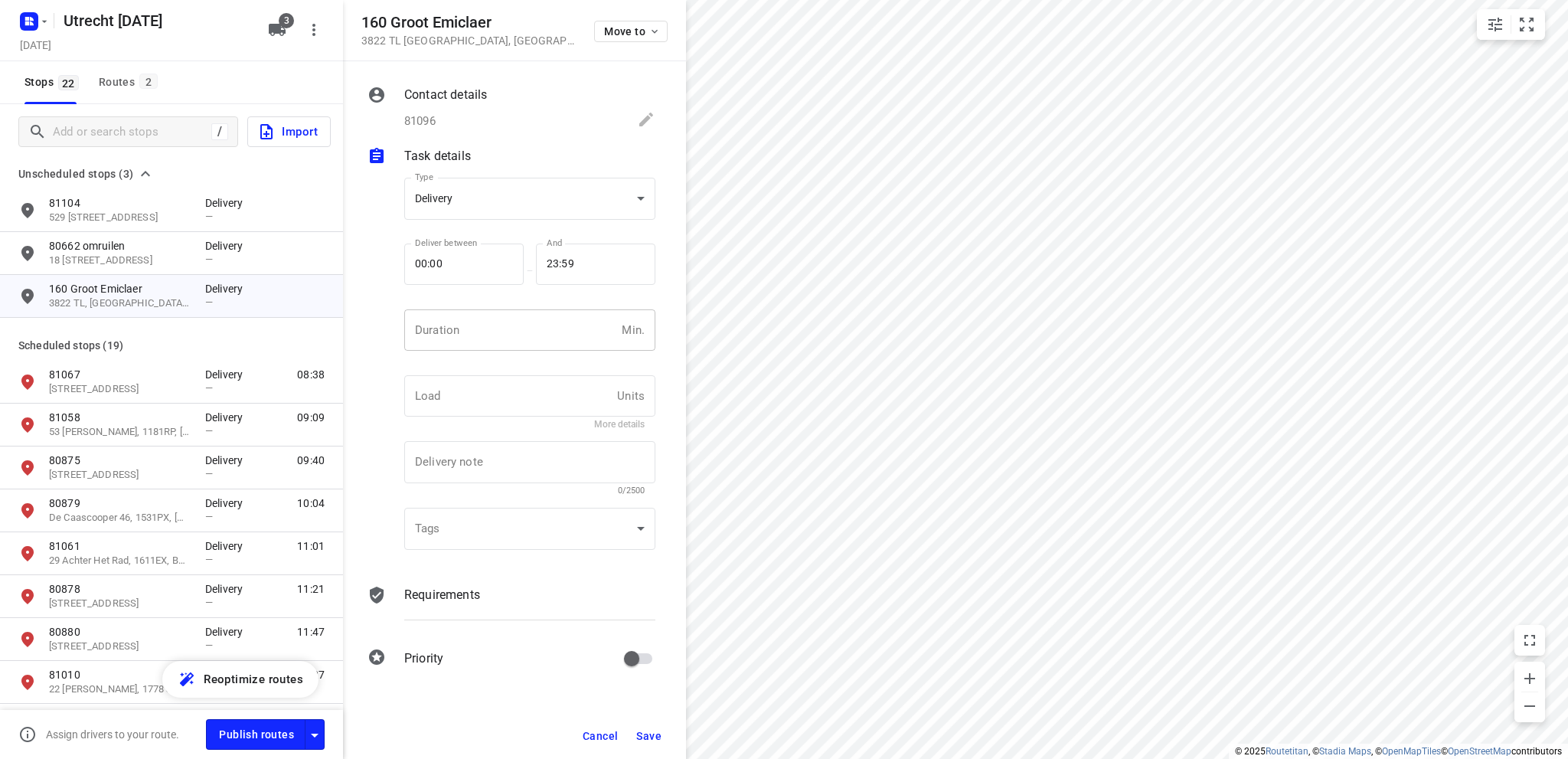
click at [493, 336] on input "number" at bounding box center [510, 330] width 211 height 41
type input "10"
click at [637, 731] on span "Save" at bounding box center [648, 736] width 25 height 12
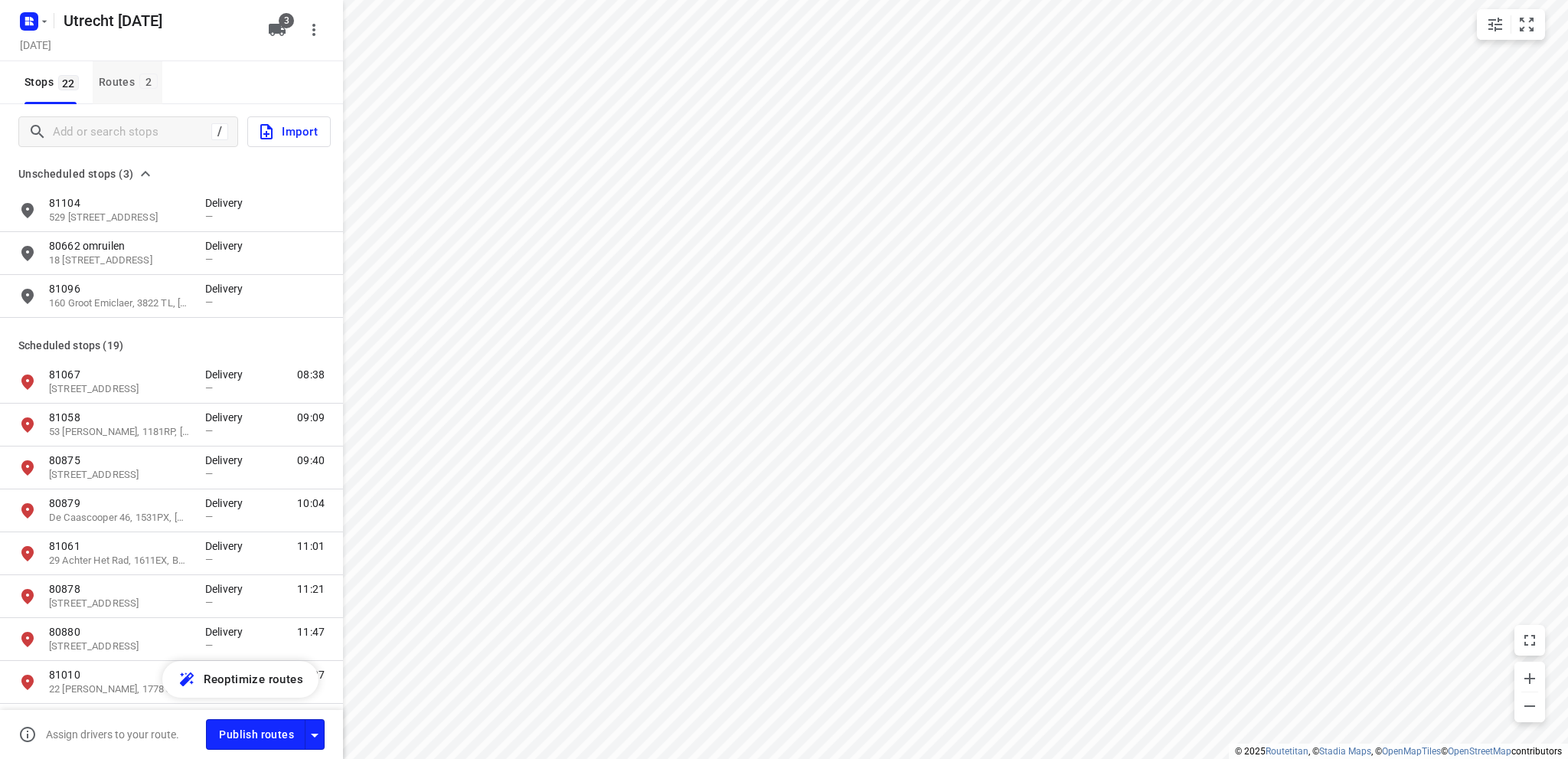
click at [118, 75] on div "Routes 2" at bounding box center [130, 83] width 63 height 19
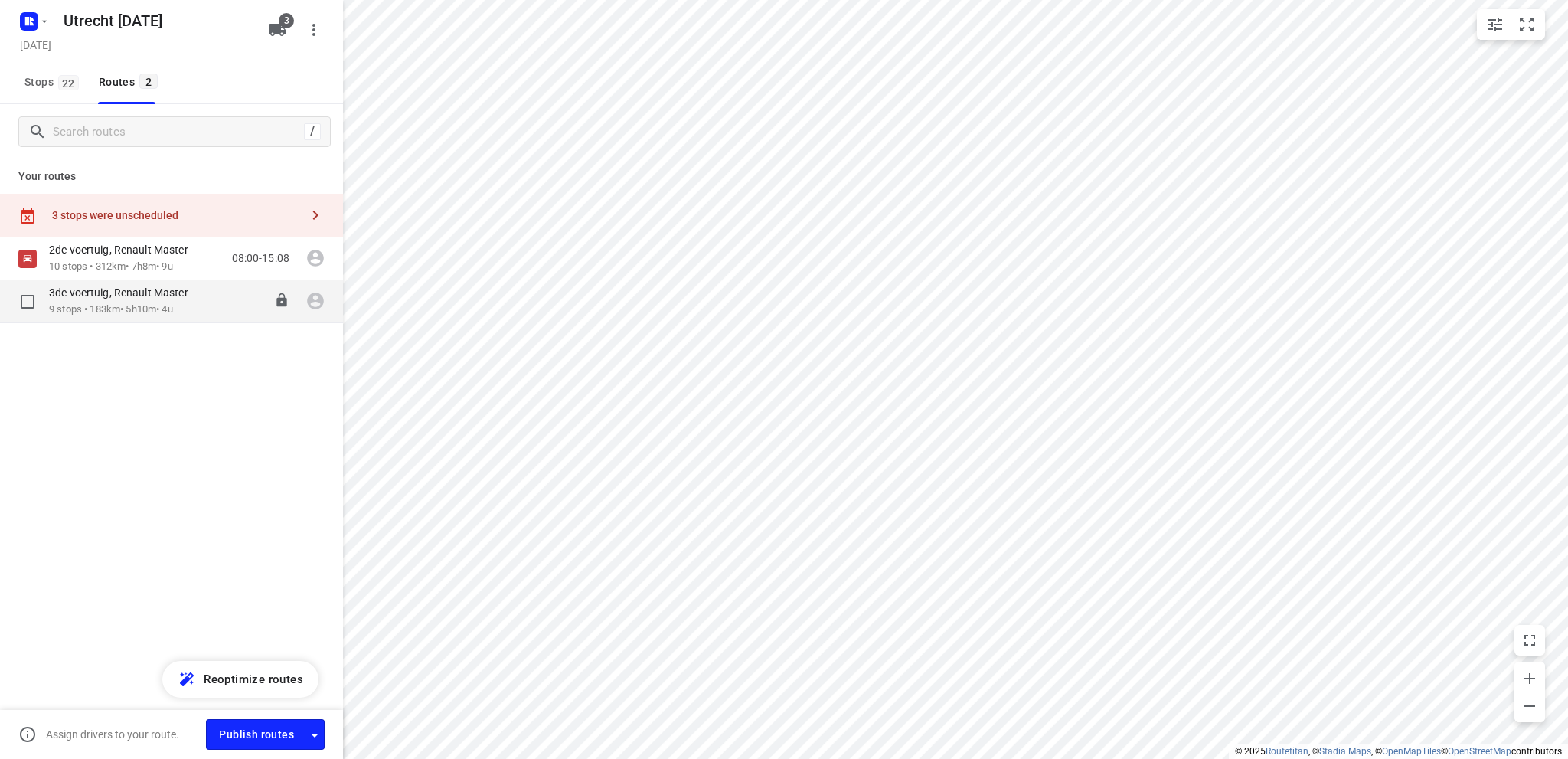
click at [139, 301] on div "3de voertuig, Renault Master" at bounding box center [126, 295] width 154 height 17
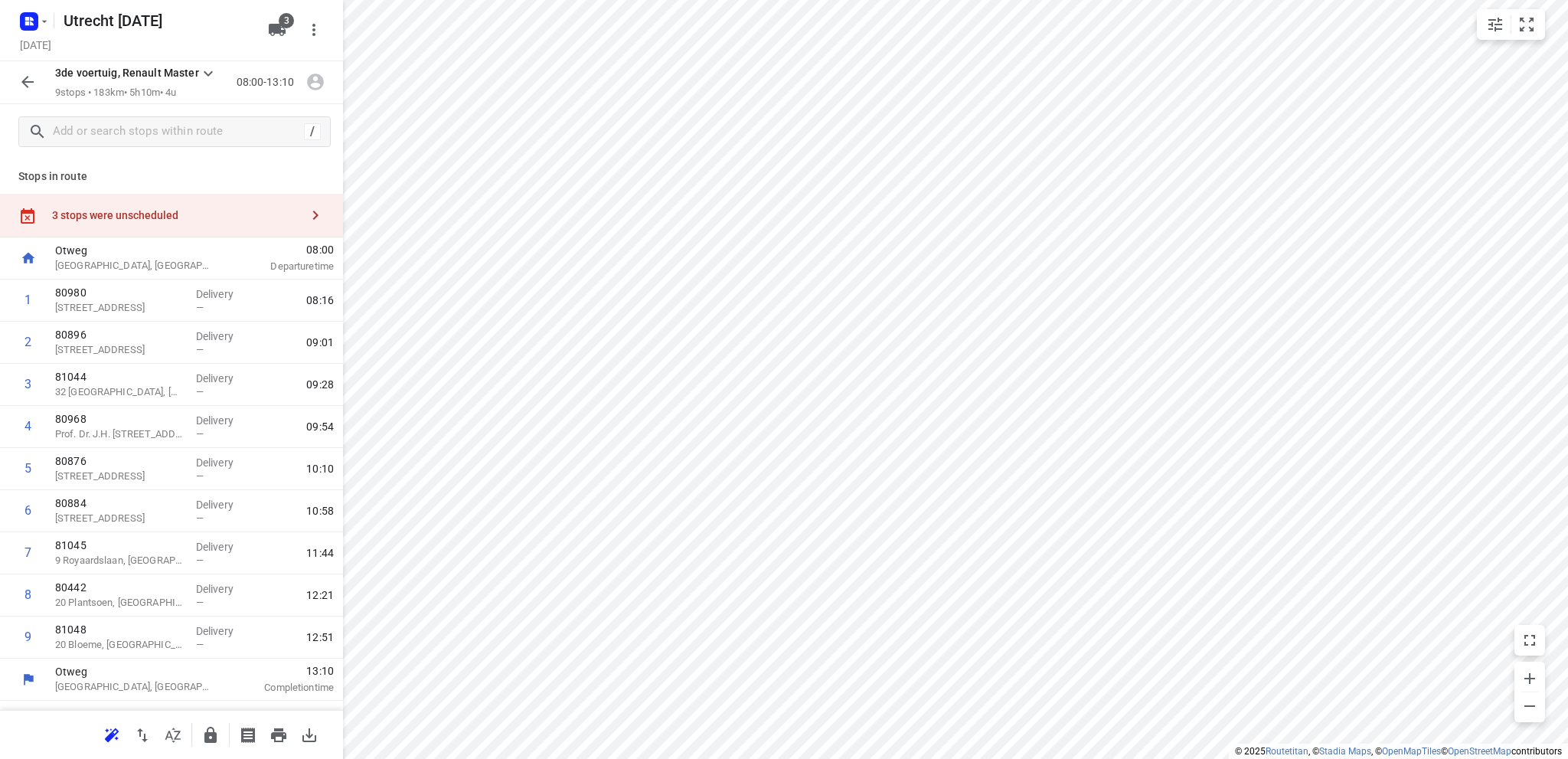
click at [99, 222] on div "3 stops were unscheduled" at bounding box center [172, 216] width 343 height 44
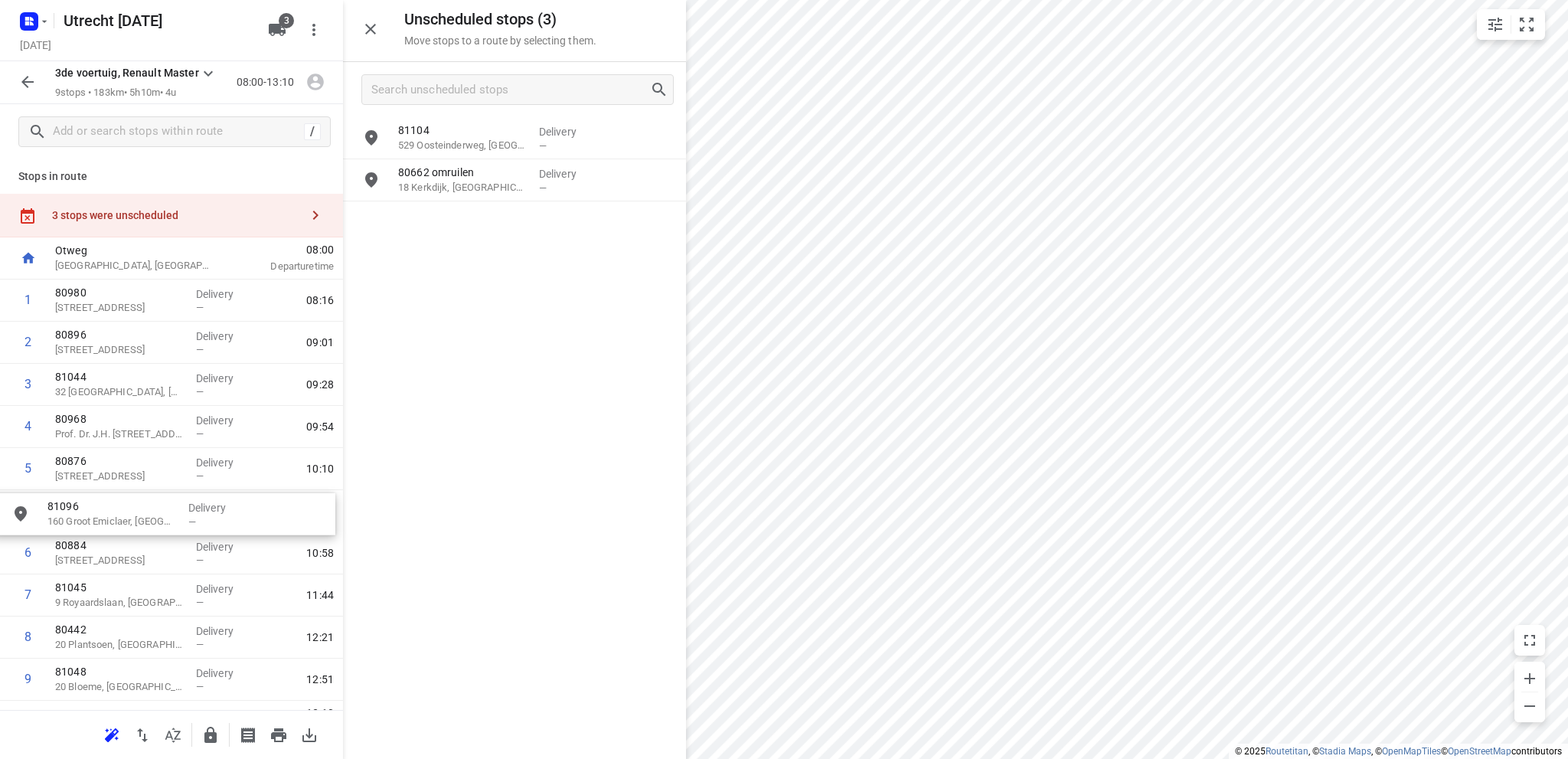
drag, startPoint x: 474, startPoint y: 232, endPoint x: 120, endPoint y: 524, distance: 458.9
drag, startPoint x: 480, startPoint y: 180, endPoint x: 128, endPoint y: 508, distance: 481.1
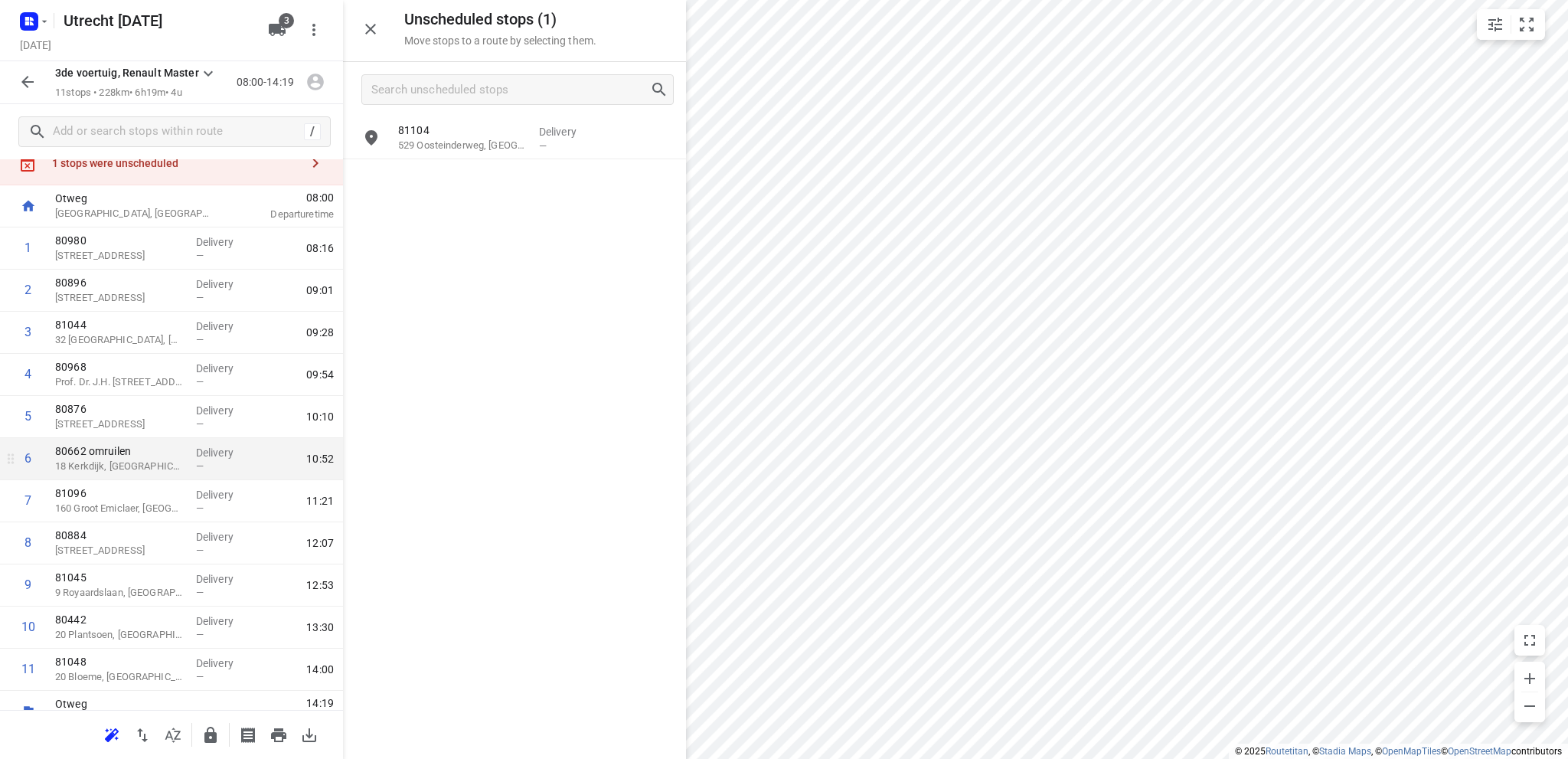
scroll to position [74, 0]
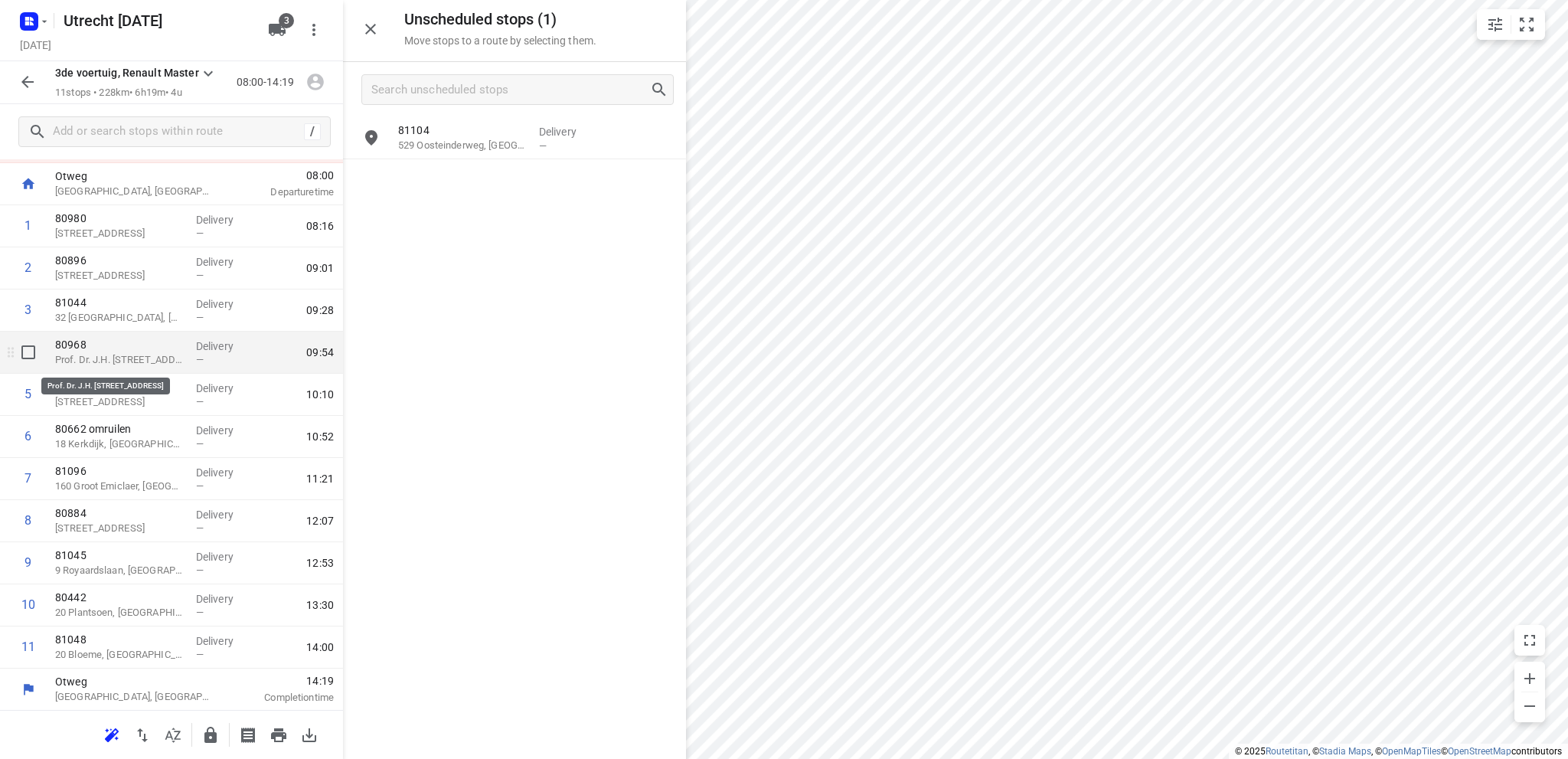
click at [128, 361] on p "Prof. Dr. J.H. [STREET_ADDRESS]" at bounding box center [119, 360] width 129 height 15
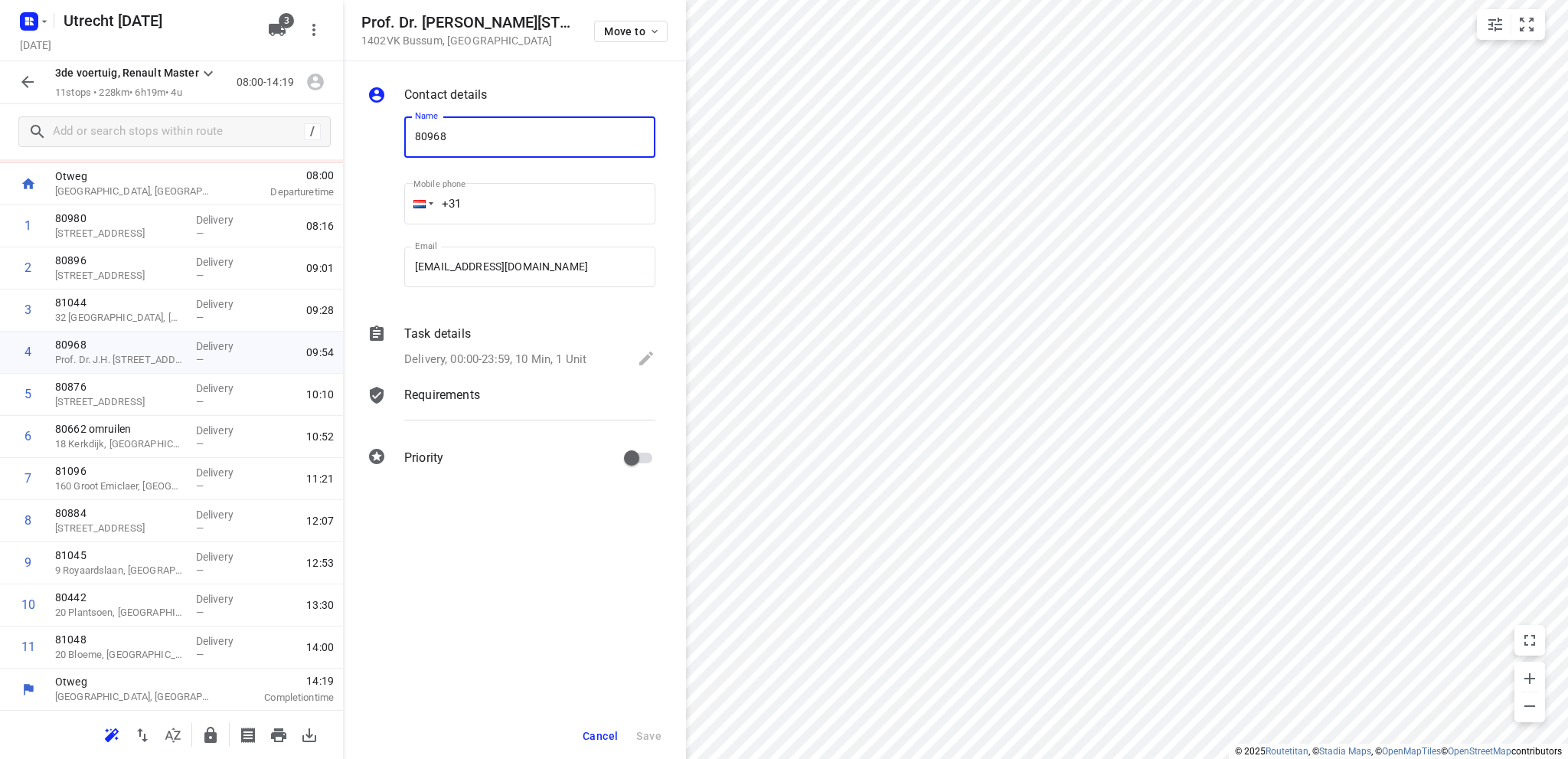
click at [597, 736] on span "Cancel" at bounding box center [600, 736] width 35 height 12
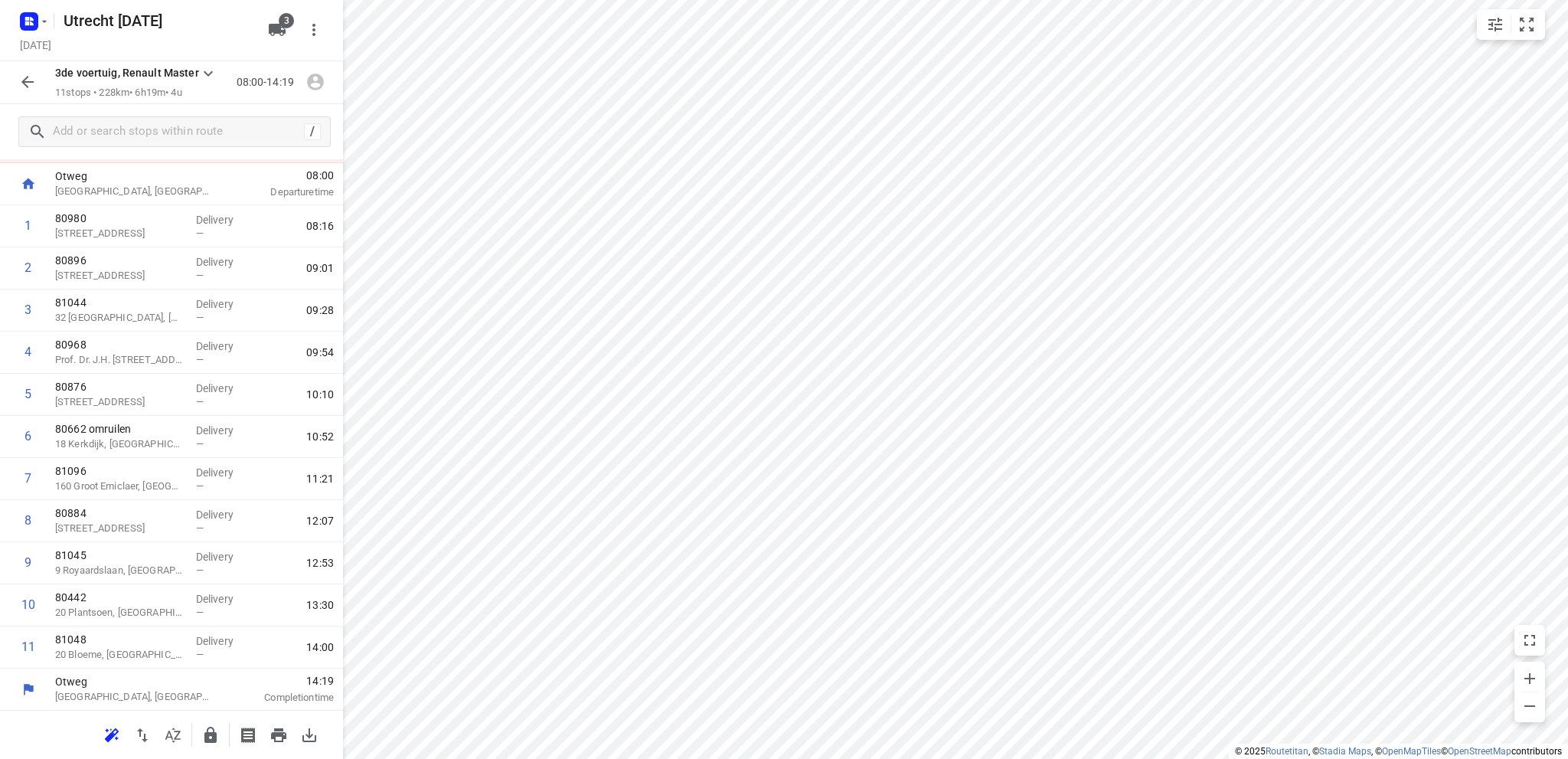
click at [21, 77] on icon "button" at bounding box center [27, 82] width 18 height 18
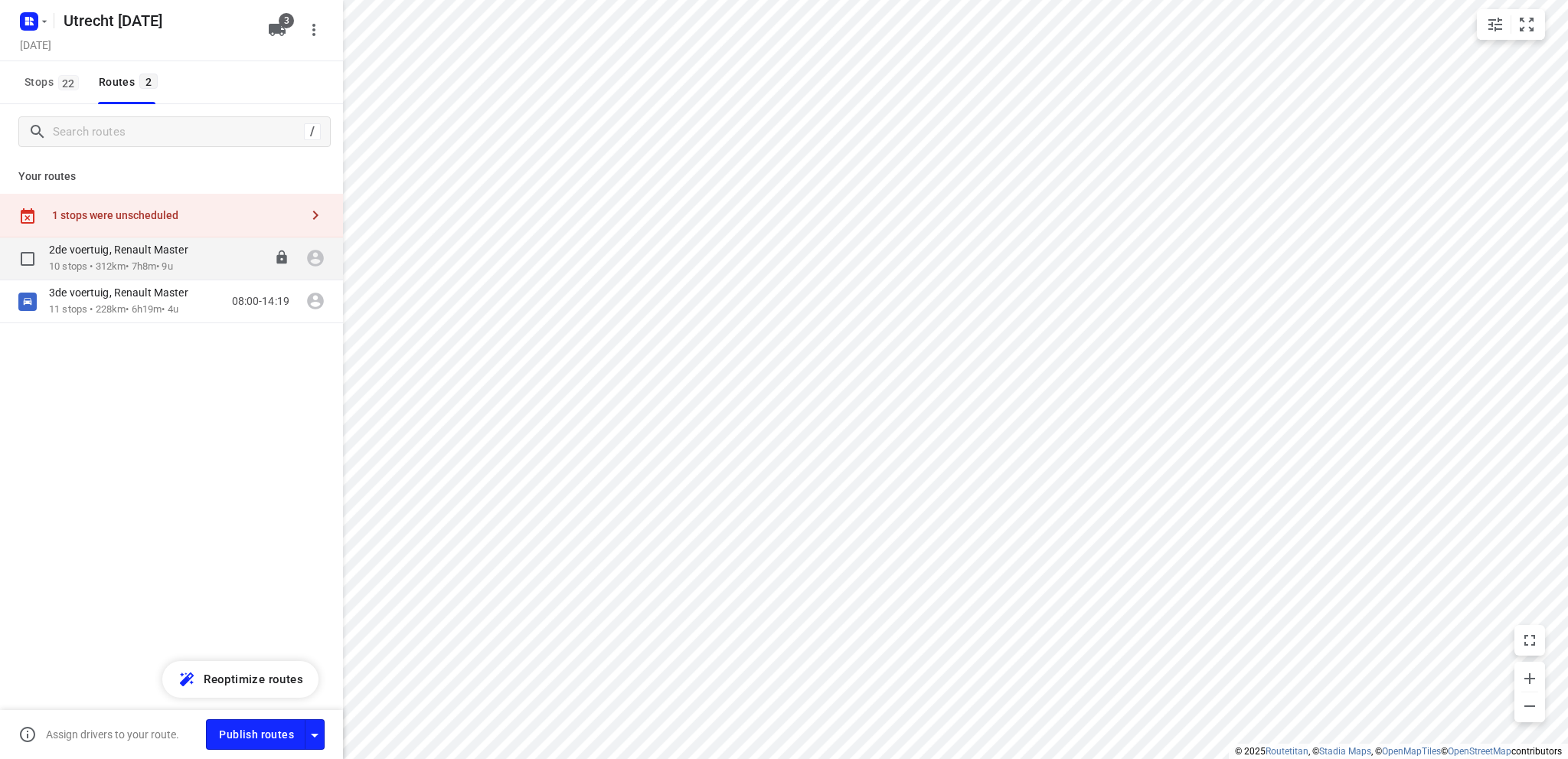
click at [120, 260] on p "10 stops • 312km • 7h8m • 9u" at bounding box center [126, 267] width 154 height 14
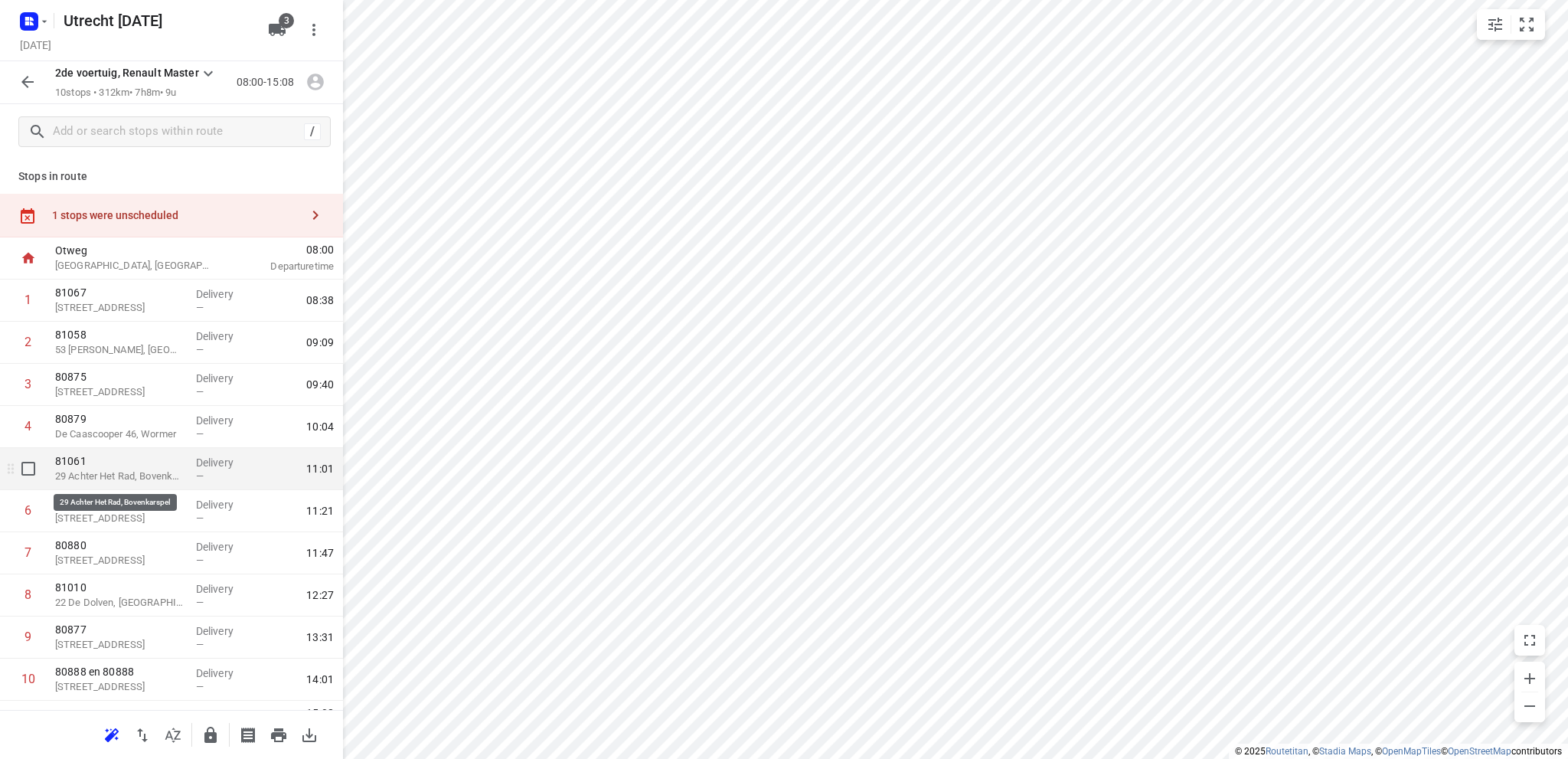
click at [110, 473] on p "29 Achter Het Rad, Bovenkarspel" at bounding box center [119, 477] width 129 height 15
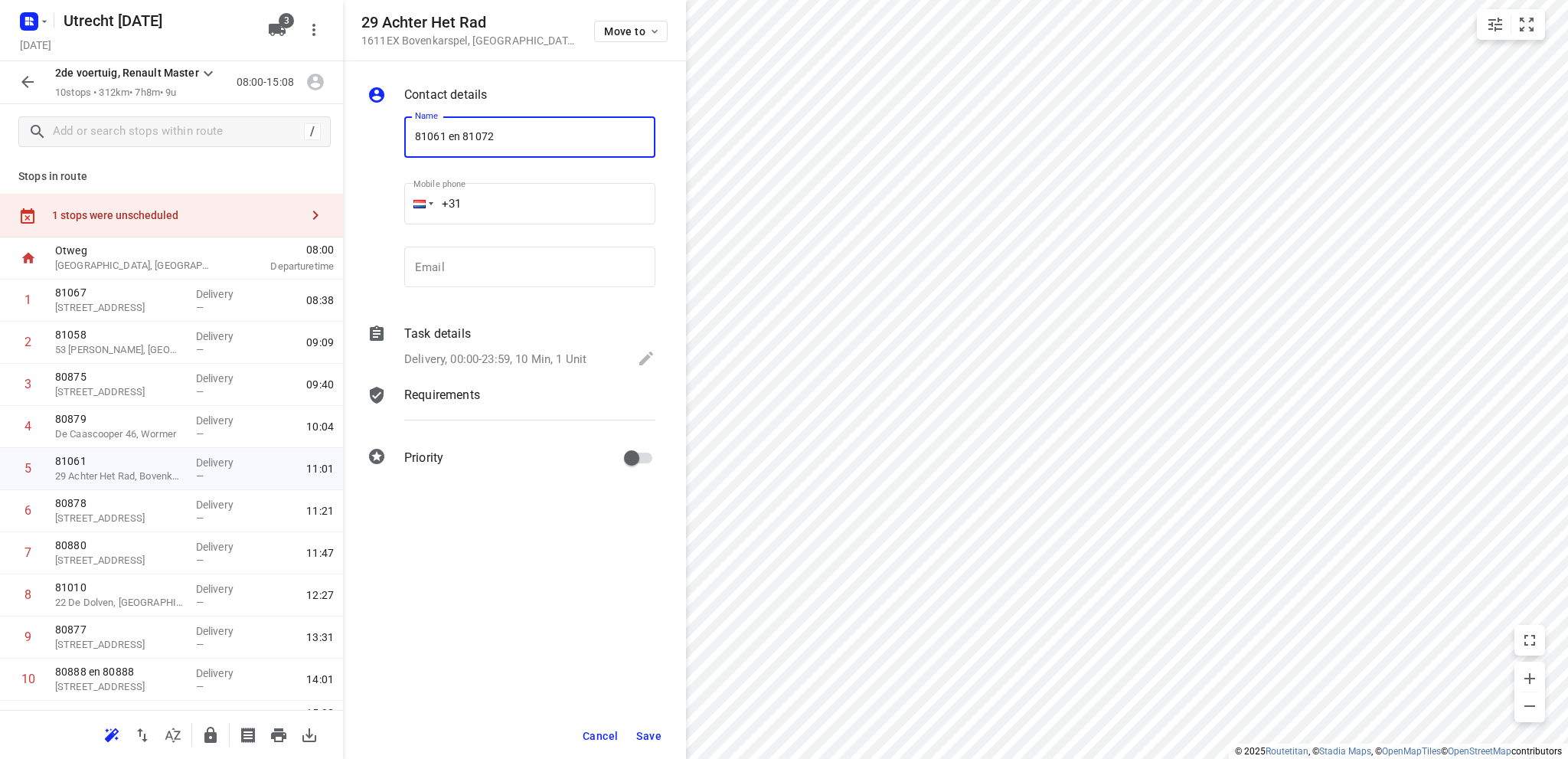
type input "81061 en 81072"
click at [651, 737] on span "Save" at bounding box center [648, 736] width 25 height 12
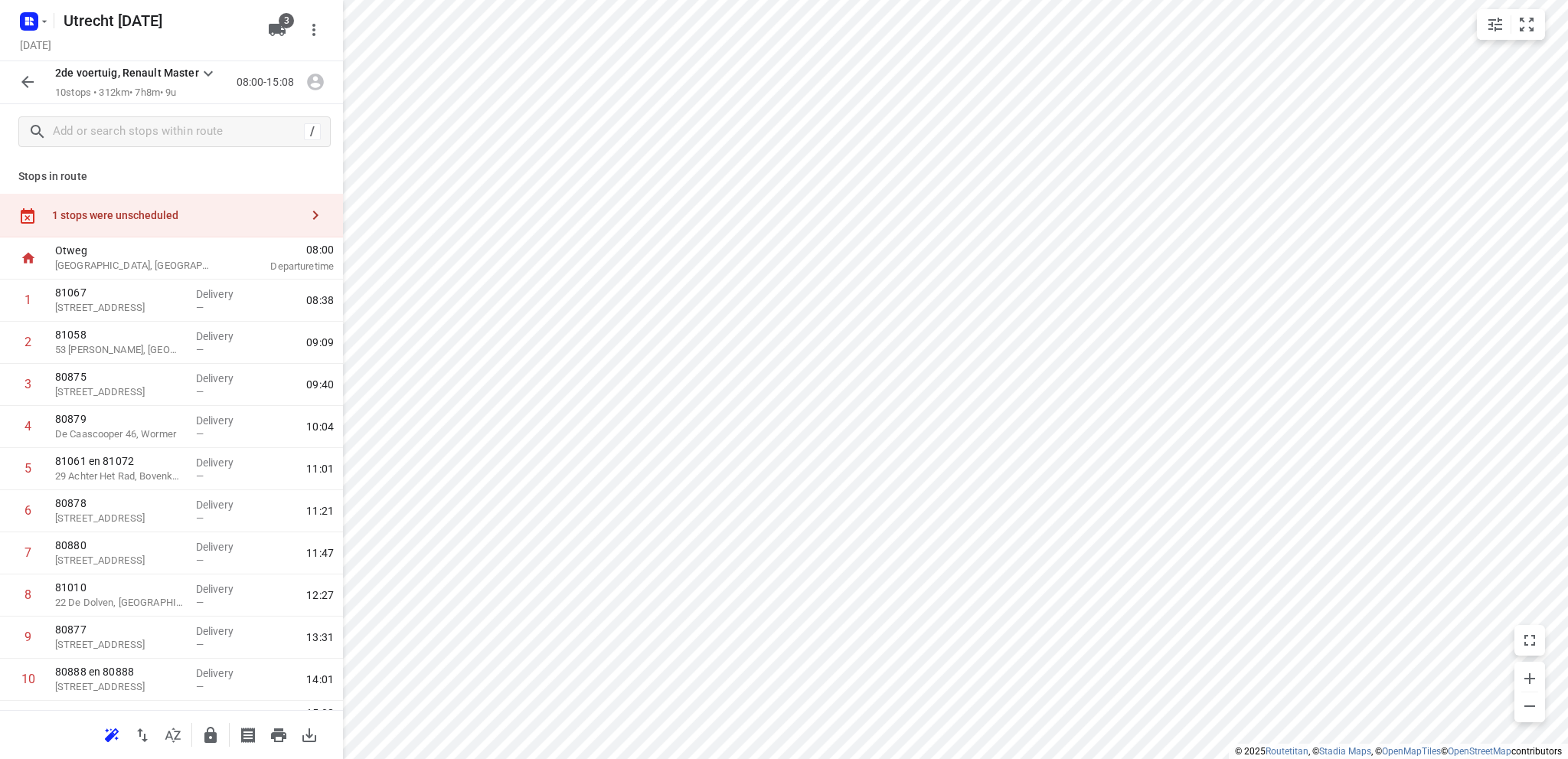
click at [153, 207] on div "1 stops were unscheduled" at bounding box center [172, 216] width 343 height 44
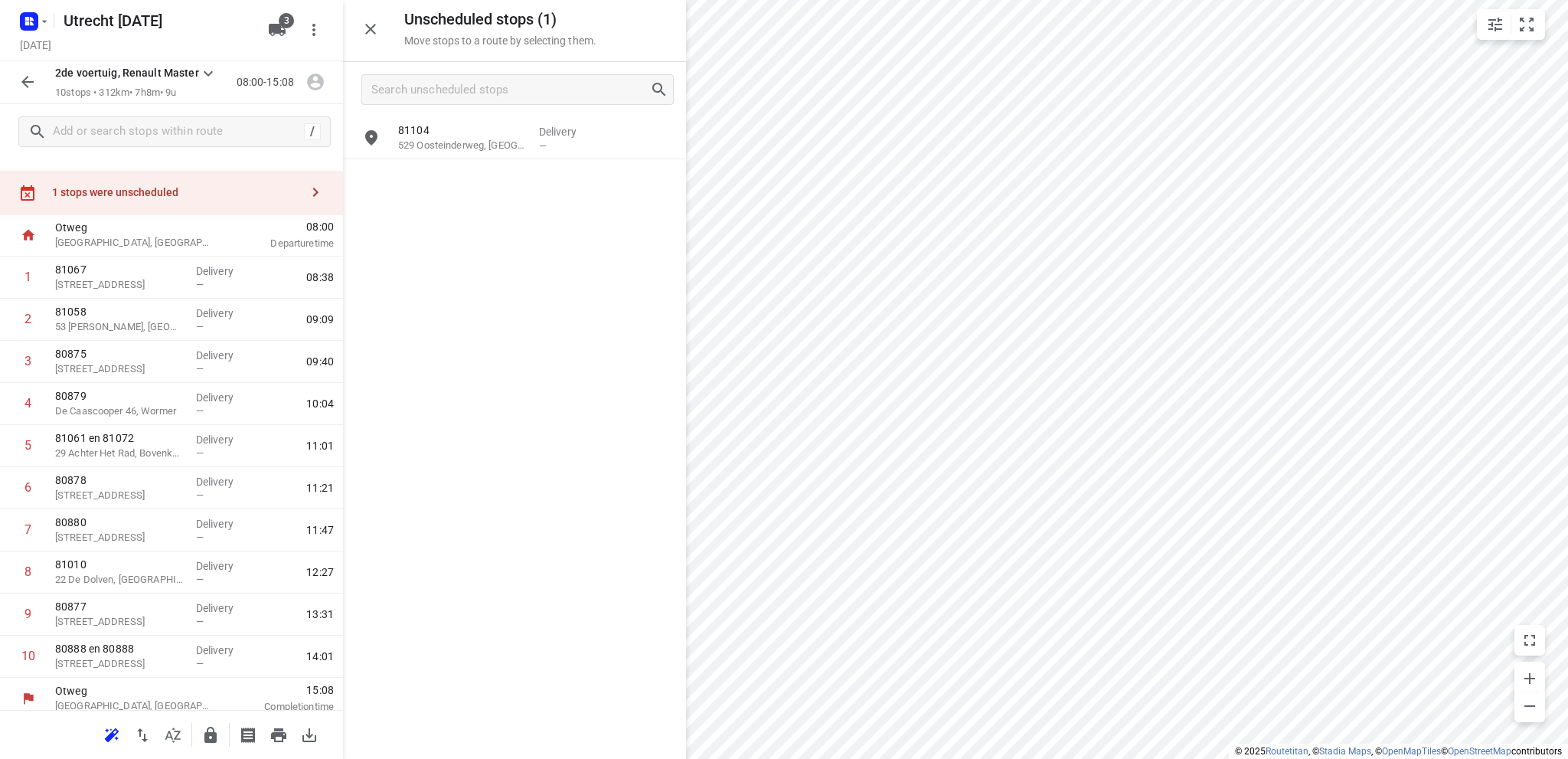
scroll to position [33, 0]
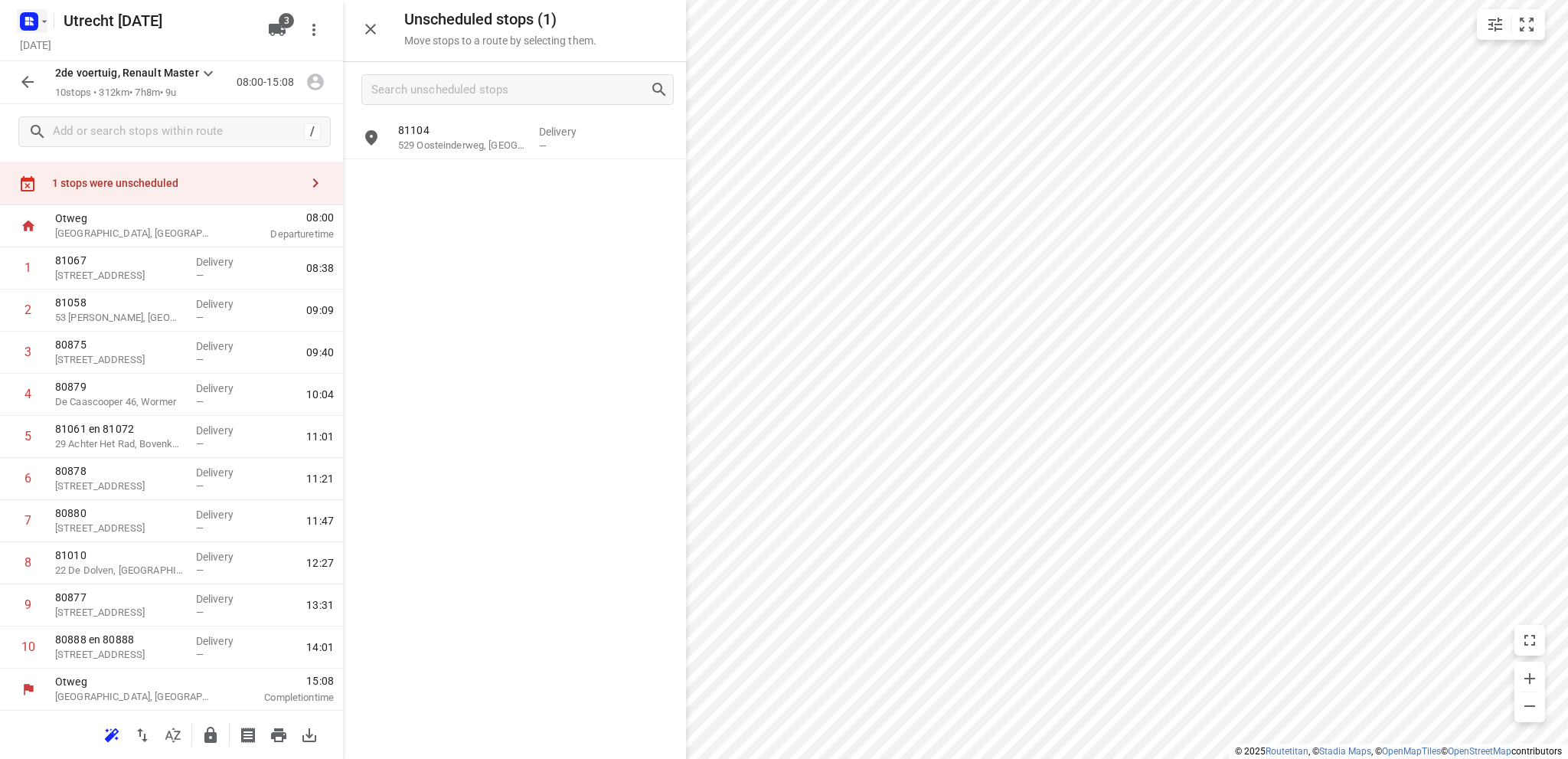
click at [24, 19] on rect "button" at bounding box center [29, 21] width 18 height 18
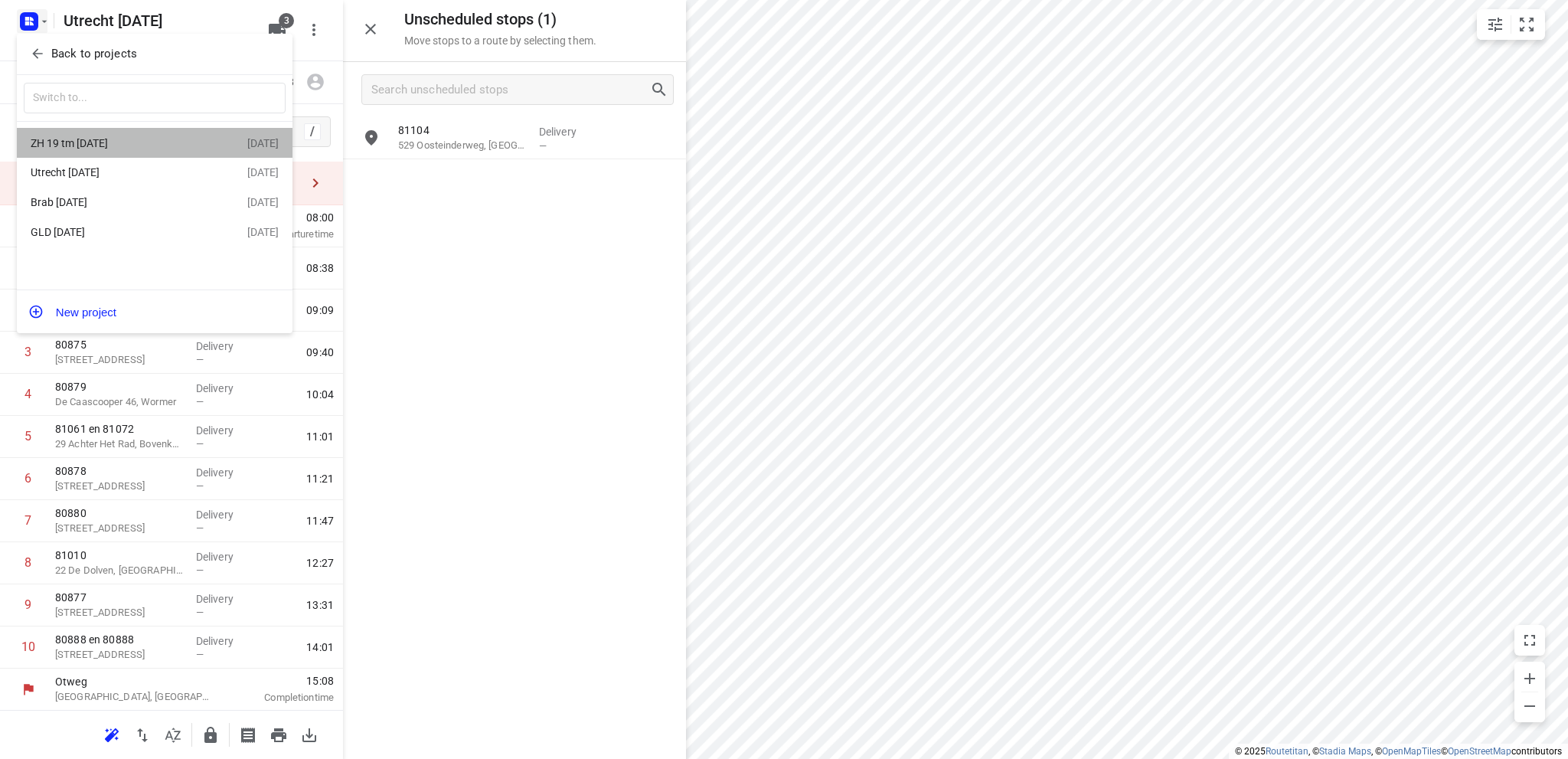
click at [89, 139] on div "ZH 19 tm [DATE]" at bounding box center [119, 143] width 176 height 12
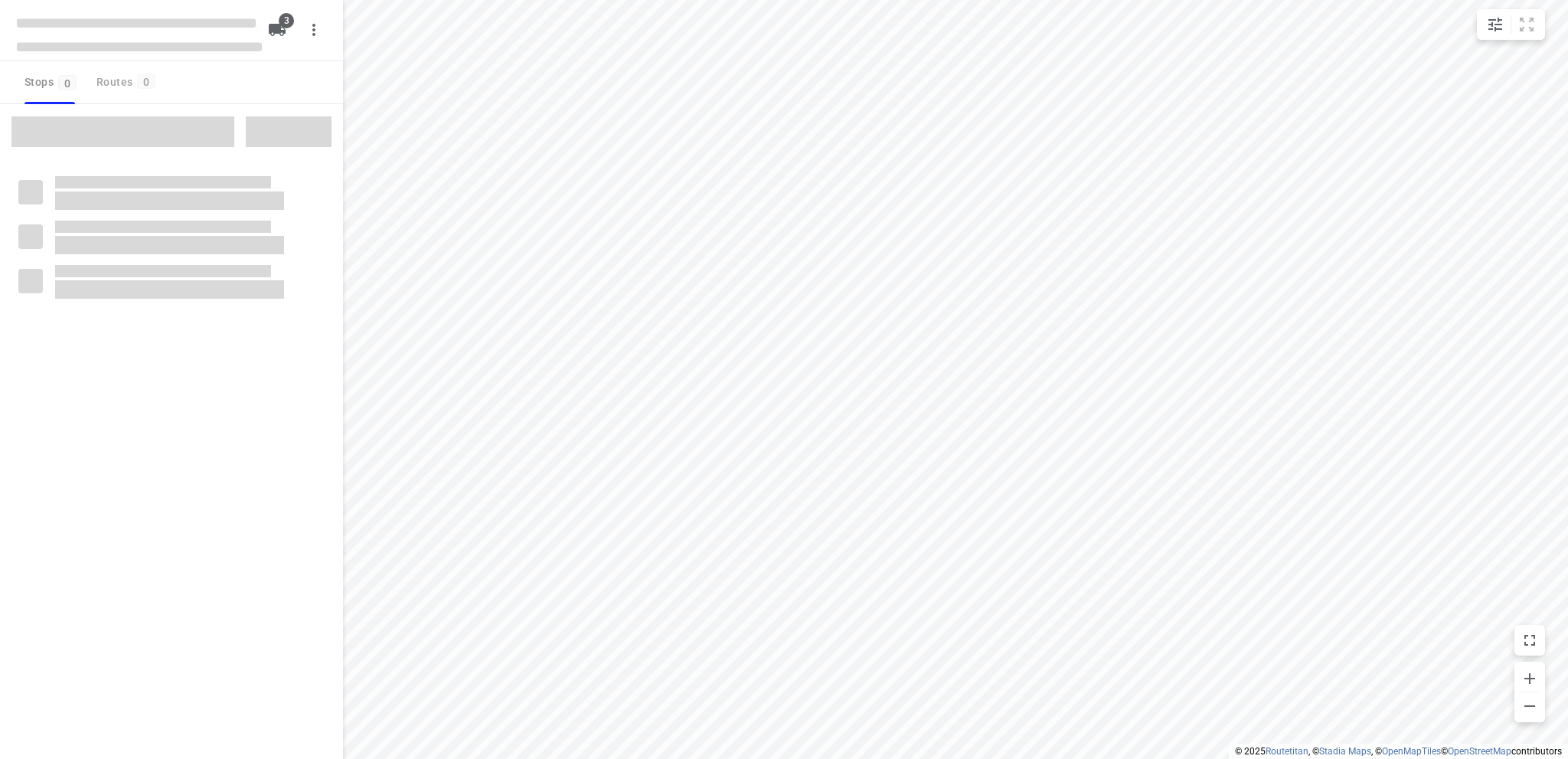
type input "distance"
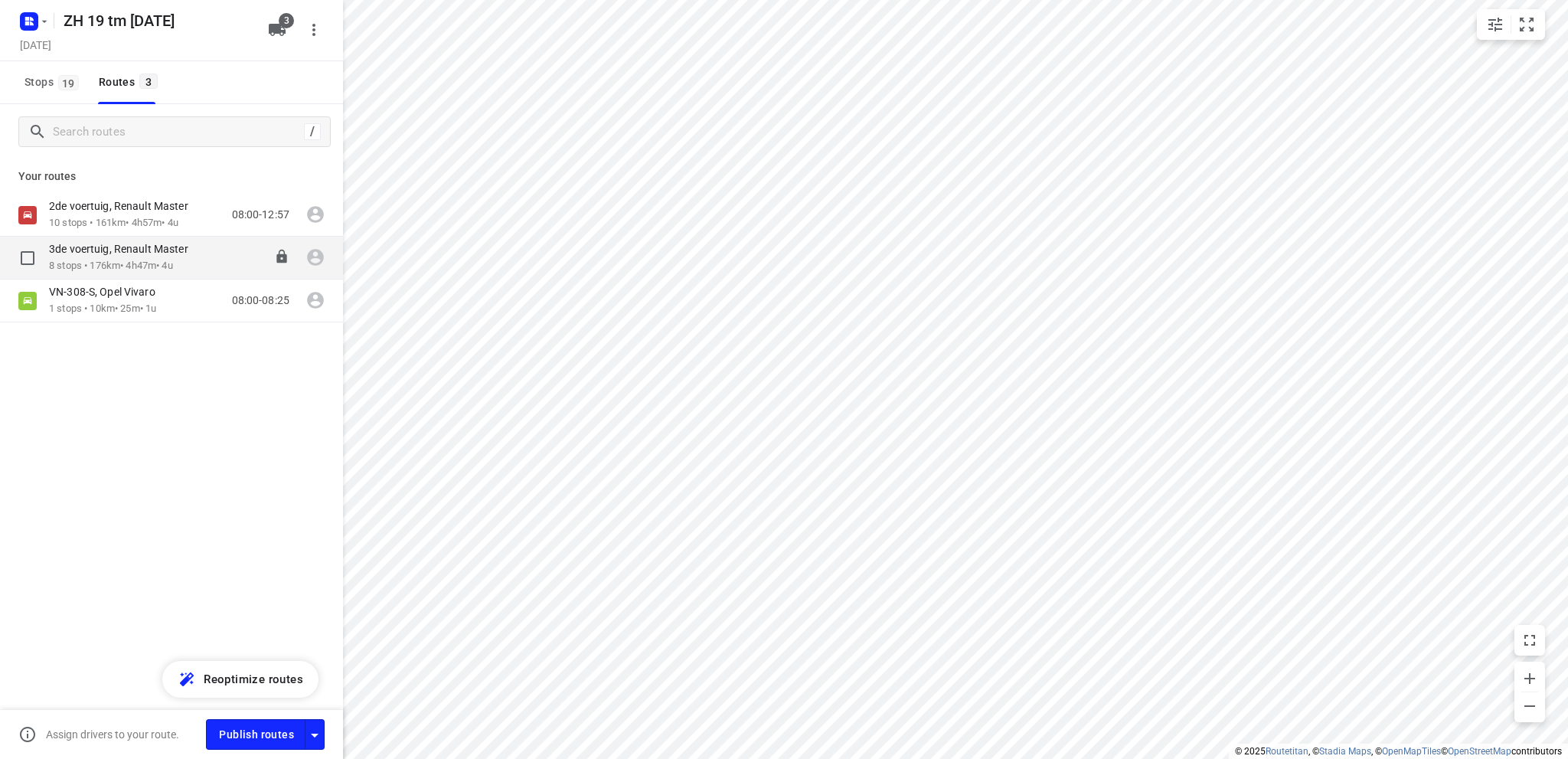
click at [97, 260] on p "8 stops • 176km • 4h47m • 4u" at bounding box center [126, 266] width 154 height 14
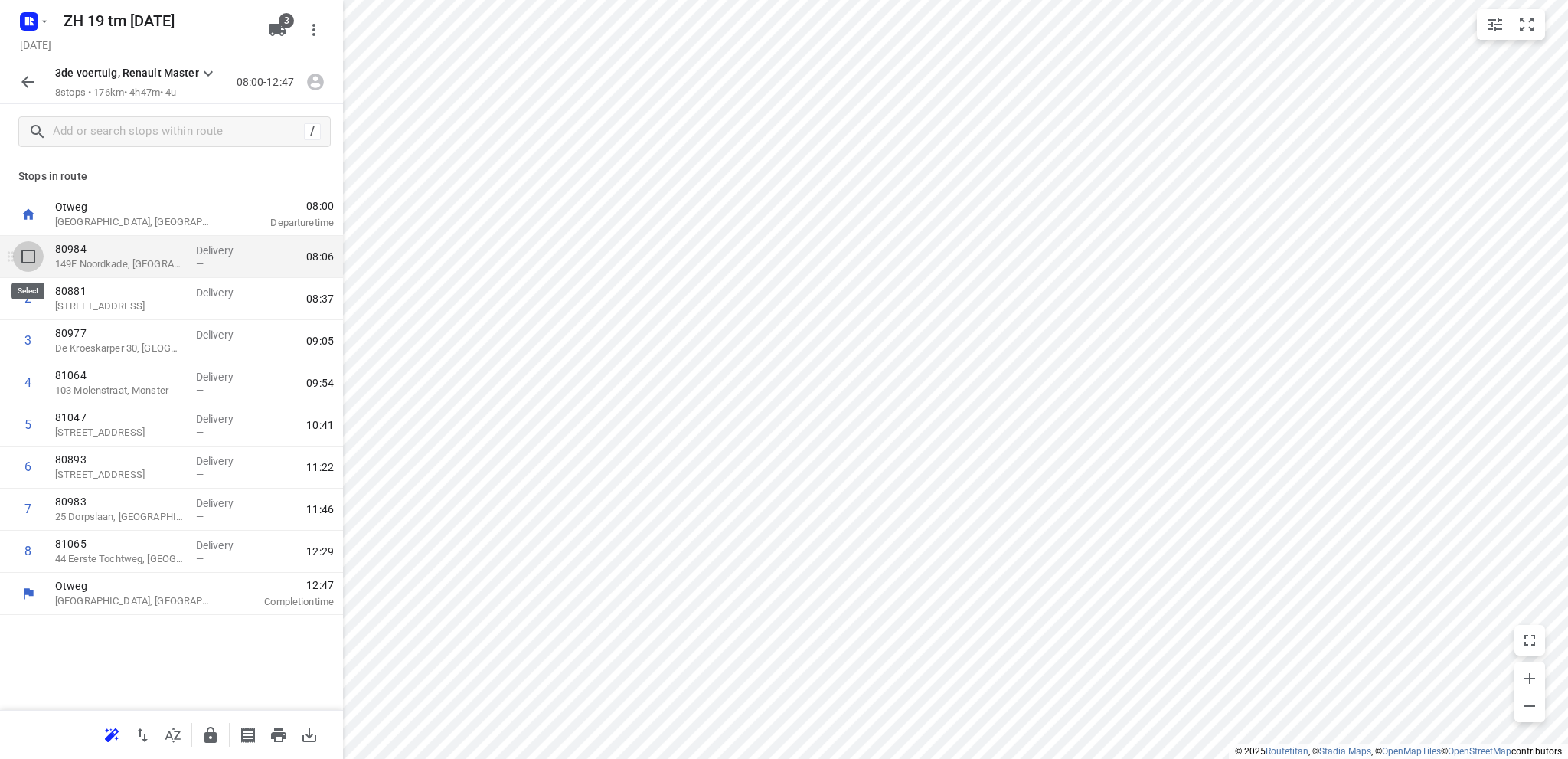
click at [28, 253] on input "checkbox" at bounding box center [29, 256] width 31 height 31
checkbox input "true"
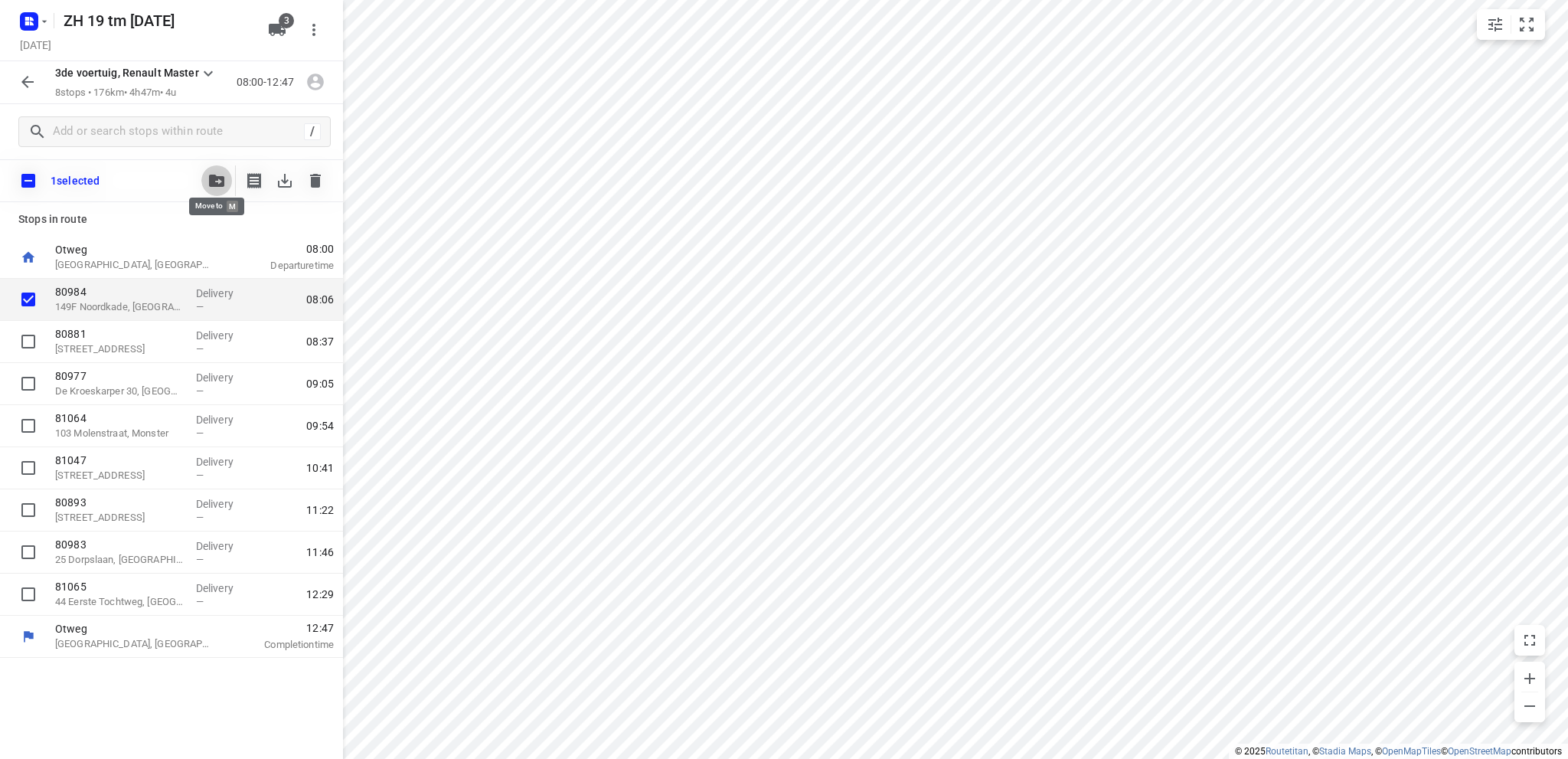
click at [216, 177] on icon "button" at bounding box center [217, 180] width 15 height 12
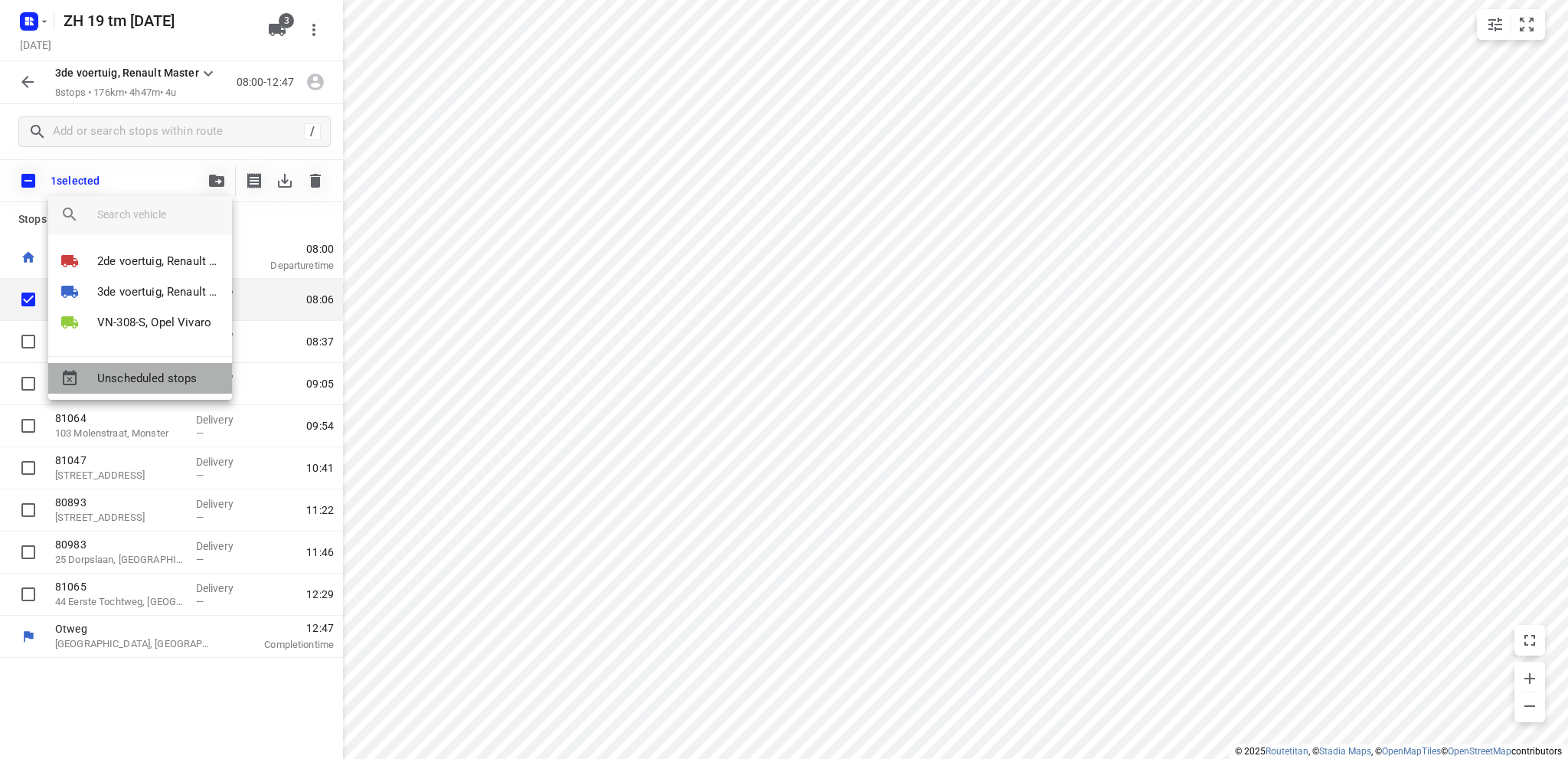
click at [135, 373] on span "Unscheduled stops" at bounding box center [158, 379] width 123 height 17
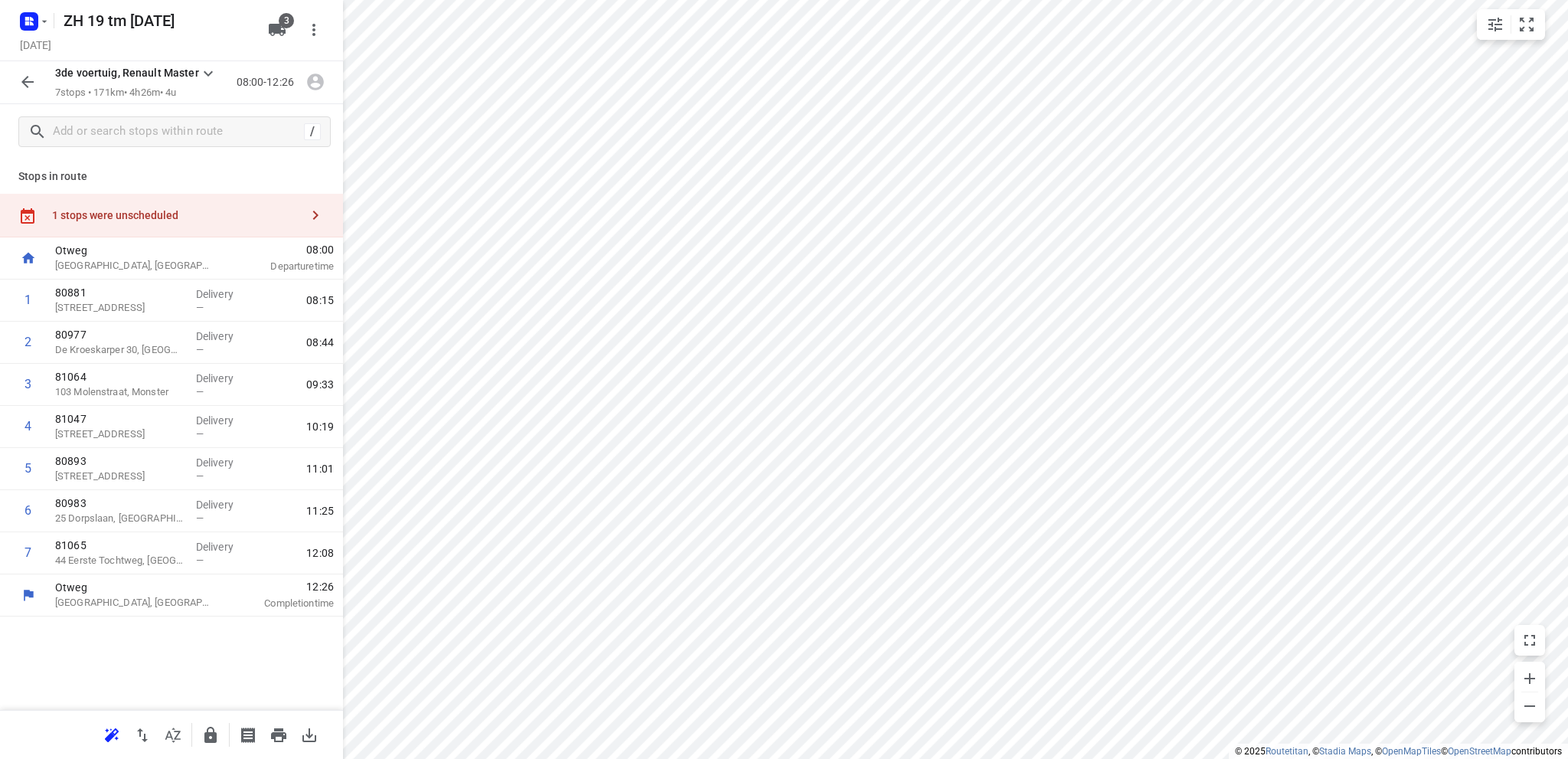
click at [34, 80] on icon "button" at bounding box center [27, 82] width 18 height 18
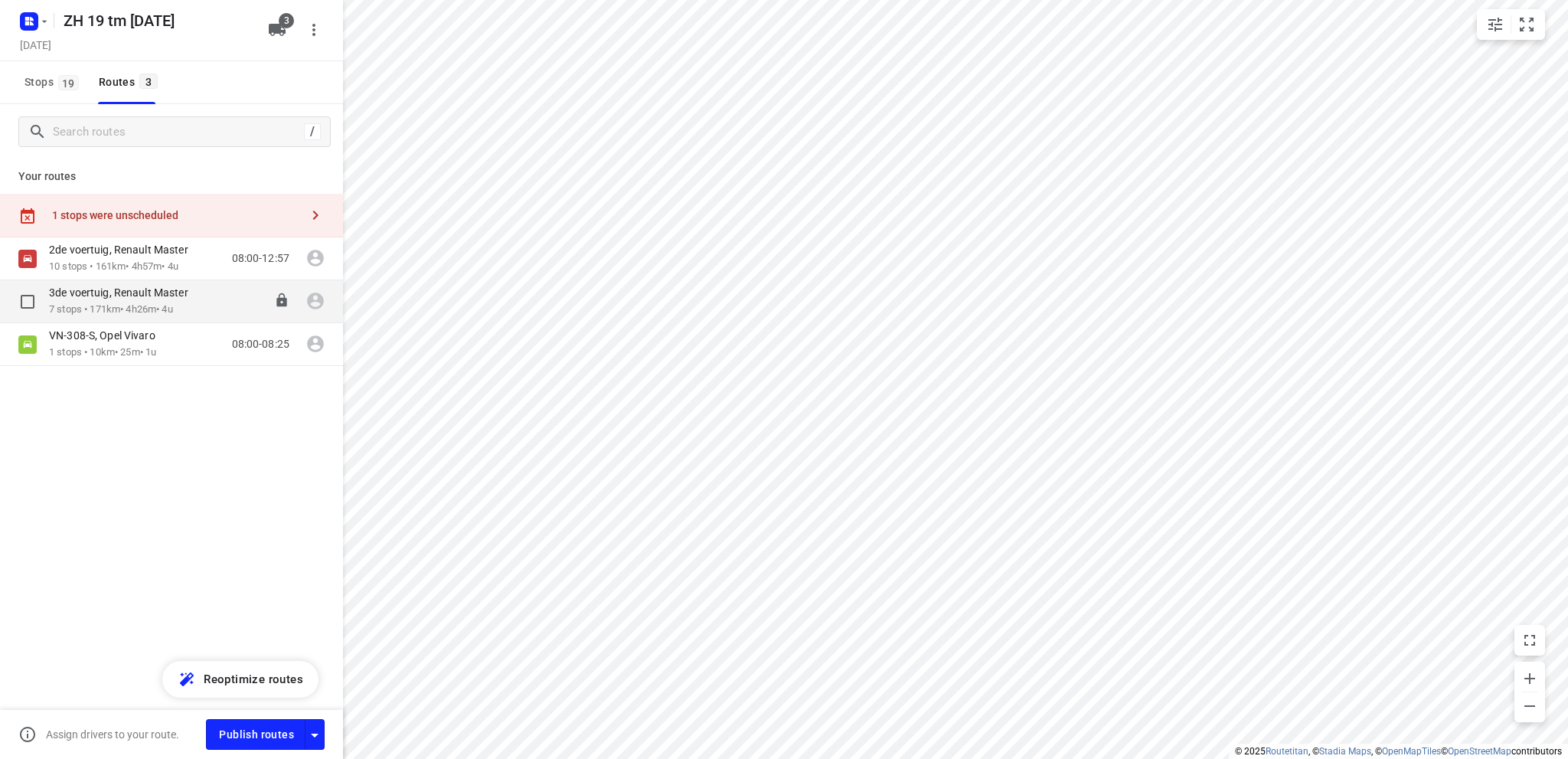
click at [92, 306] on p "7 stops • 171km • 4h26m • 4u" at bounding box center [126, 309] width 154 height 14
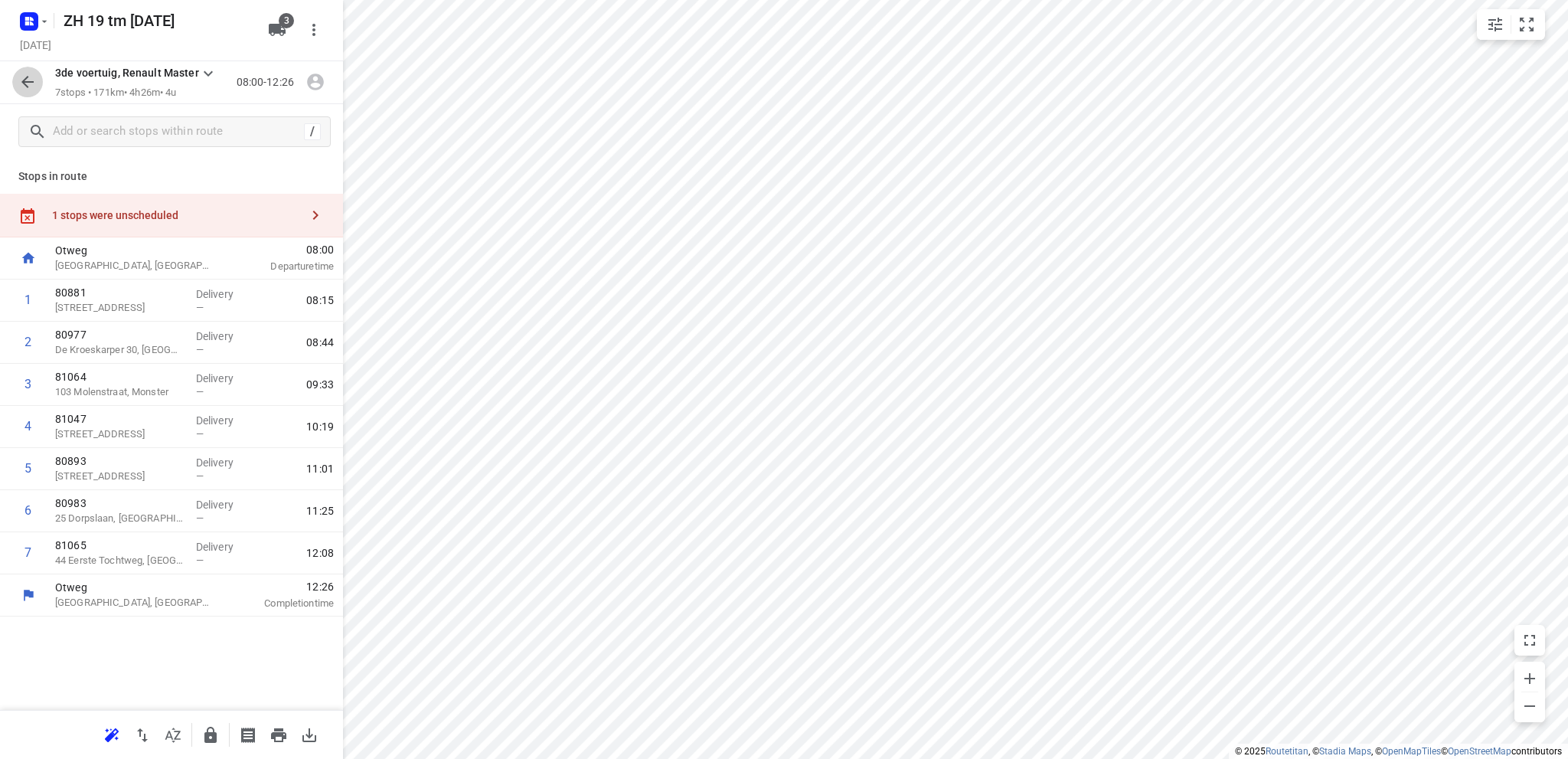
click at [23, 82] on icon "button" at bounding box center [27, 82] width 12 height 12
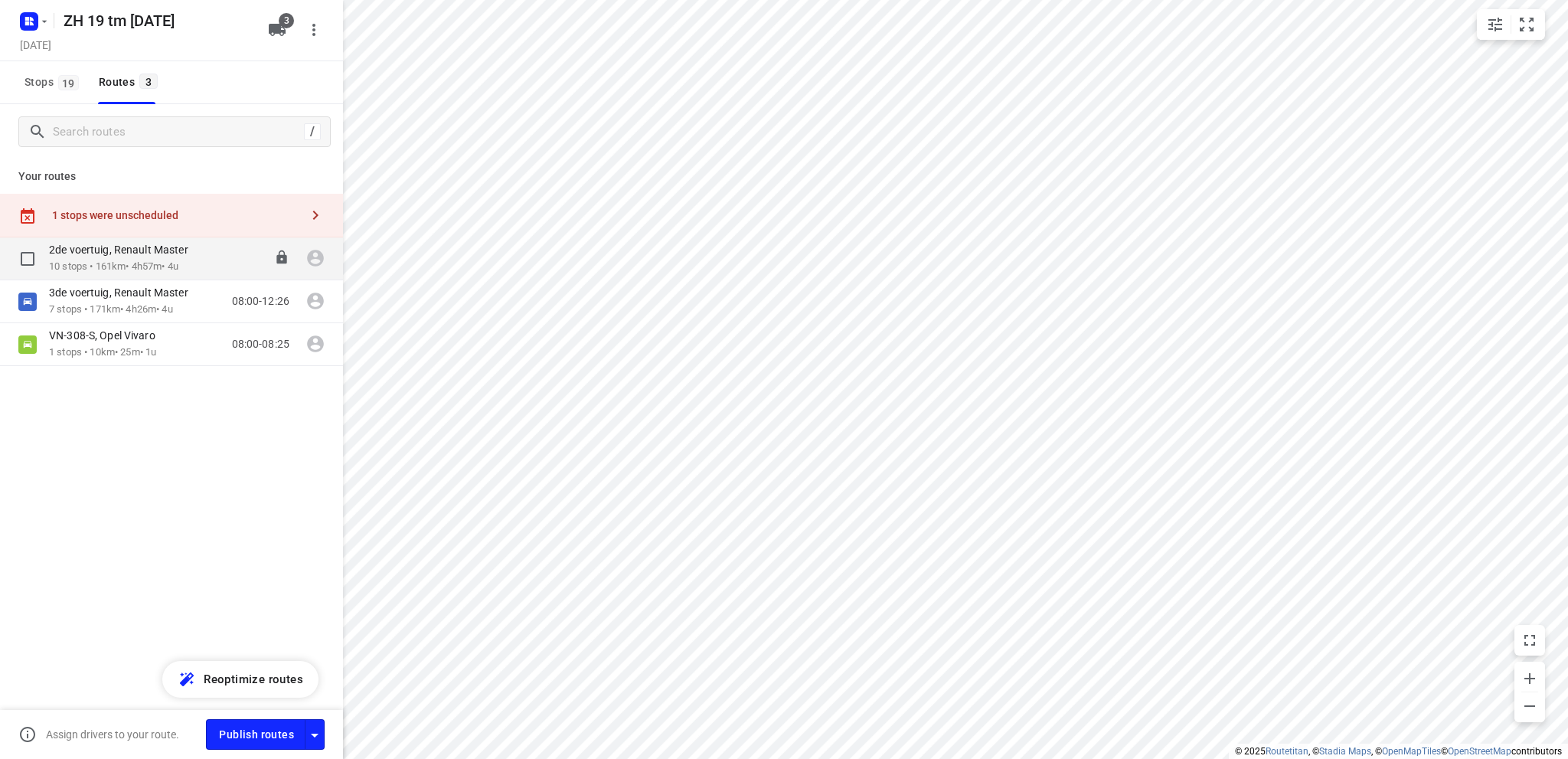
click at [89, 259] on div "2de voertuig, Renault Master" at bounding box center [126, 251] width 154 height 17
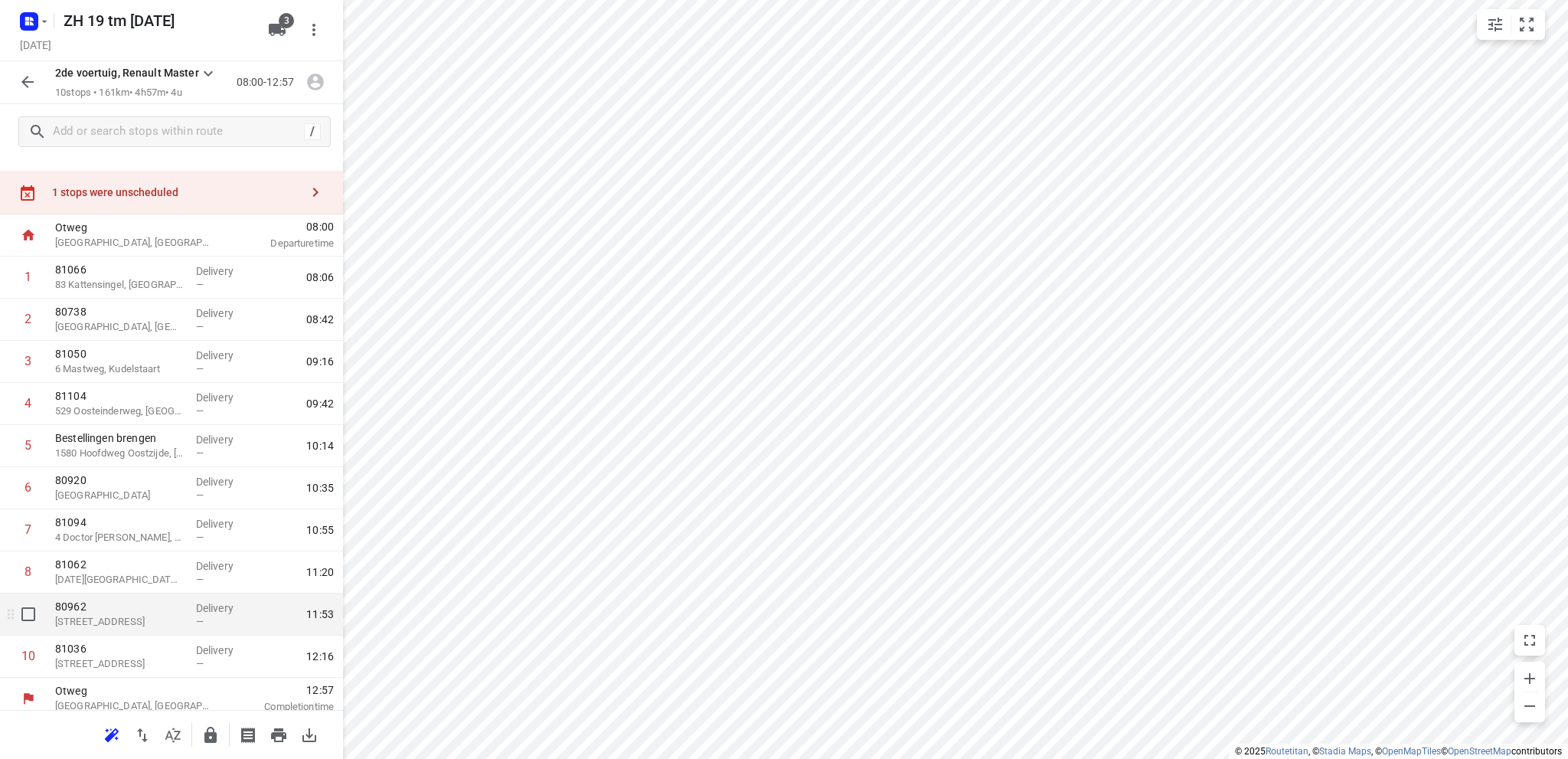
scroll to position [33, 0]
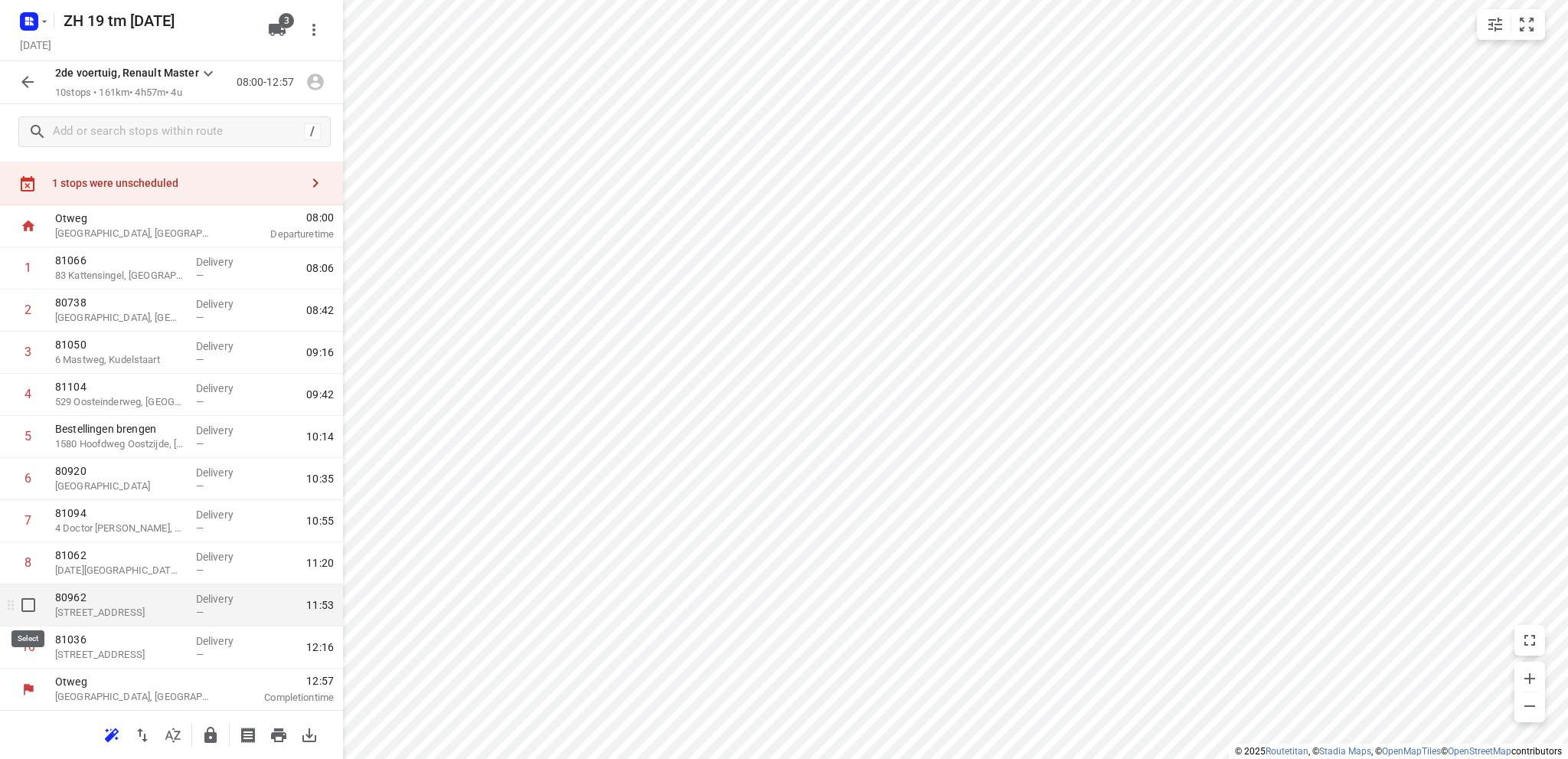
click at [25, 602] on input "checkbox" at bounding box center [29, 605] width 31 height 31
checkbox input "true"
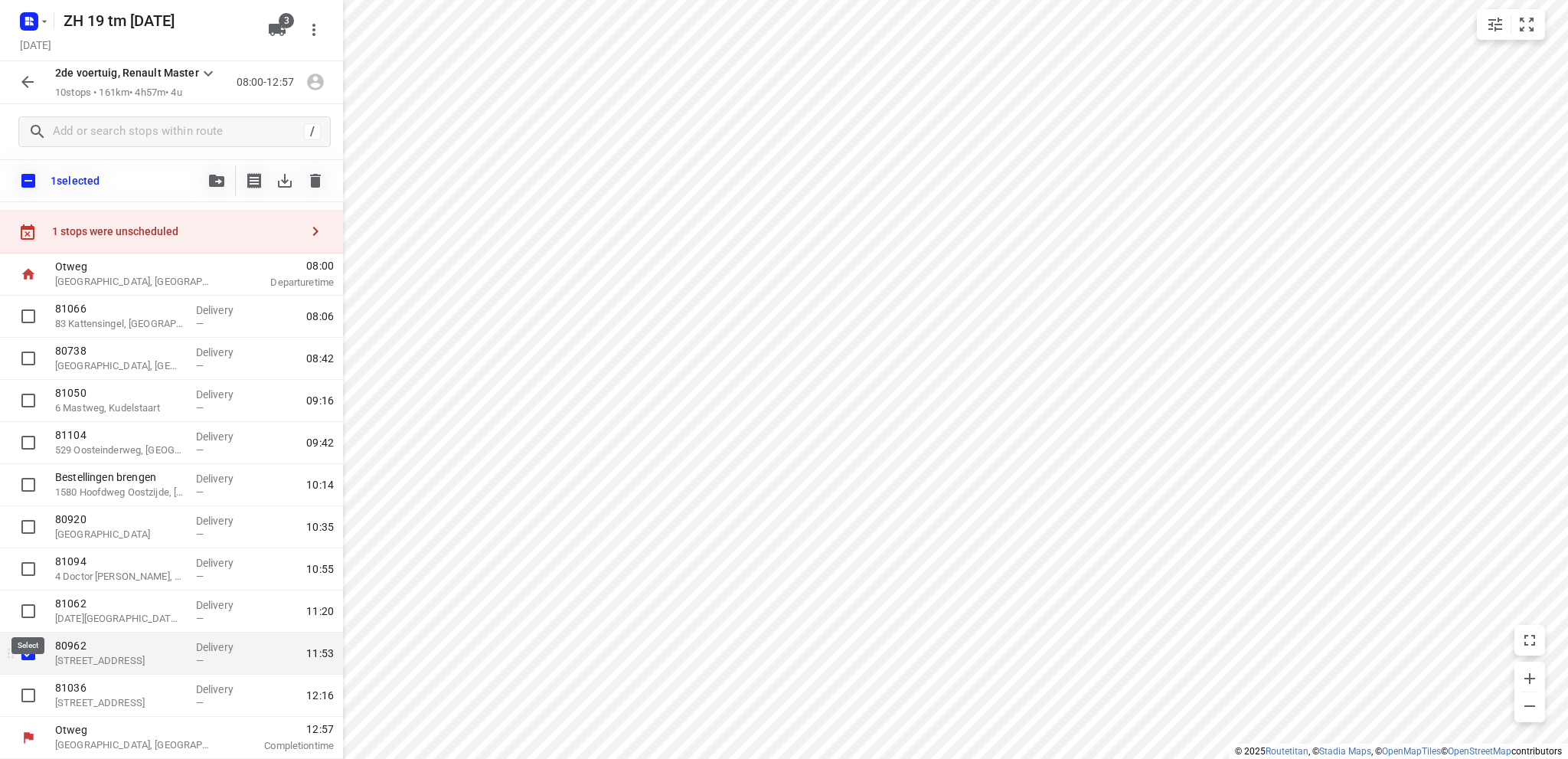
scroll to position [26, 0]
click at [31, 692] on input "checkbox" at bounding box center [29, 697] width 31 height 31
checkbox input "true"
click at [215, 178] on icon "button" at bounding box center [217, 180] width 15 height 12
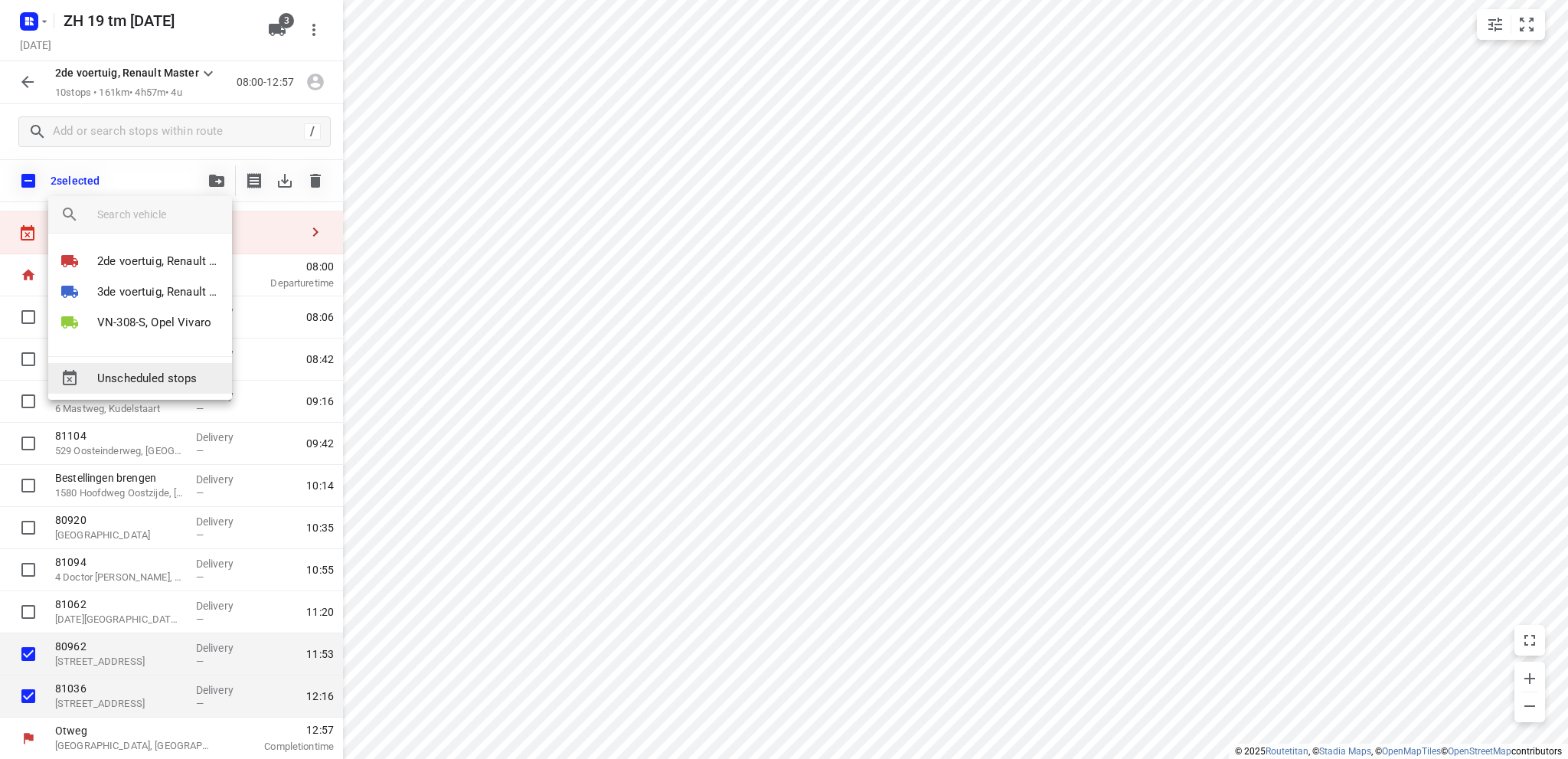
click at [132, 374] on span "Unscheduled stops" at bounding box center [158, 379] width 123 height 17
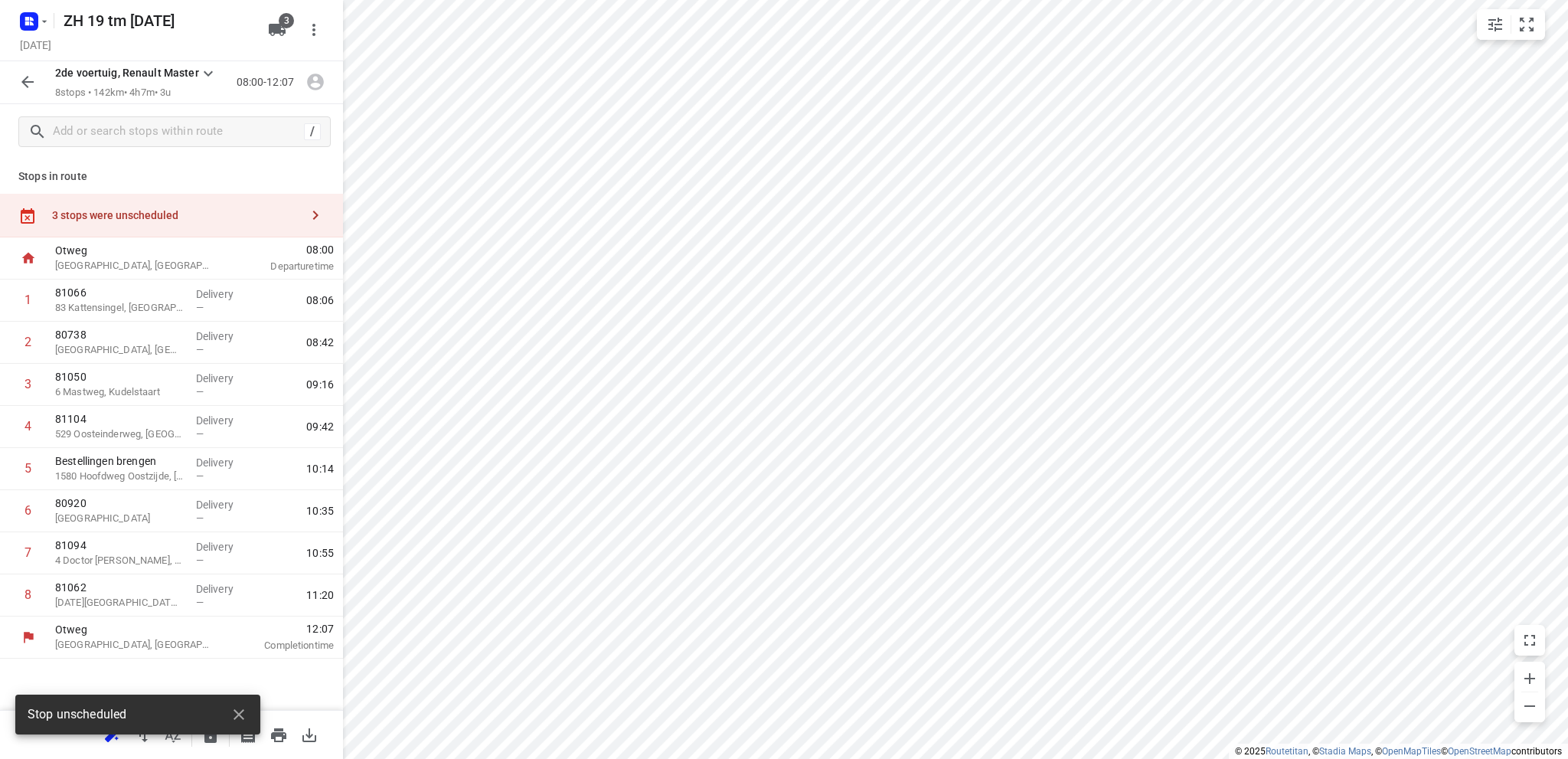
scroll to position [0, 0]
click at [133, 215] on div "3 stops were unscheduled" at bounding box center [176, 215] width 248 height 12
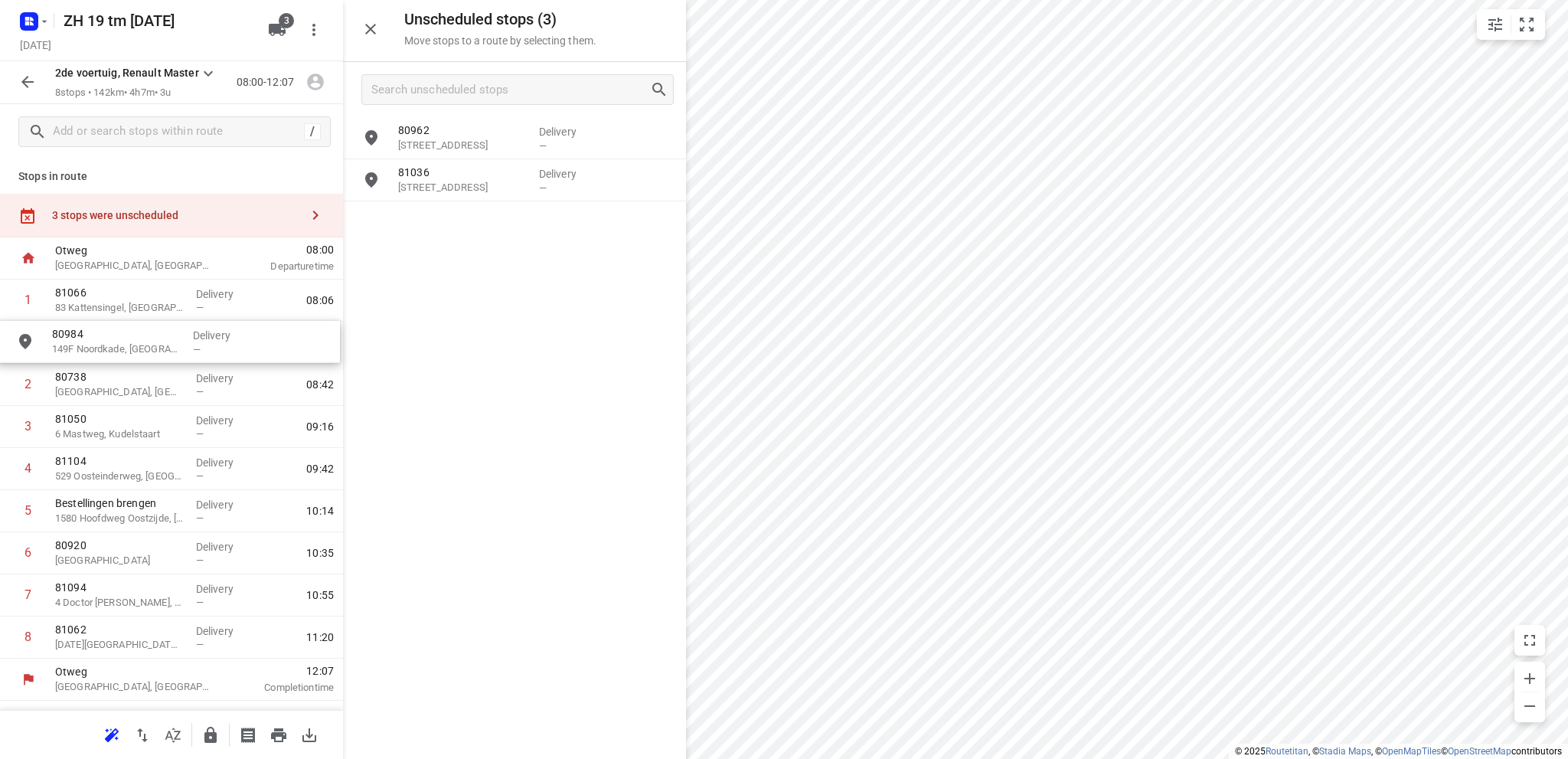
drag, startPoint x: 475, startPoint y: 238, endPoint x: 124, endPoint y: 363, distance: 372.6
click at [24, 77] on icon "button" at bounding box center [27, 82] width 18 height 18
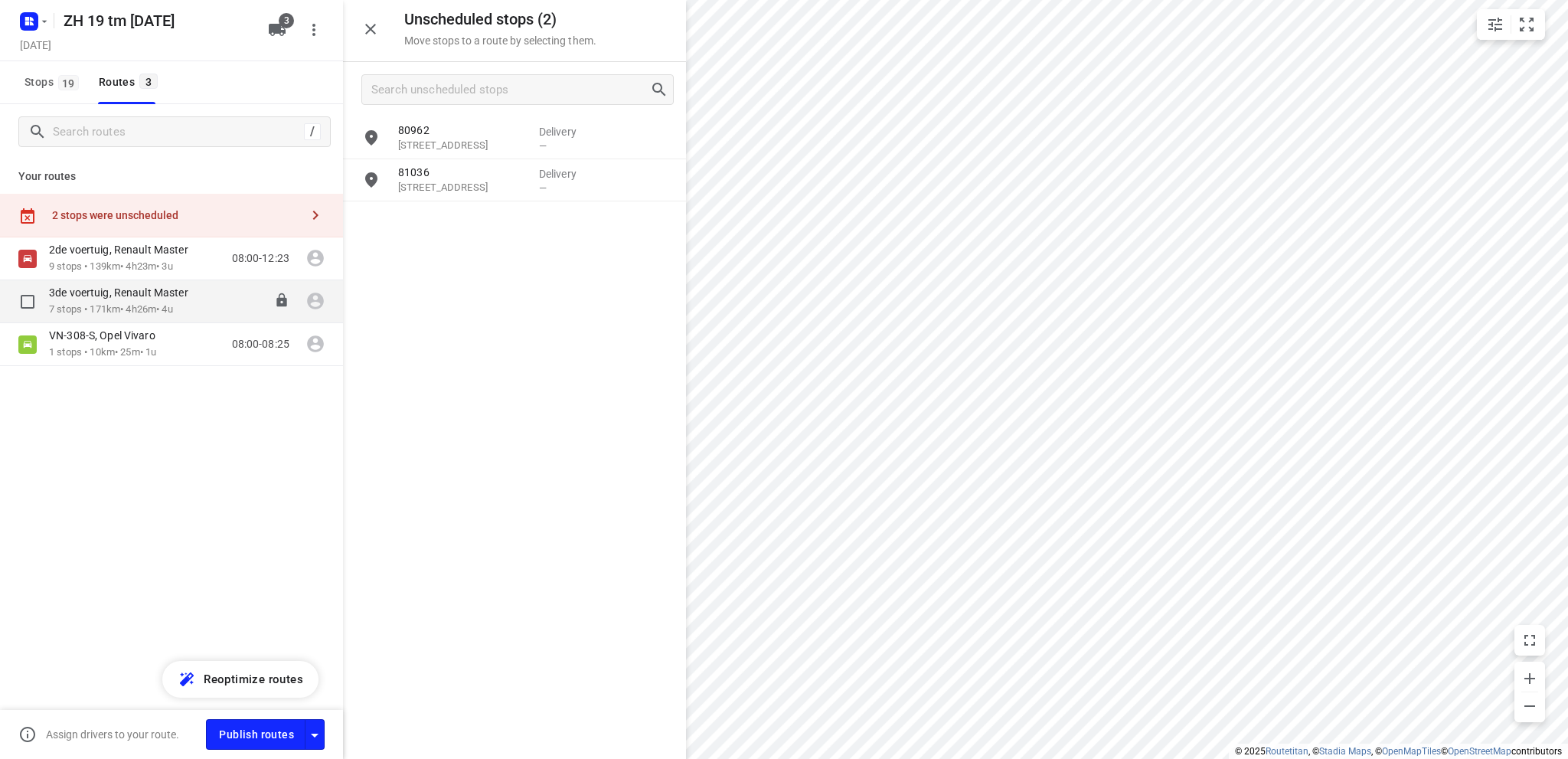
click at [94, 303] on p "7 stops • 171km • 4h26m • 4u" at bounding box center [126, 309] width 154 height 14
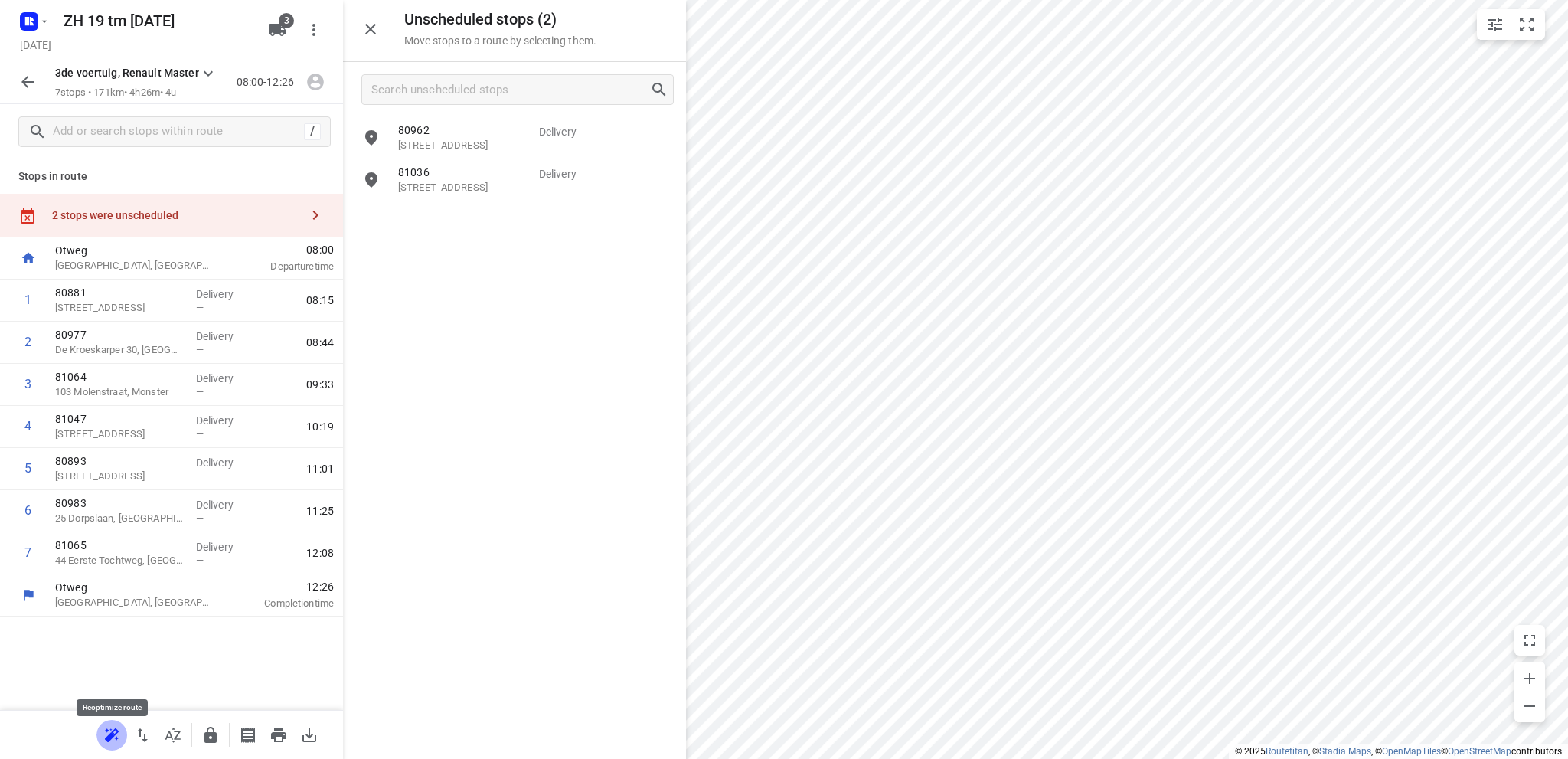
click at [113, 732] on icon "button" at bounding box center [111, 734] width 13 height 12
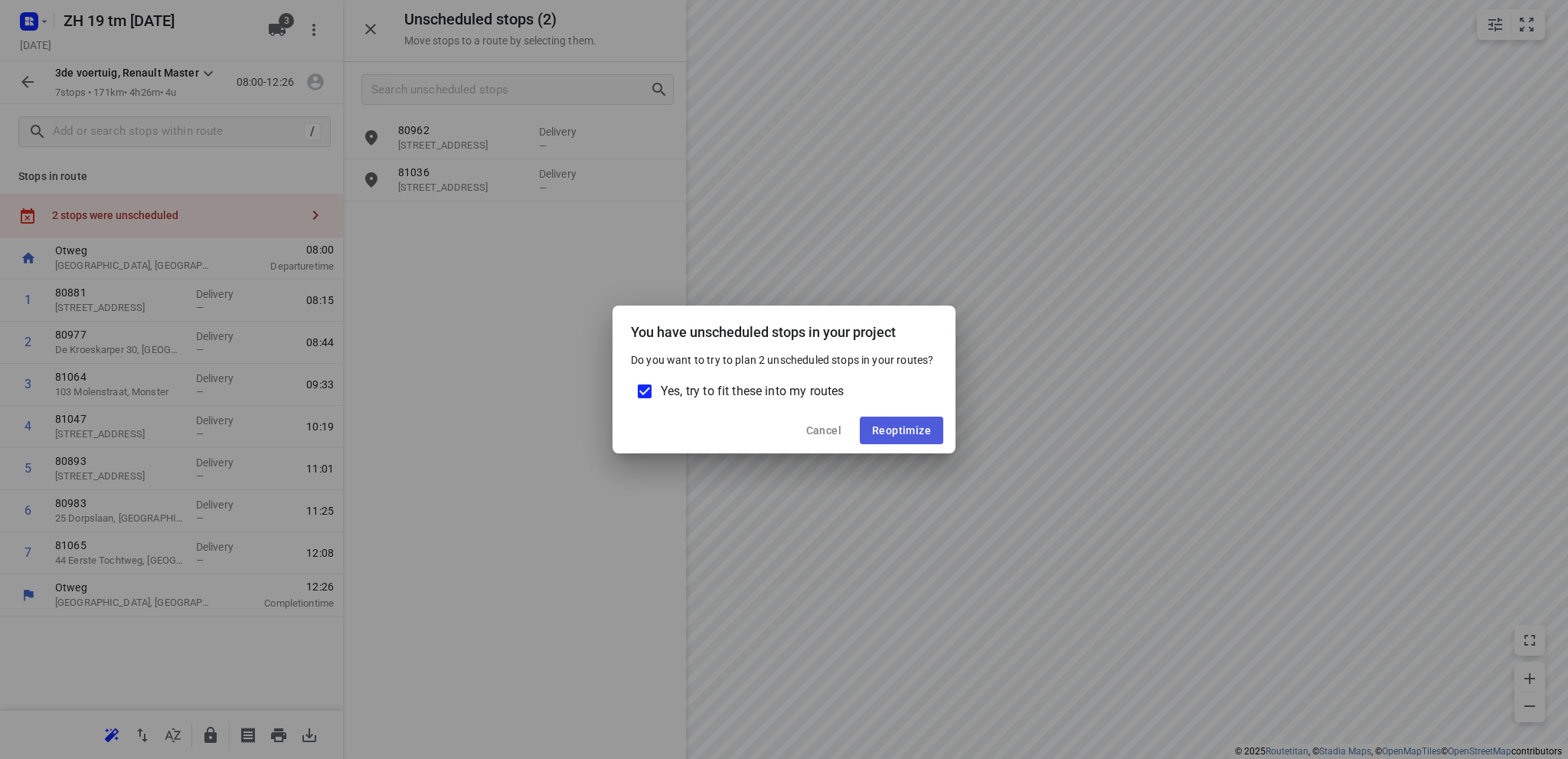
click at [907, 426] on span "Reoptimize" at bounding box center [901, 430] width 59 height 12
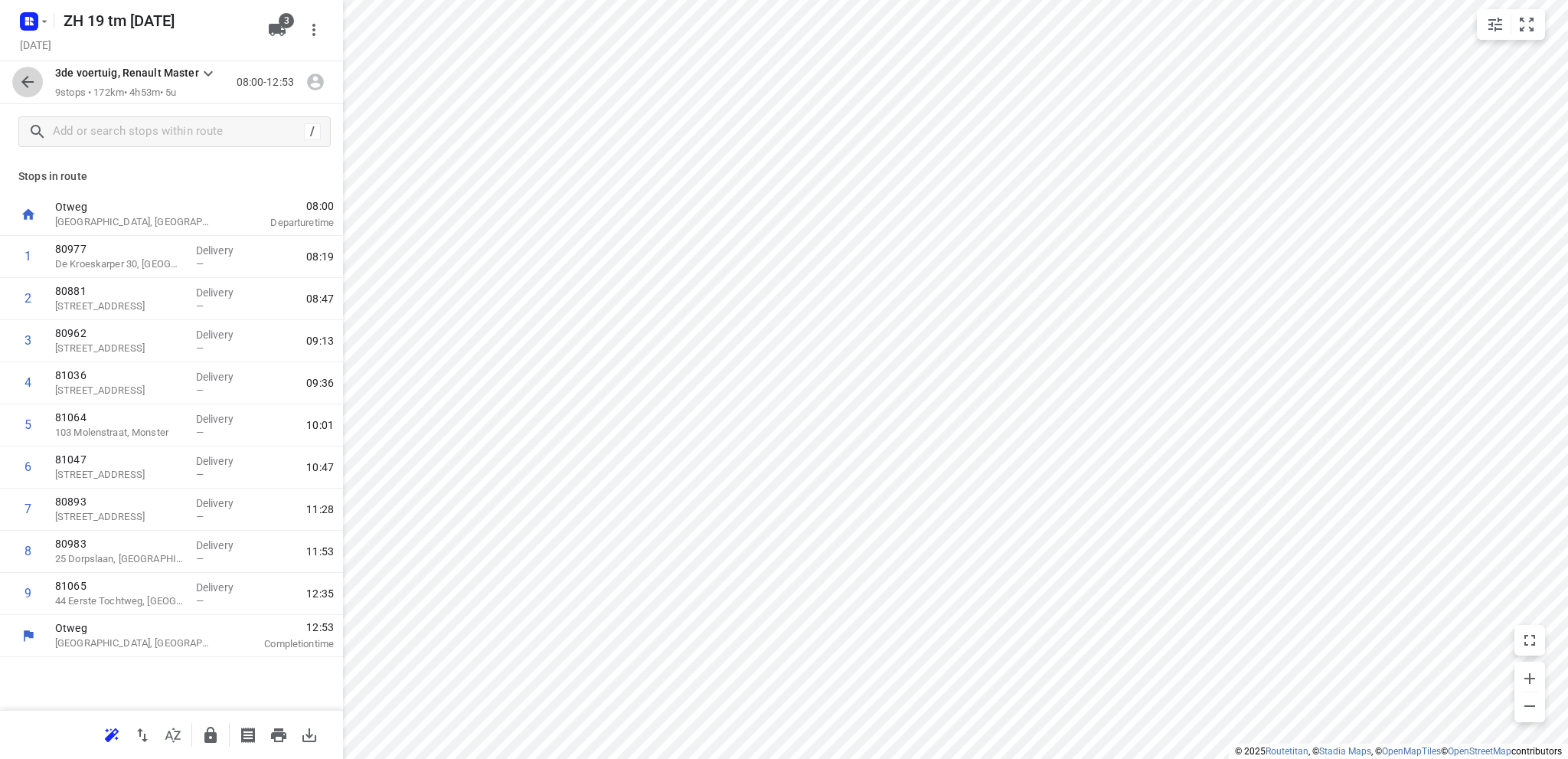
click at [21, 78] on icon "button" at bounding box center [27, 82] width 18 height 18
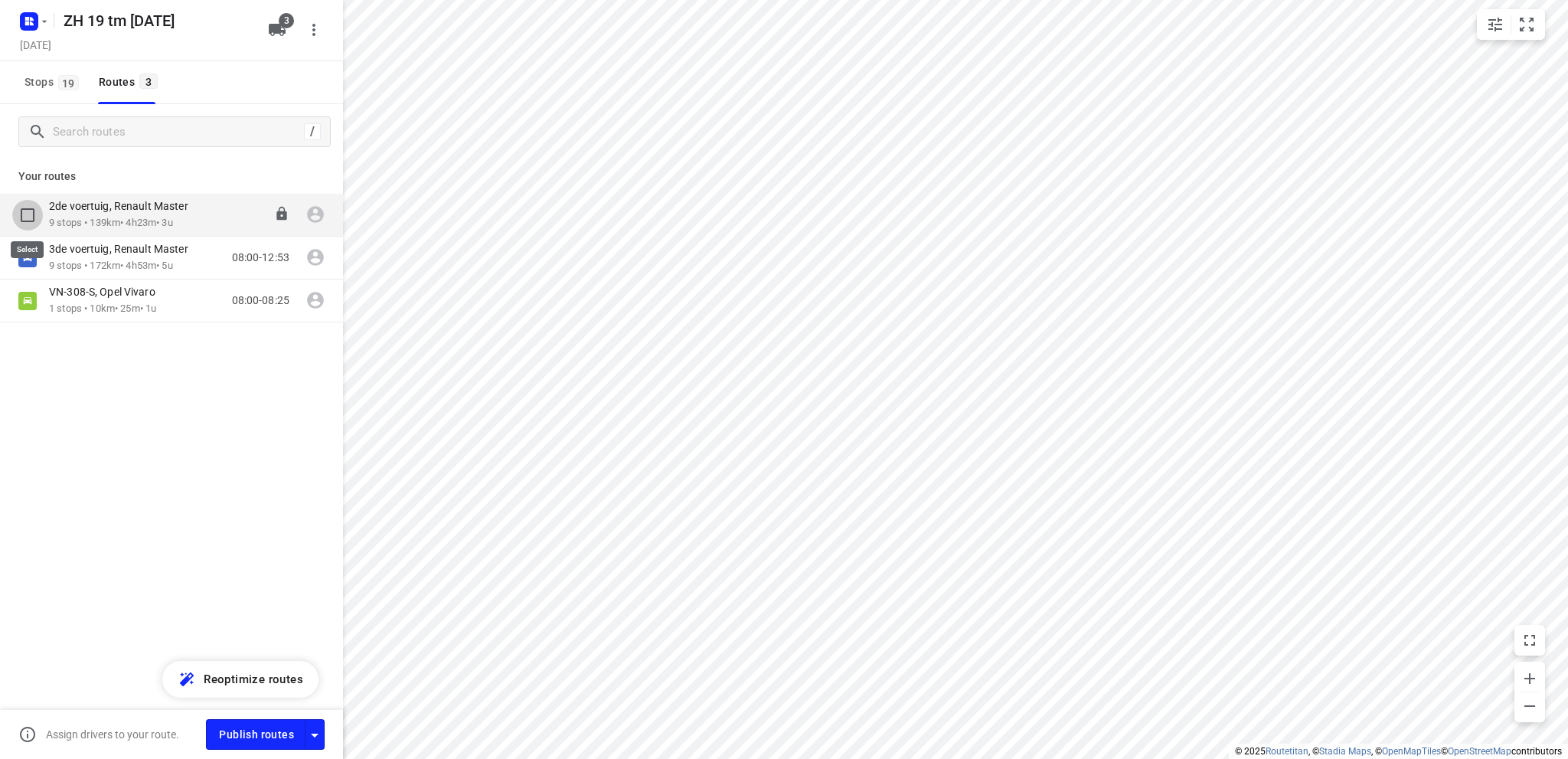
click at [27, 211] on input "checkbox" at bounding box center [28, 215] width 31 height 31
checkbox input "true"
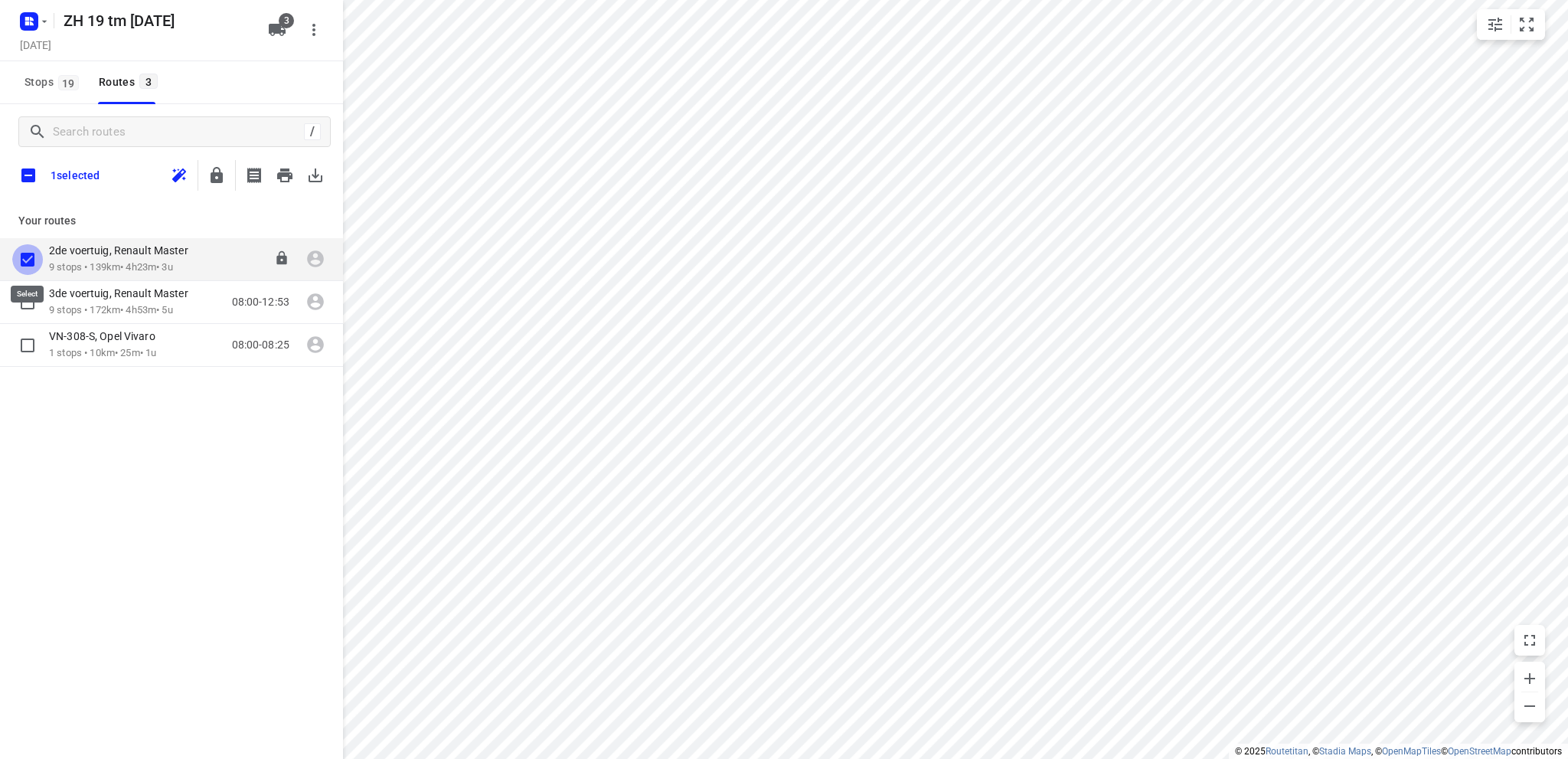
click at [29, 252] on input "checkbox" at bounding box center [28, 260] width 31 height 31
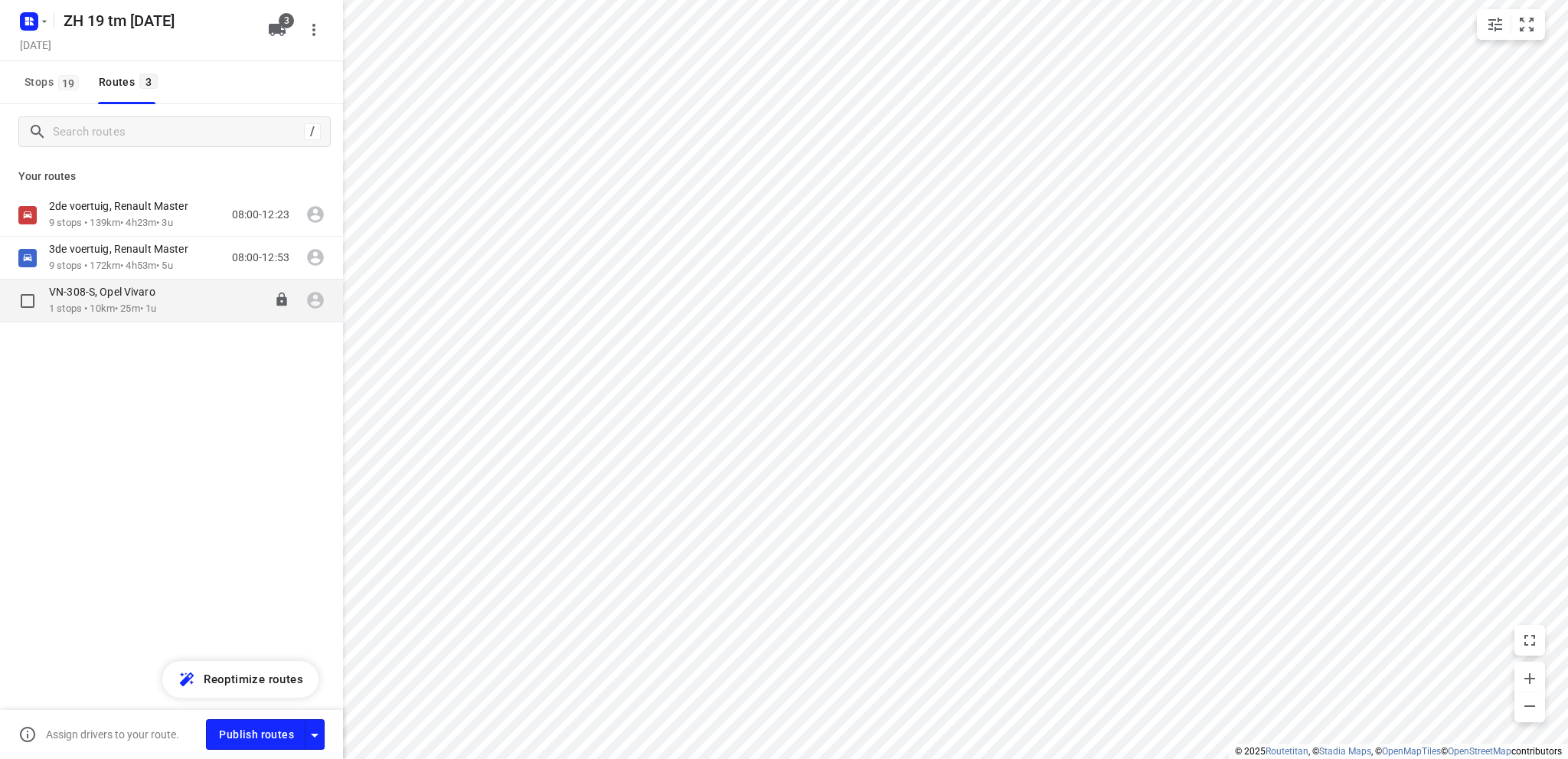
click at [97, 297] on p "VN-308-S, Opel Vivaro" at bounding box center [106, 292] width 116 height 13
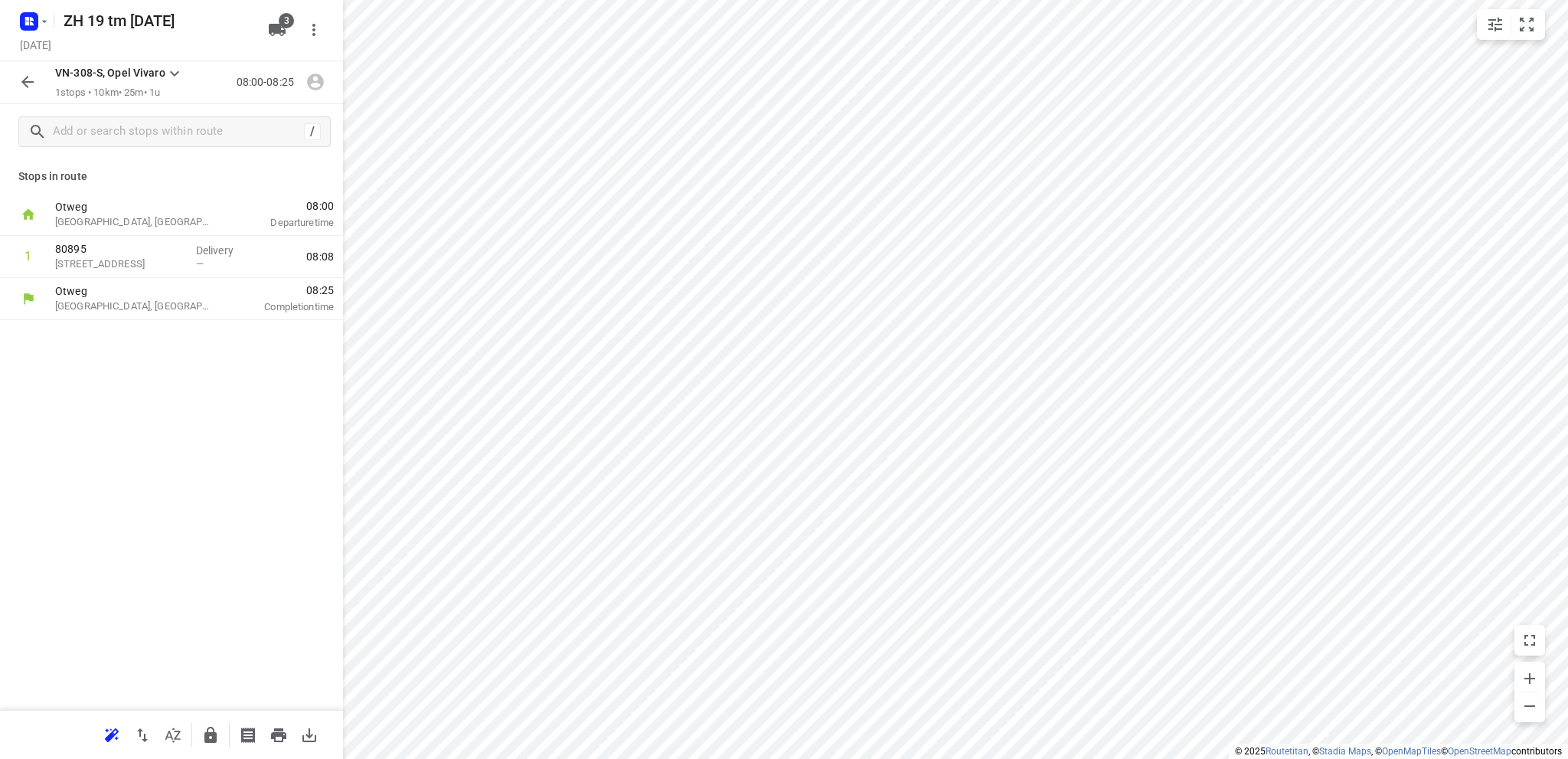
click at [21, 80] on icon "button" at bounding box center [27, 82] width 18 height 18
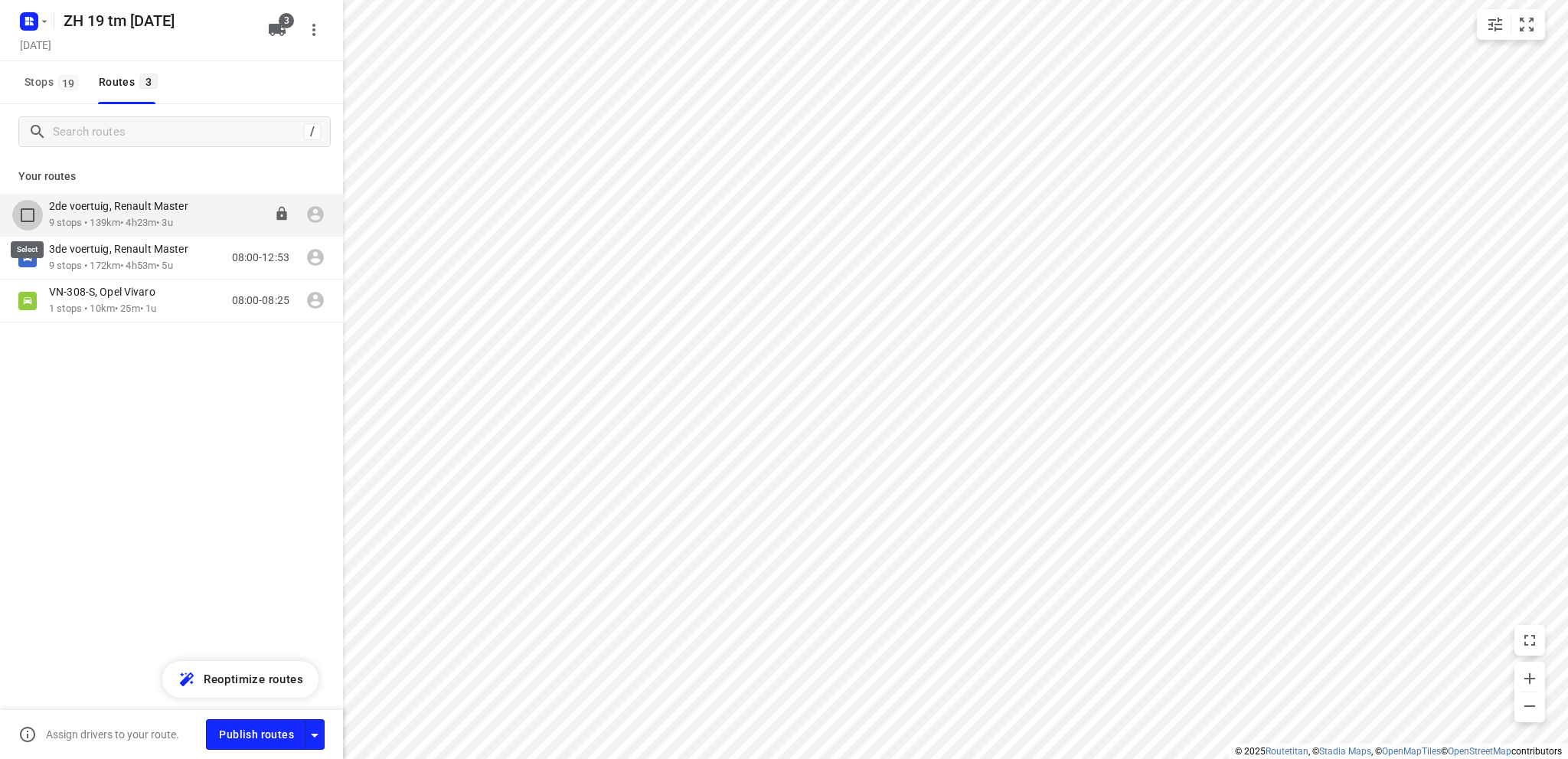
click at [30, 210] on input "checkbox" at bounding box center [28, 215] width 31 height 31
checkbox input "true"
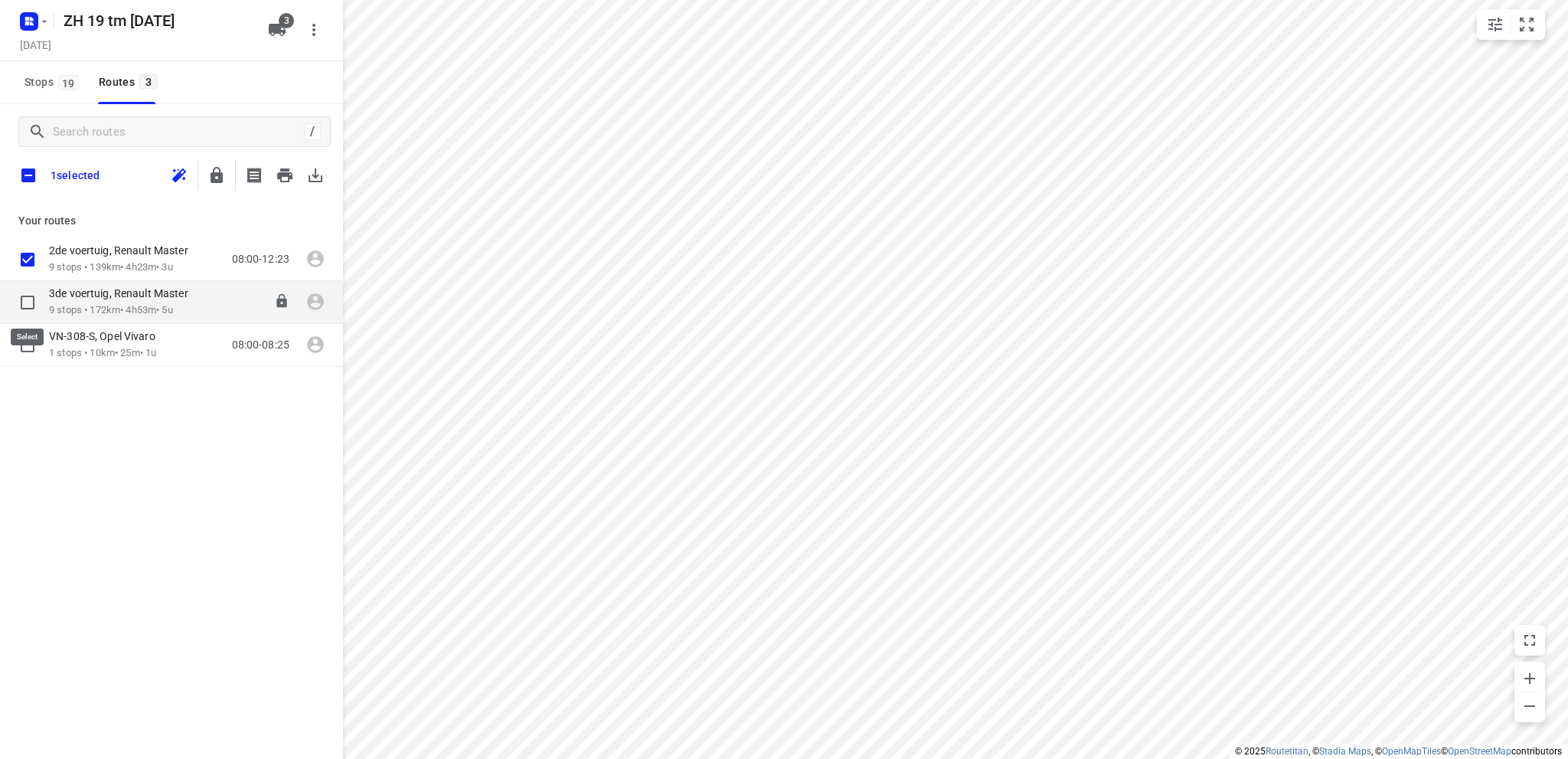
click at [29, 301] on input "checkbox" at bounding box center [28, 302] width 31 height 31
checkbox input "true"
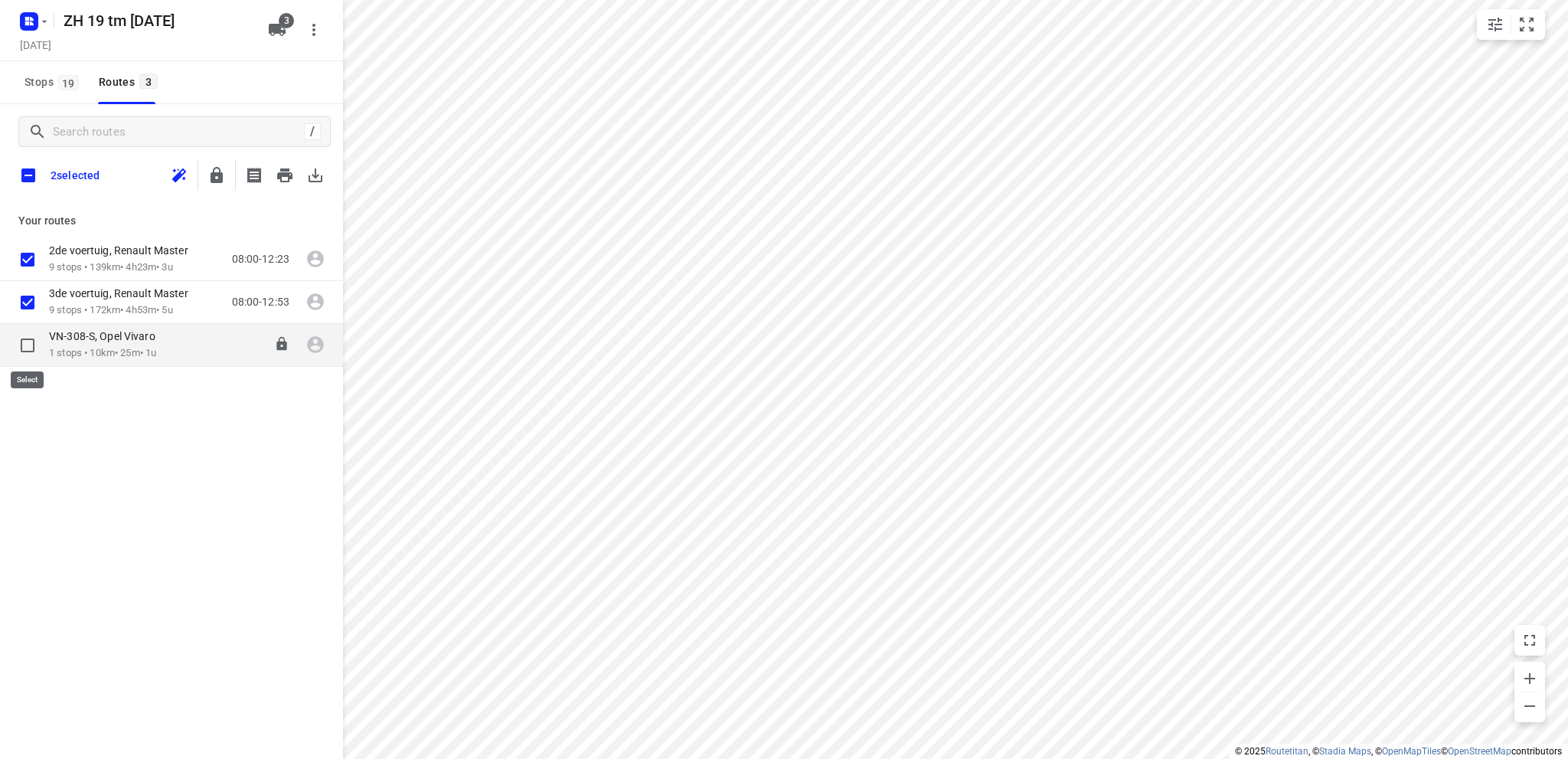
click at [29, 345] on input "checkbox" at bounding box center [28, 345] width 31 height 31
checkbox input "false"
checkbox input "true"
click at [279, 168] on icon "button" at bounding box center [284, 175] width 18 height 18
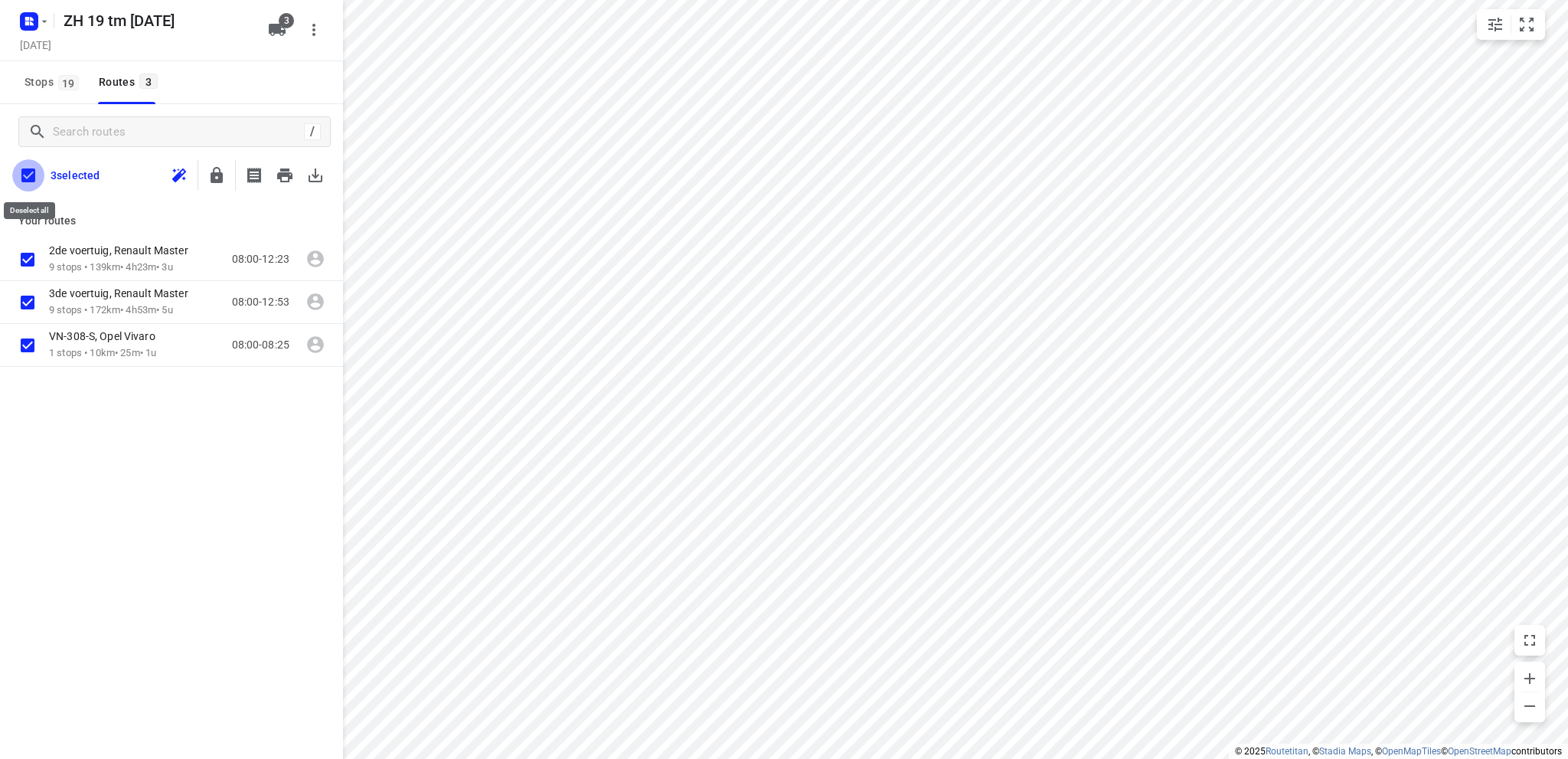
click at [26, 173] on input "checkbox" at bounding box center [29, 176] width 33 height 33
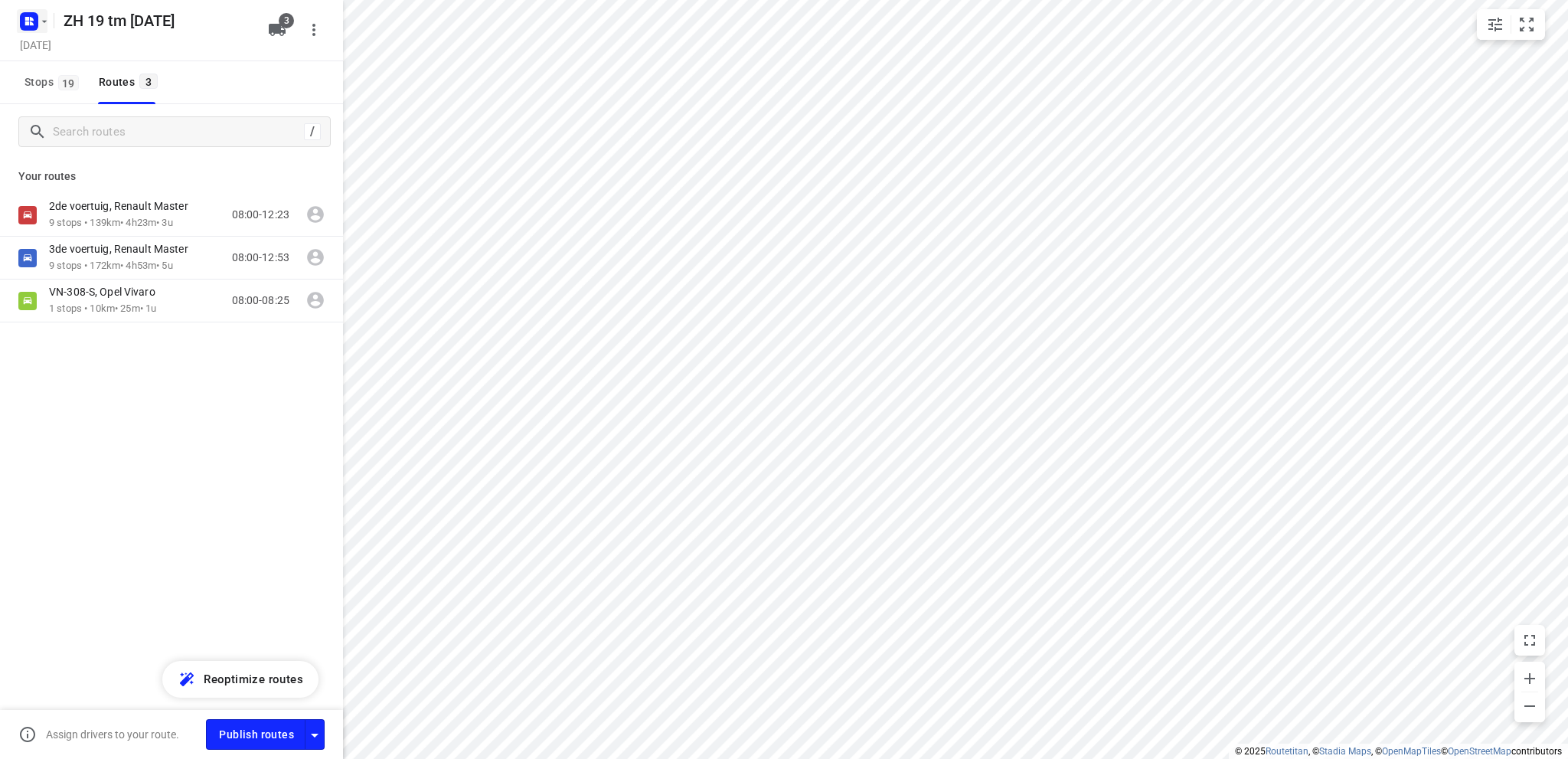
click at [33, 17] on rect "button" at bounding box center [29, 21] width 18 height 18
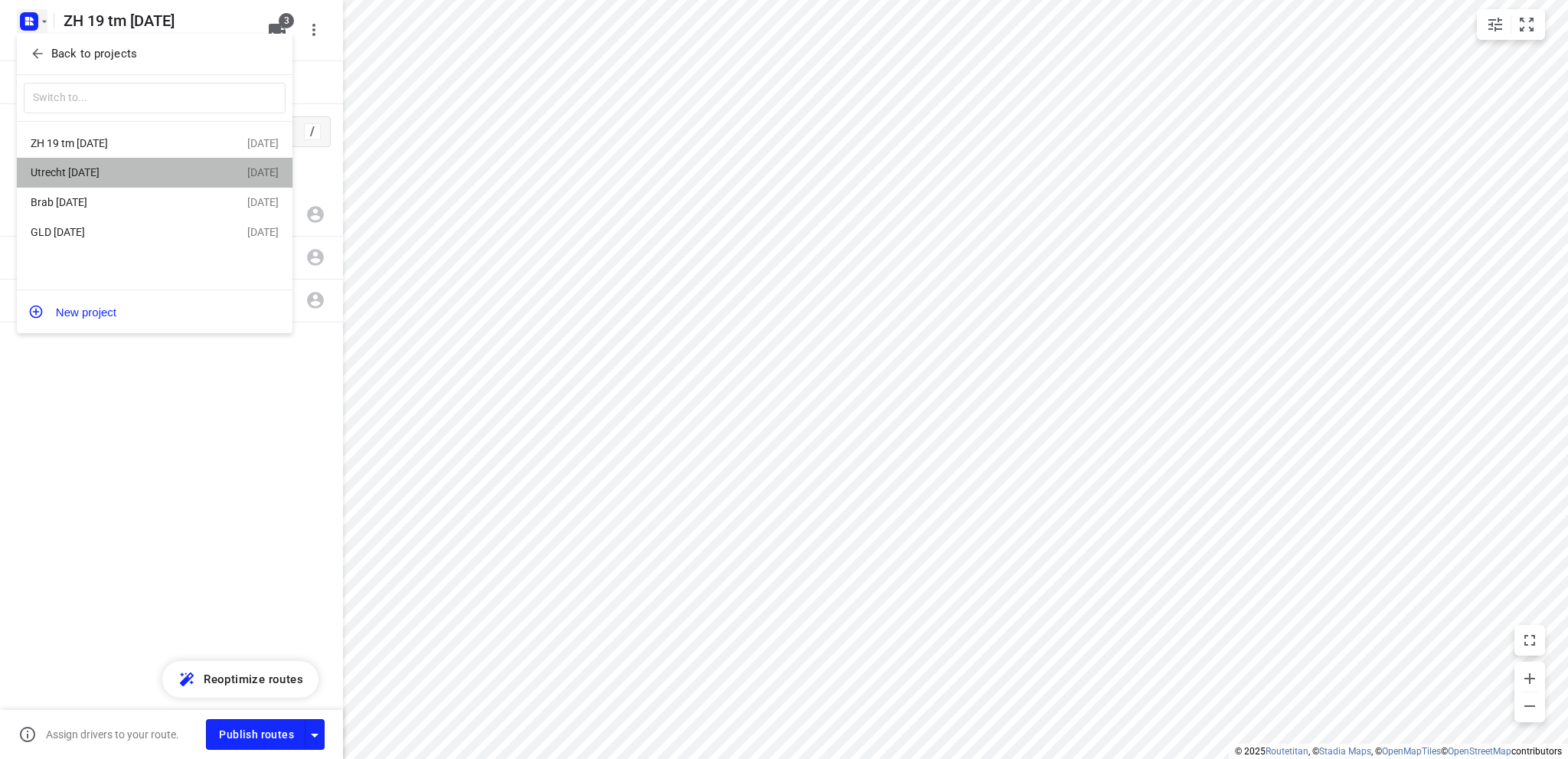
click at [70, 171] on div "Utrecht [DATE]" at bounding box center [119, 172] width 176 height 12
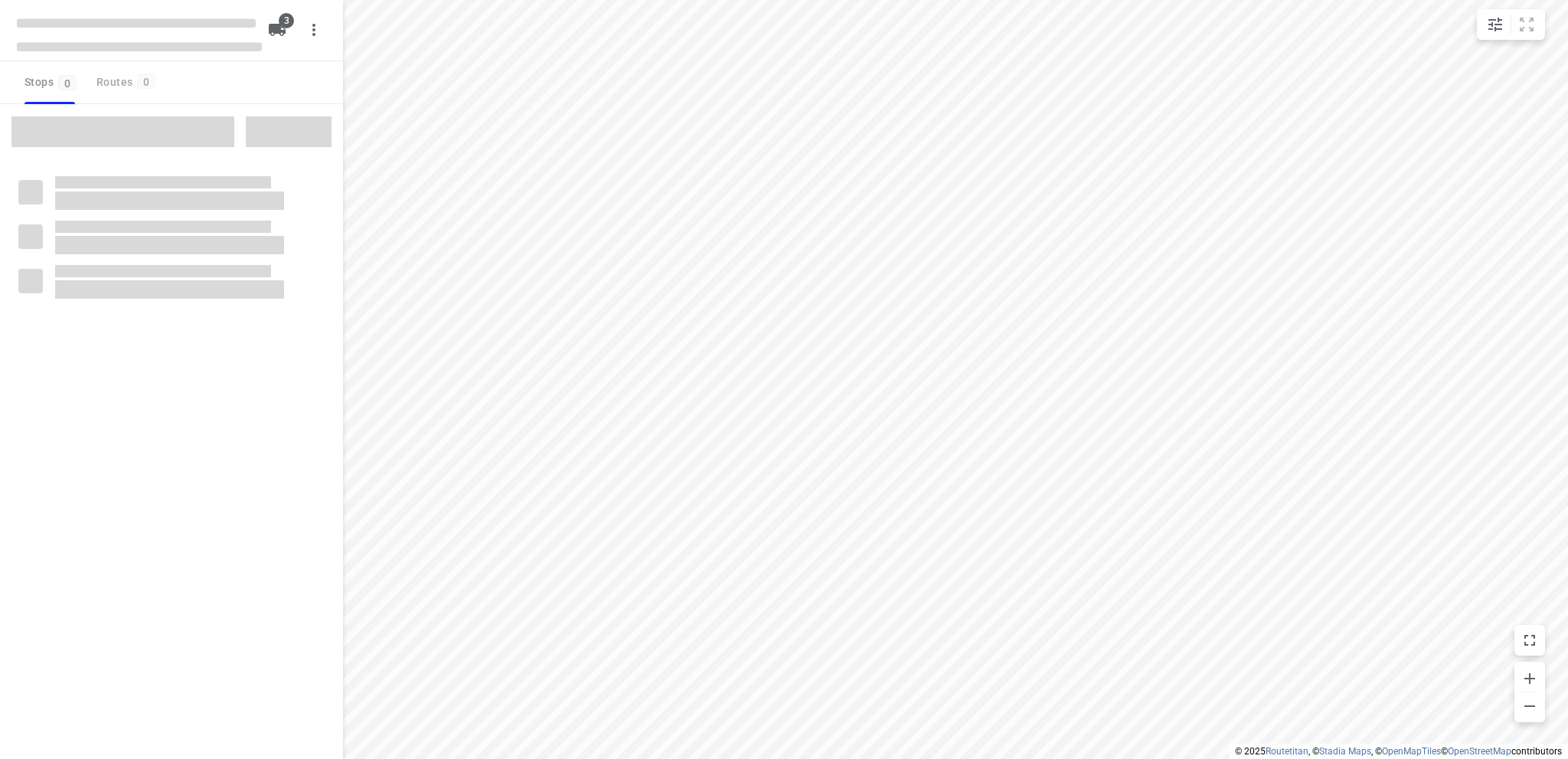
type input "distance"
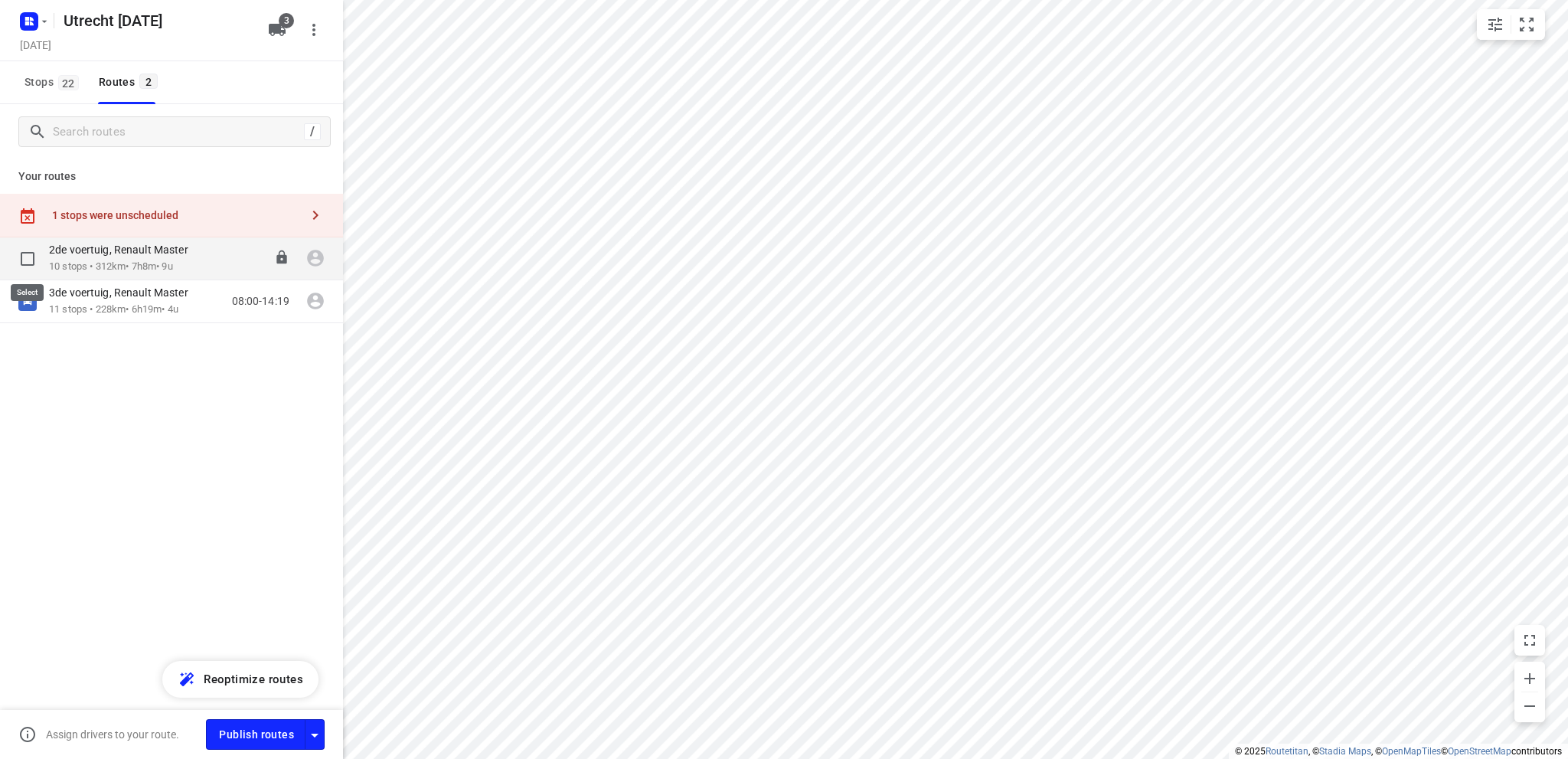
click at [26, 256] on input "checkbox" at bounding box center [28, 259] width 31 height 31
checkbox input "true"
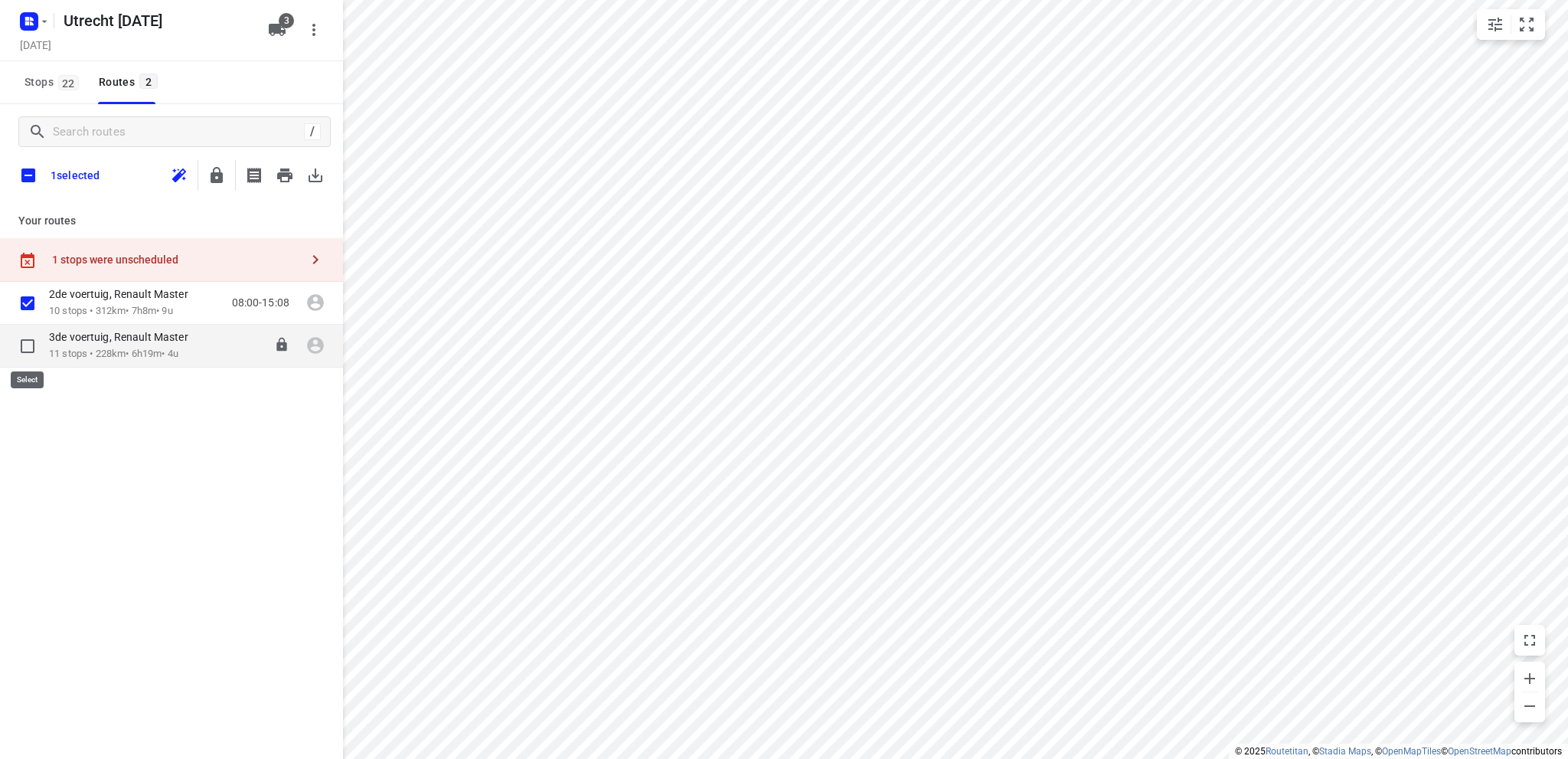
click at [25, 345] on input "checkbox" at bounding box center [28, 346] width 31 height 31
checkbox input "false"
checkbox input "true"
click at [284, 174] on icon "button" at bounding box center [285, 176] width 15 height 13
